Goal: Check status: Check status

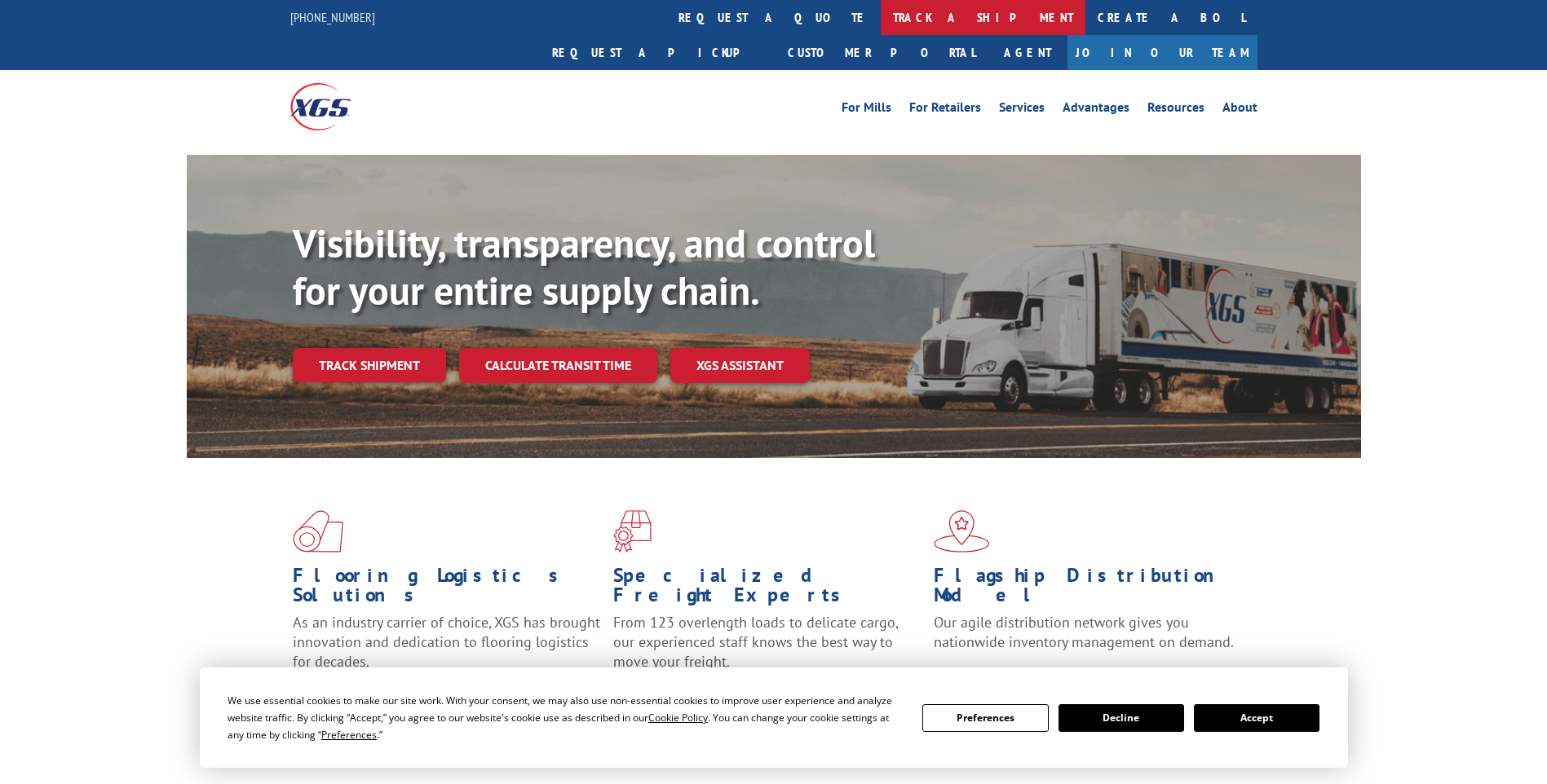
click at [881, 13] on link "track a shipment" at bounding box center [984, 17] width 204 height 35
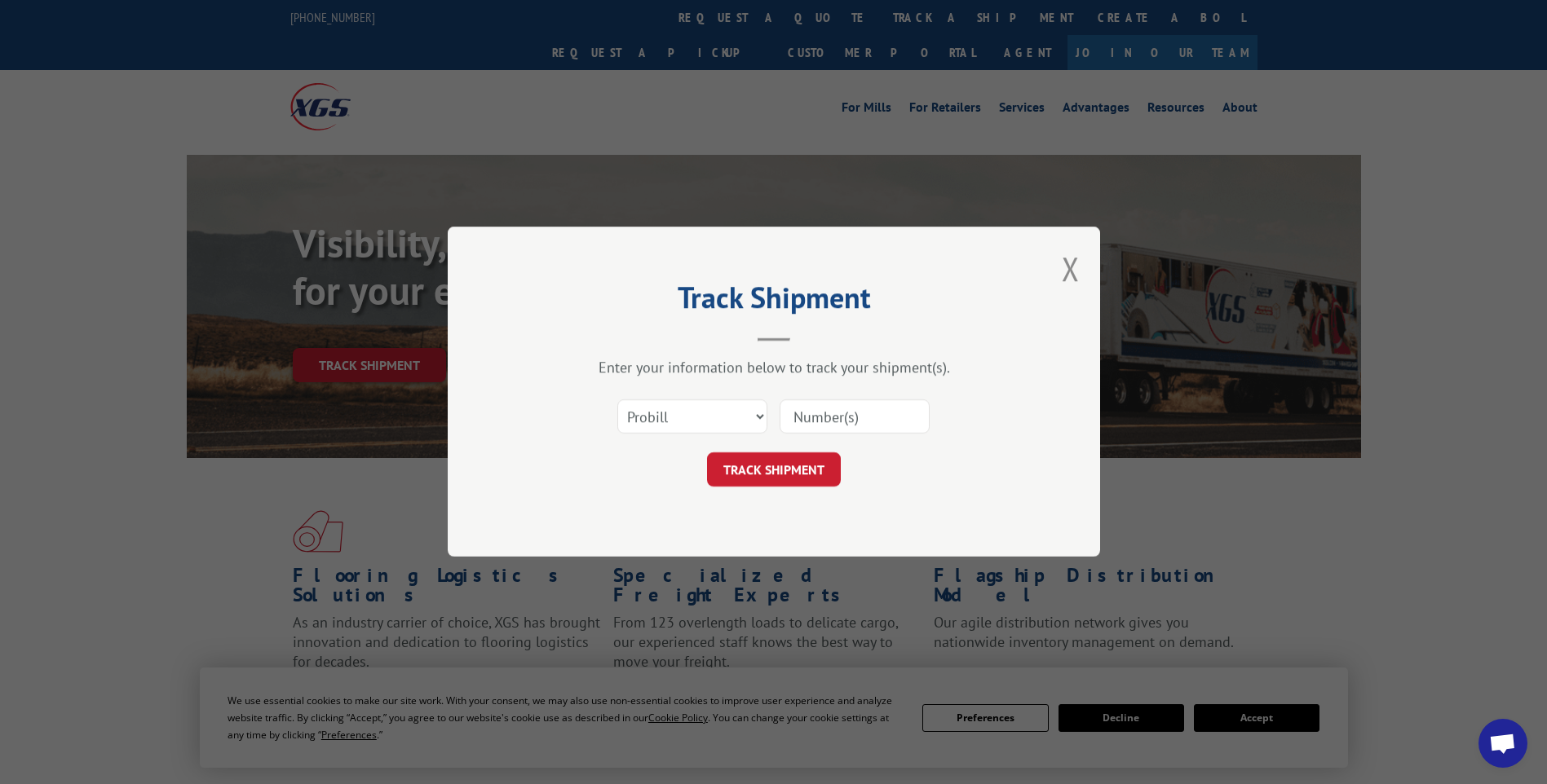
click at [839, 413] on input at bounding box center [855, 417] width 150 height 34
paste input "17014212"
type input "17014212"
click at [818, 473] on button "TRACK SHIPMENT" at bounding box center [774, 470] width 134 height 34
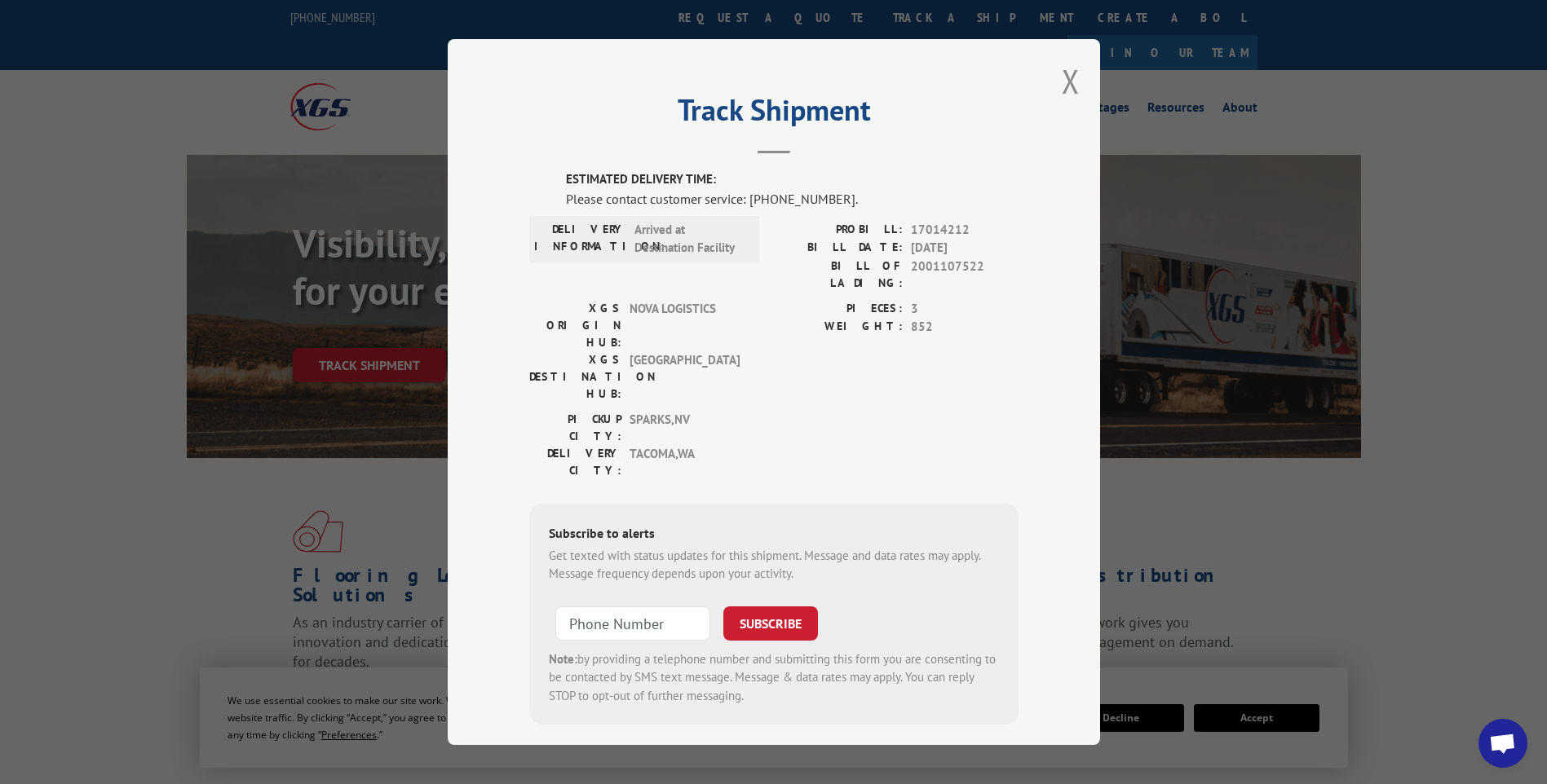
drag, startPoint x: 1064, startPoint y: 94, endPoint x: 922, endPoint y: 56, distance: 147.0
click at [1064, 94] on button "Close modal" at bounding box center [1071, 80] width 18 height 43
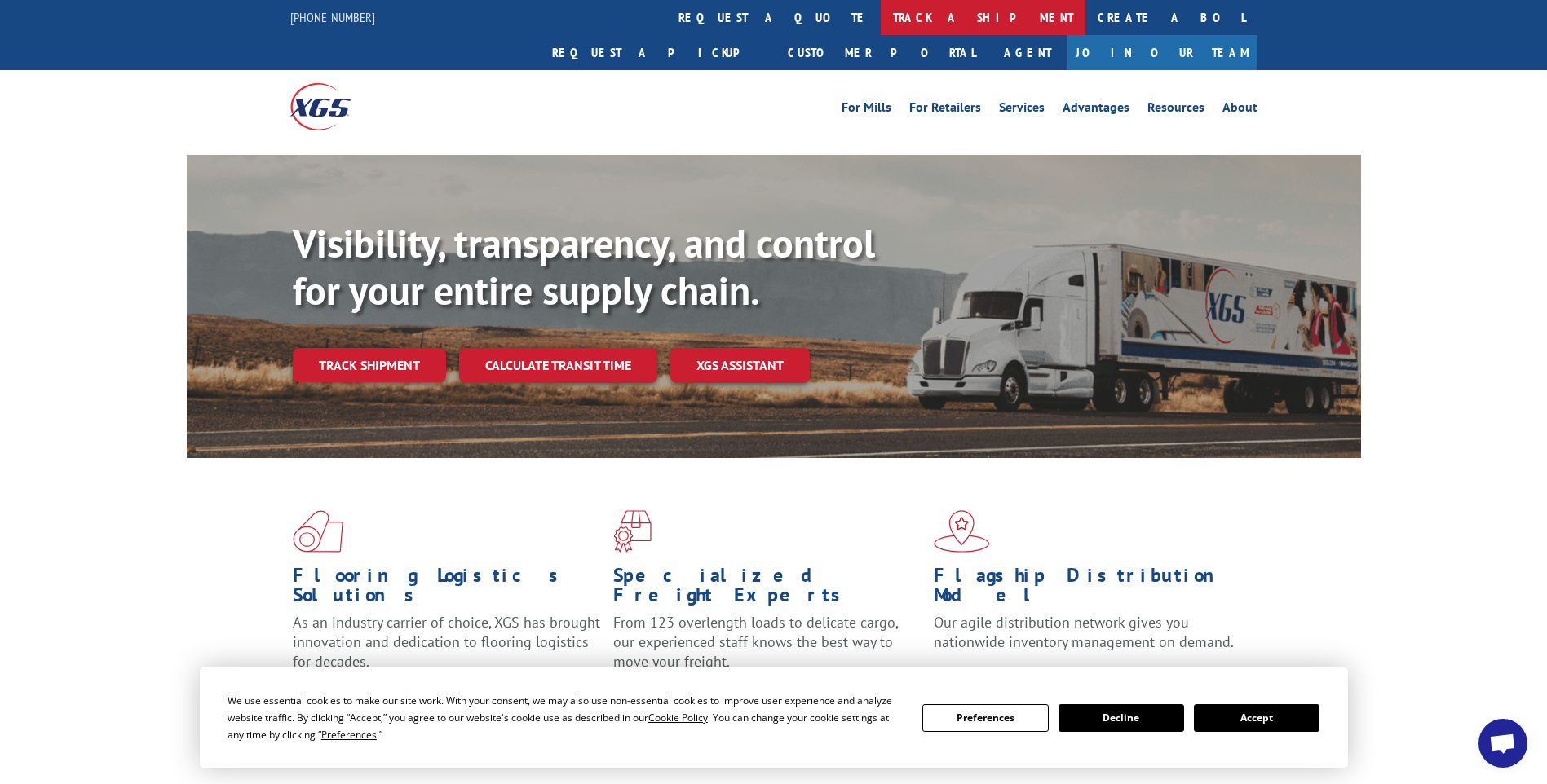
click at [881, 18] on link "track a shipment" at bounding box center [984, 17] width 204 height 35
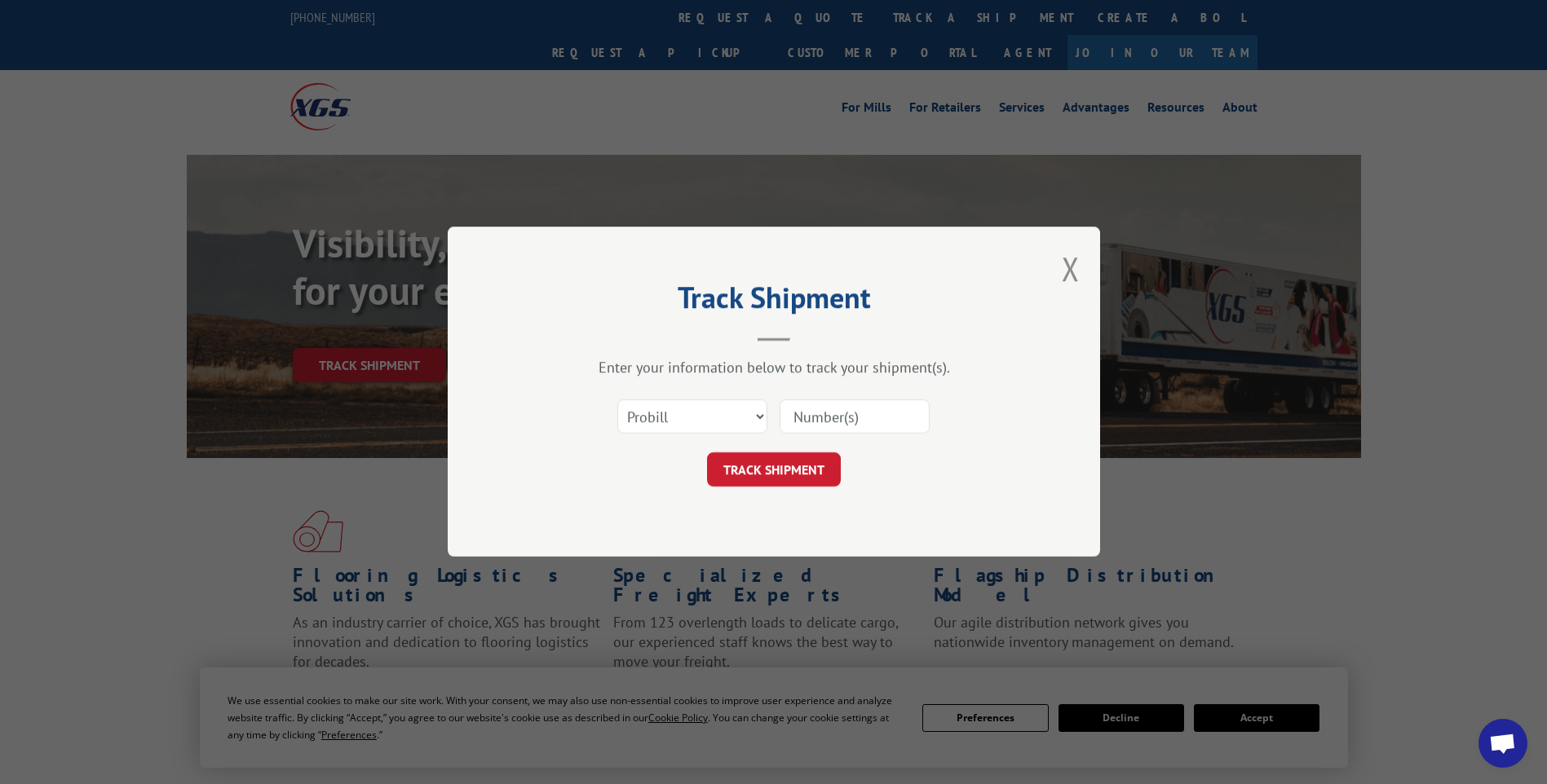
paste input "17014266"
type input "17014266"
click at [795, 470] on button "TRACK SHIPMENT" at bounding box center [774, 470] width 134 height 34
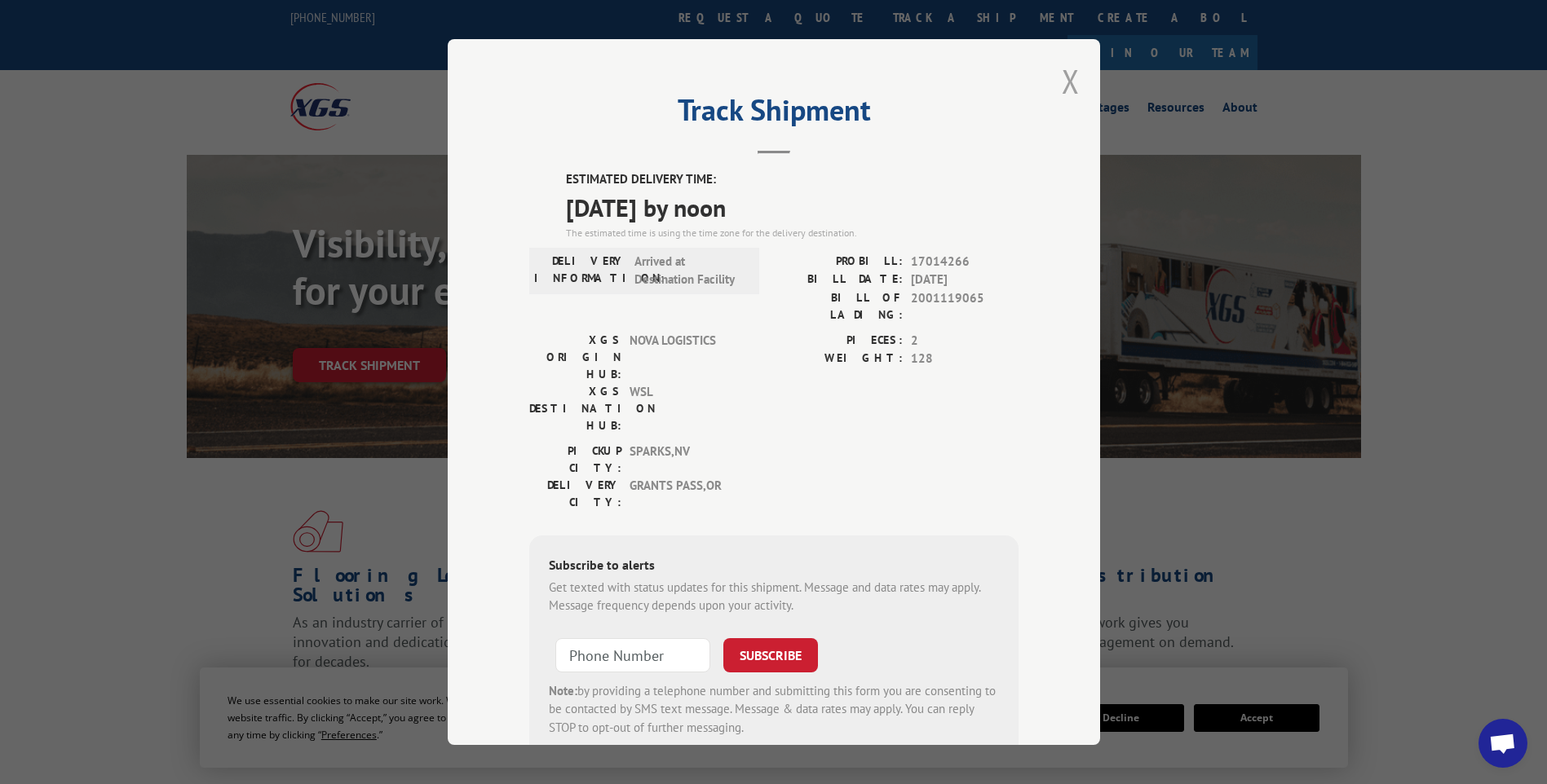
click at [1070, 81] on button "Close modal" at bounding box center [1071, 80] width 18 height 43
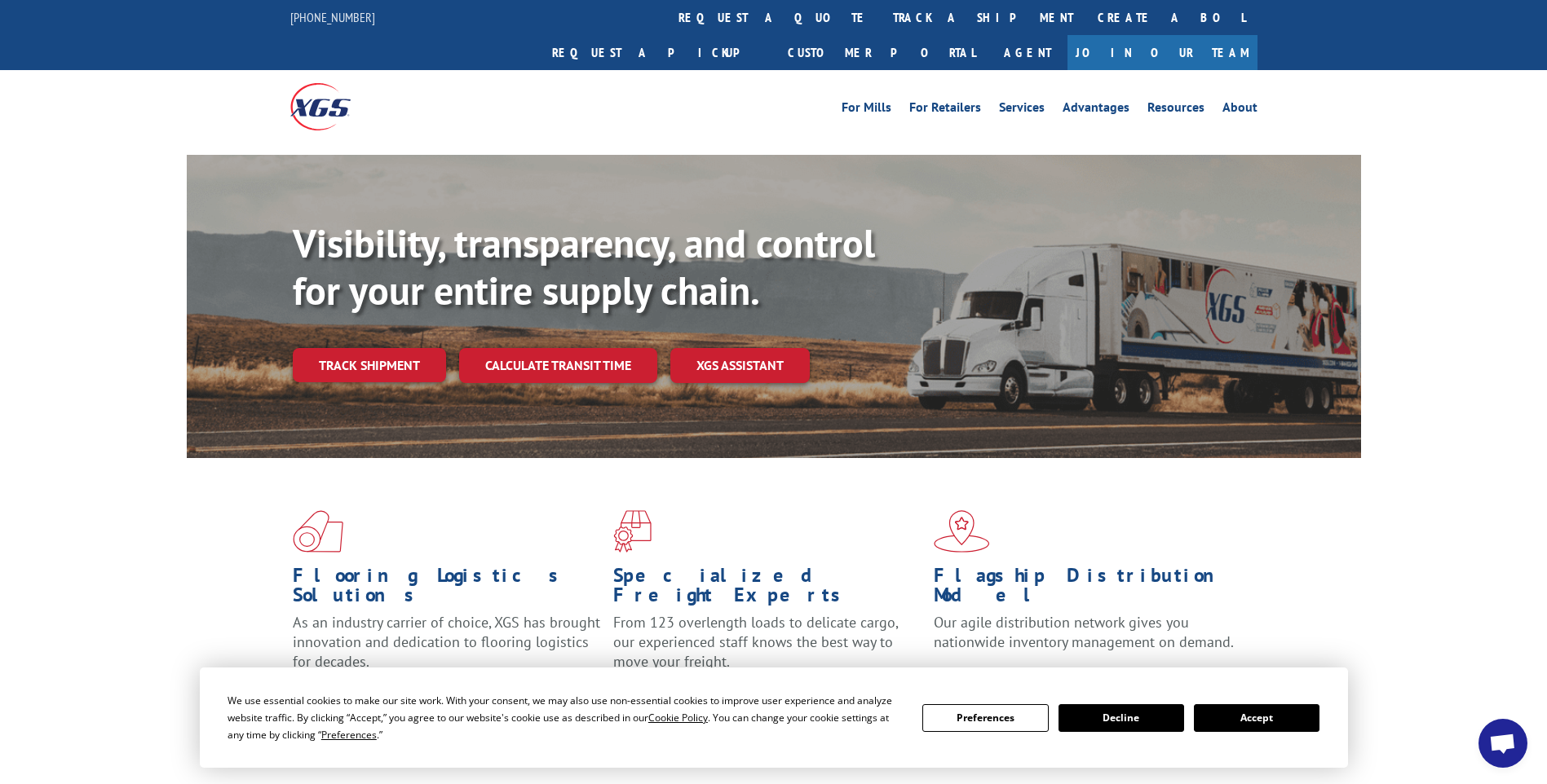
drag, startPoint x: 730, startPoint y: 24, endPoint x: 731, endPoint y: 38, distance: 14.0
click at [881, 24] on link "track a shipment" at bounding box center [984, 17] width 204 height 35
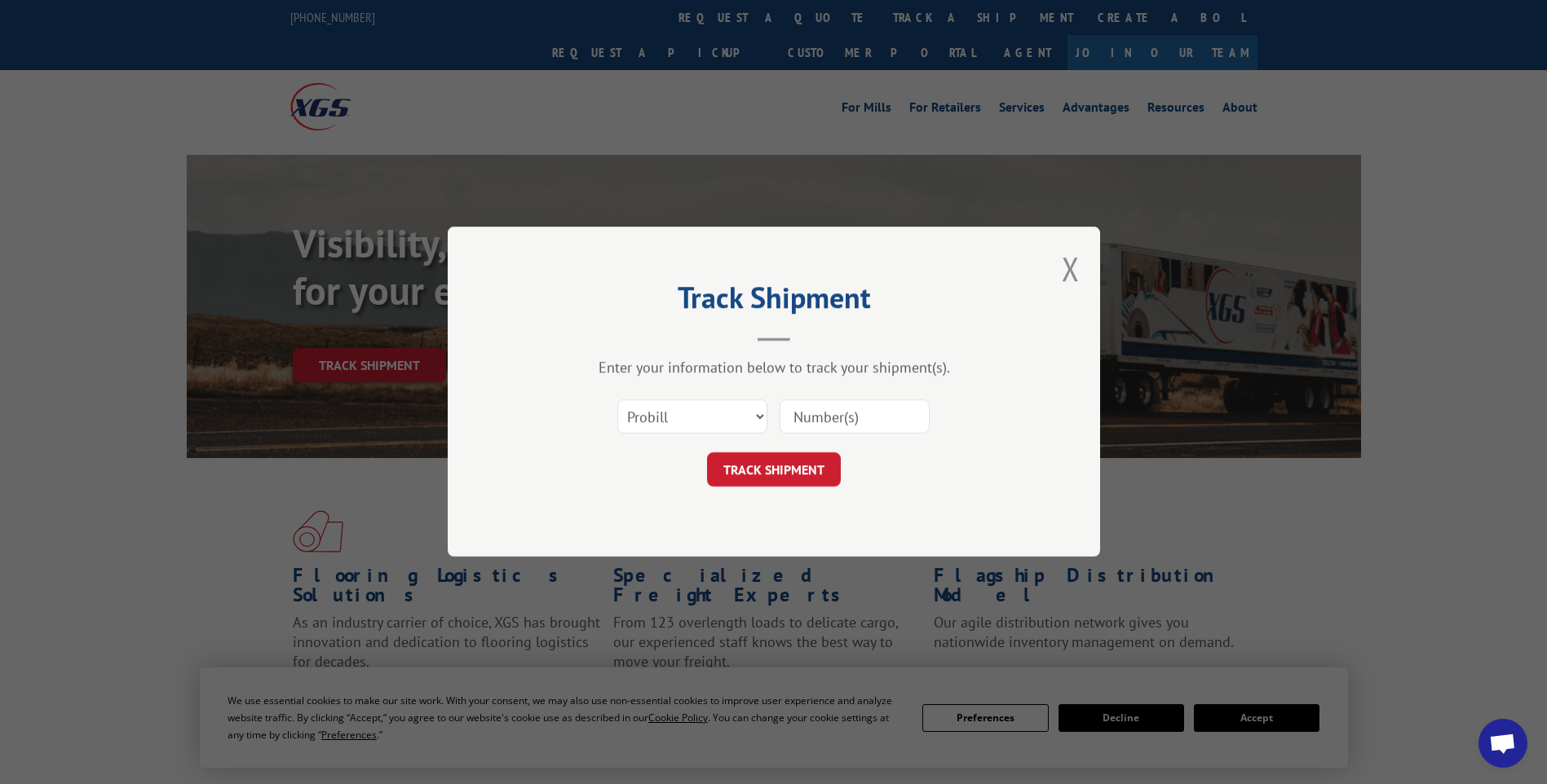
click at [861, 402] on input at bounding box center [855, 417] width 150 height 34
paste input "17014272"
type input "17014272"
click at [781, 468] on button "TRACK SHIPMENT" at bounding box center [774, 470] width 134 height 34
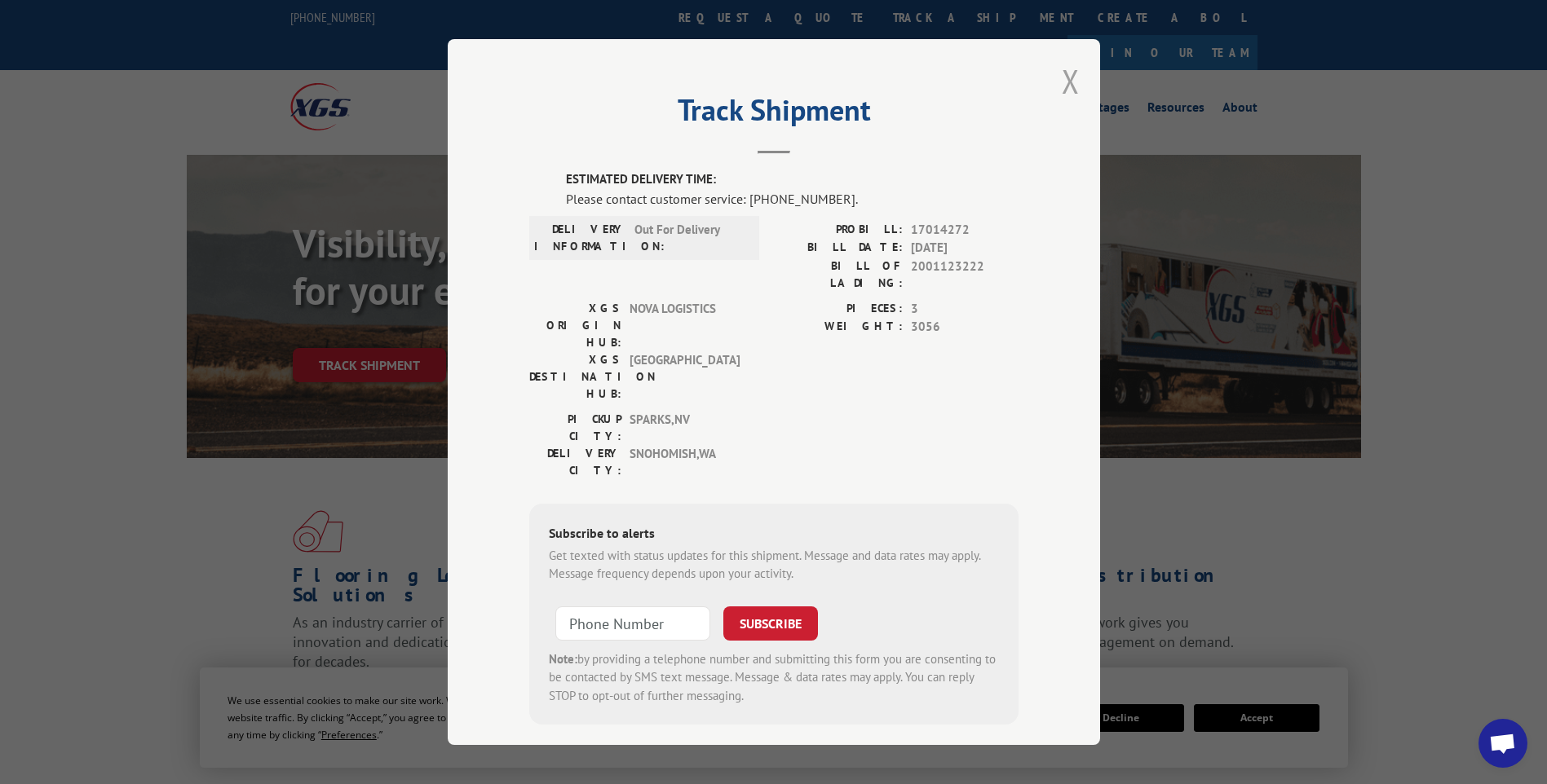
click at [1072, 85] on button "Close modal" at bounding box center [1071, 80] width 18 height 43
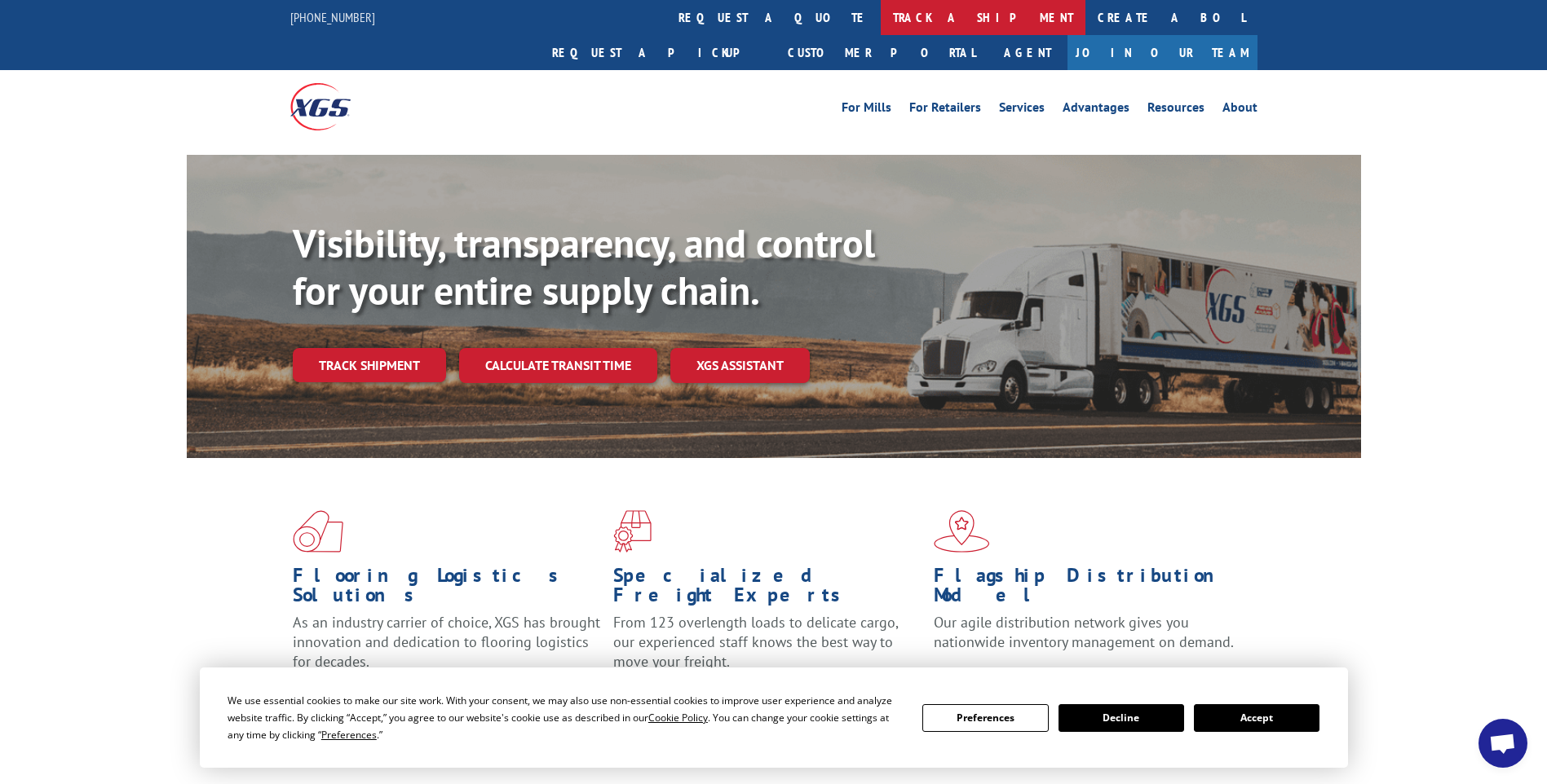
click at [881, 19] on link "track a shipment" at bounding box center [984, 17] width 204 height 35
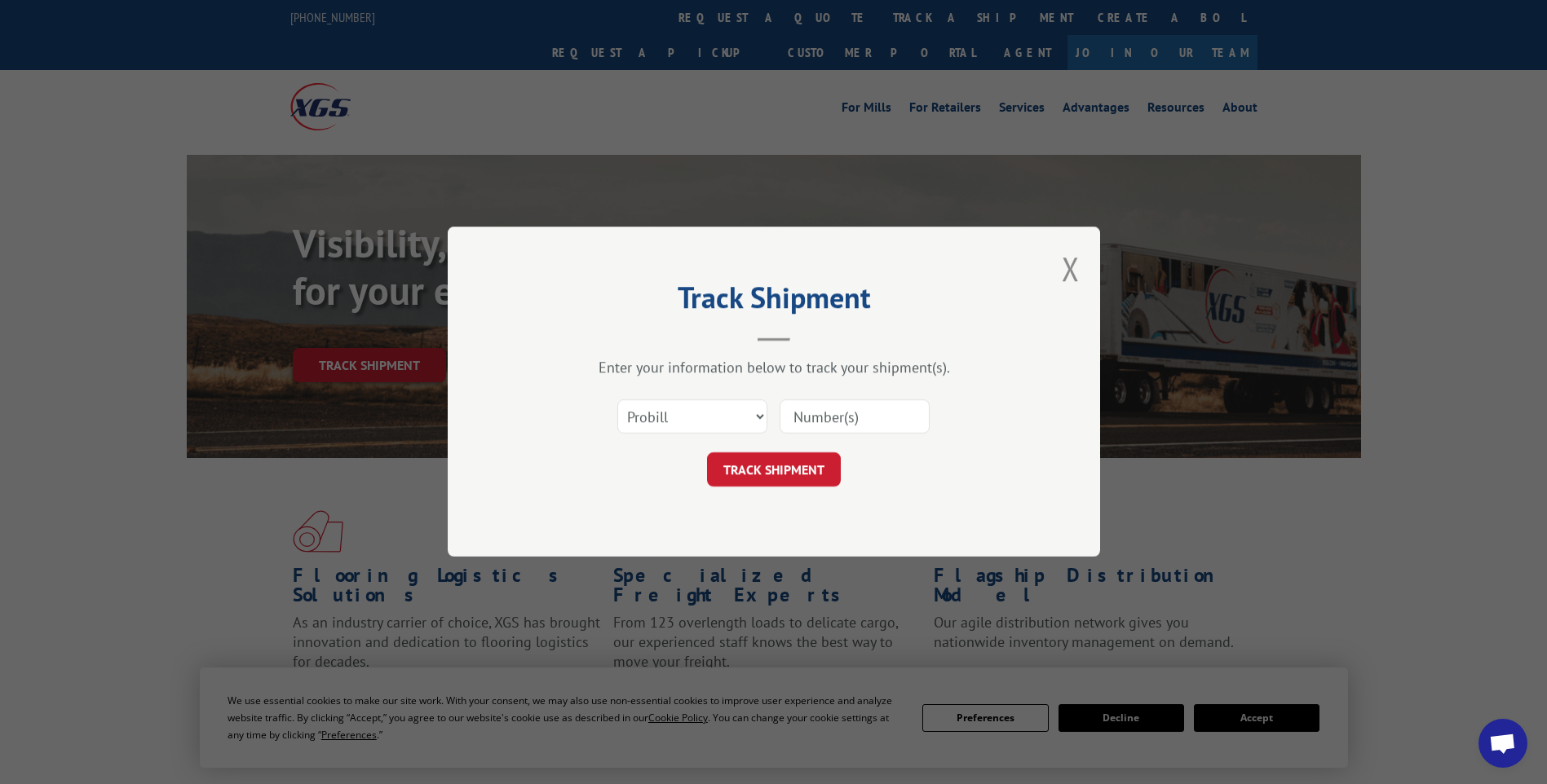
click at [871, 421] on input at bounding box center [855, 417] width 150 height 34
paste input "17014271"
type input "17014271"
click at [791, 482] on button "TRACK SHIPMENT" at bounding box center [774, 470] width 134 height 34
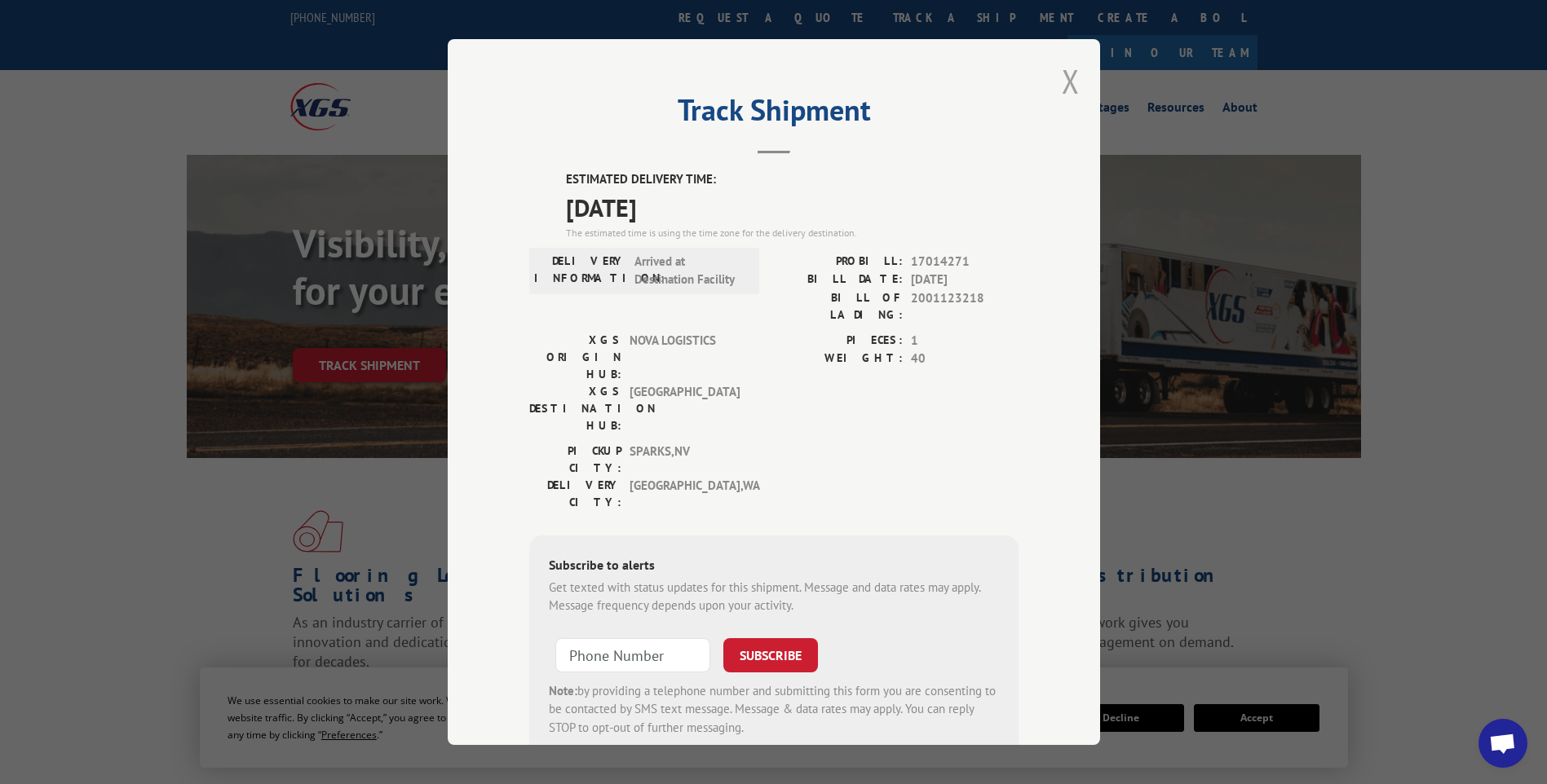
click at [1062, 81] on button "Close modal" at bounding box center [1071, 80] width 18 height 43
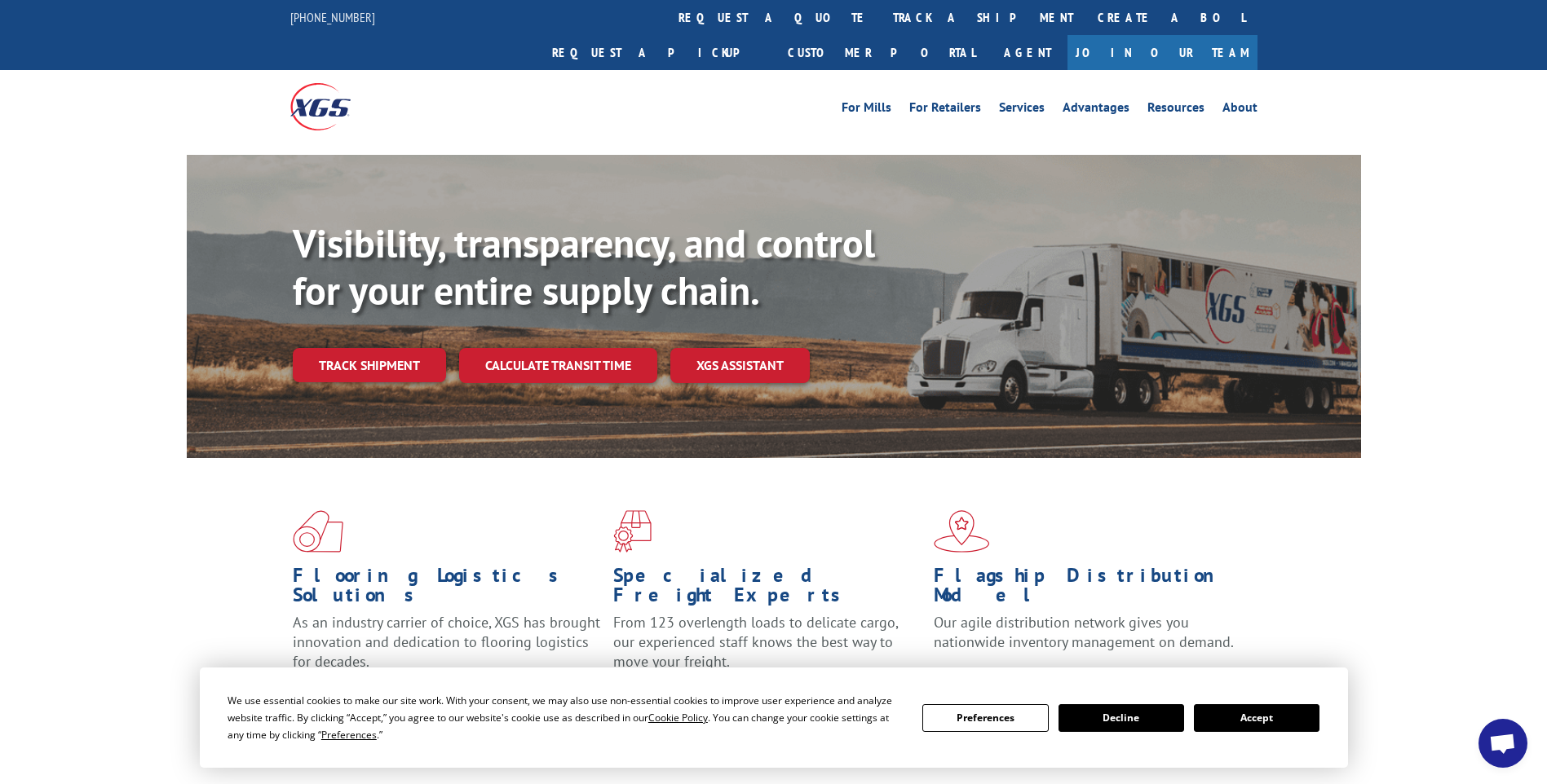
click at [881, 3] on link "track a shipment" at bounding box center [984, 17] width 204 height 35
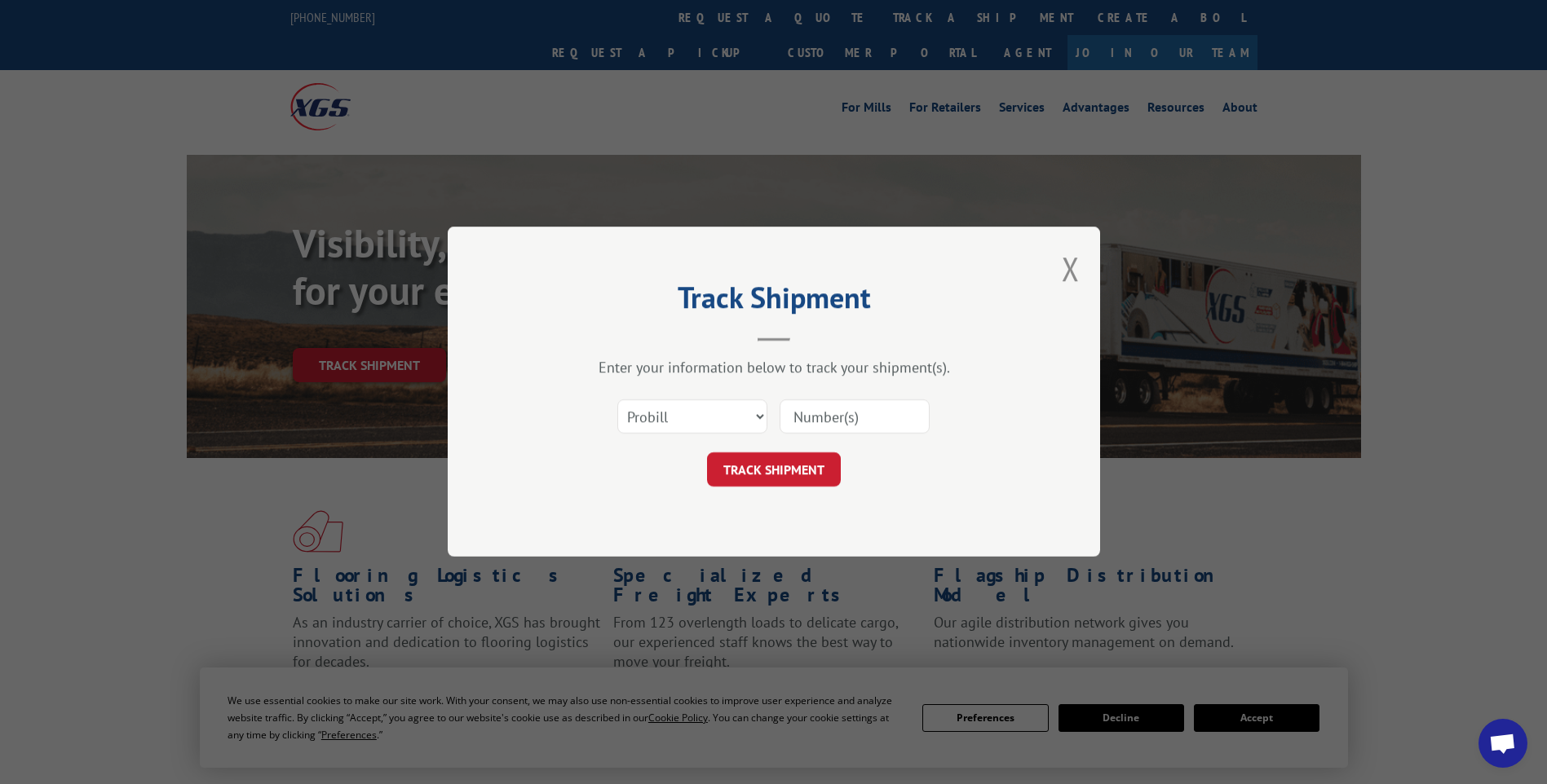
click at [803, 413] on input at bounding box center [855, 417] width 150 height 34
paste input "17014304"
type input "17014304"
click at [781, 460] on button "TRACK SHIPMENT" at bounding box center [774, 470] width 134 height 34
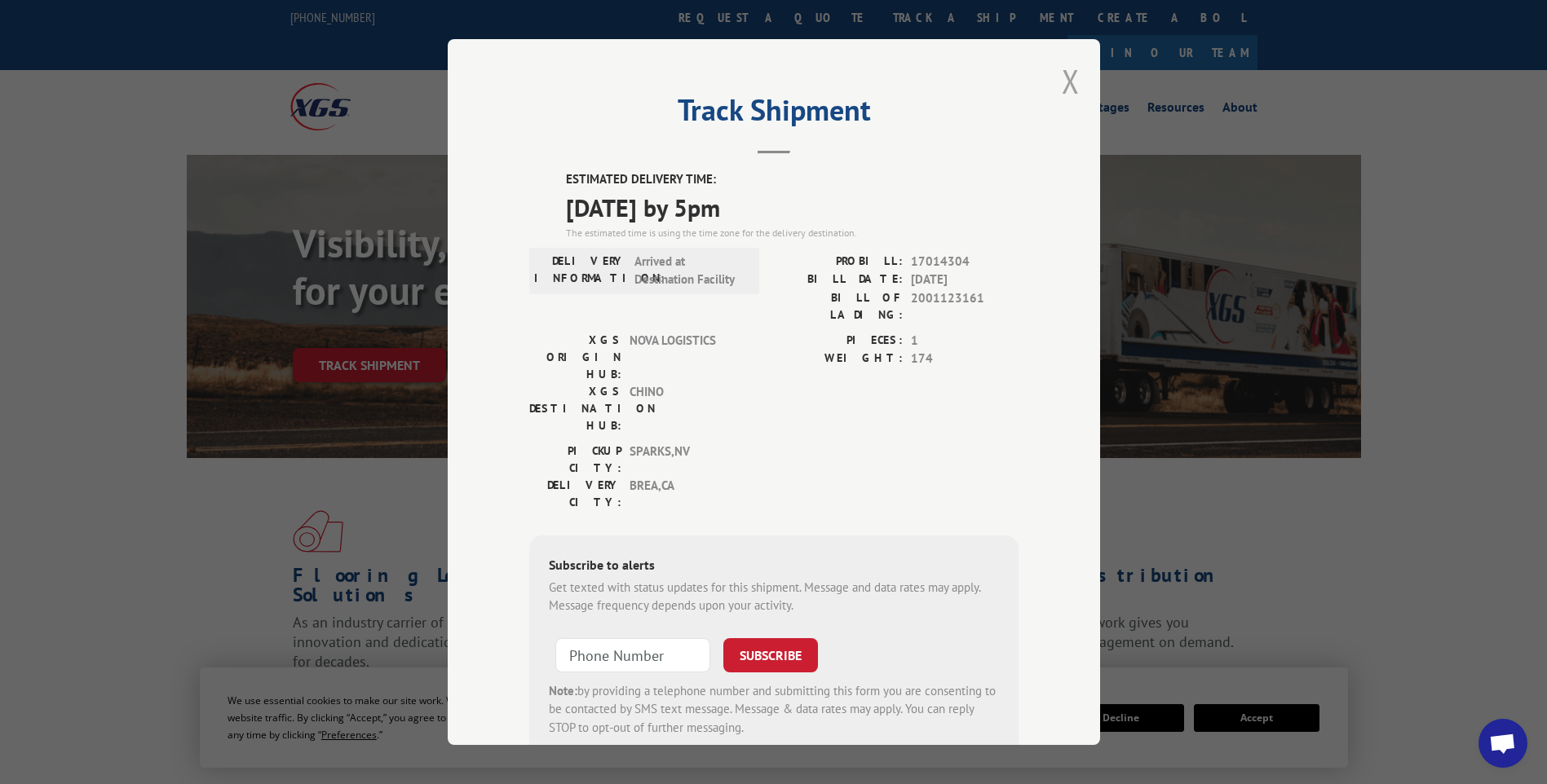
click at [1064, 89] on button "Close modal" at bounding box center [1071, 80] width 18 height 43
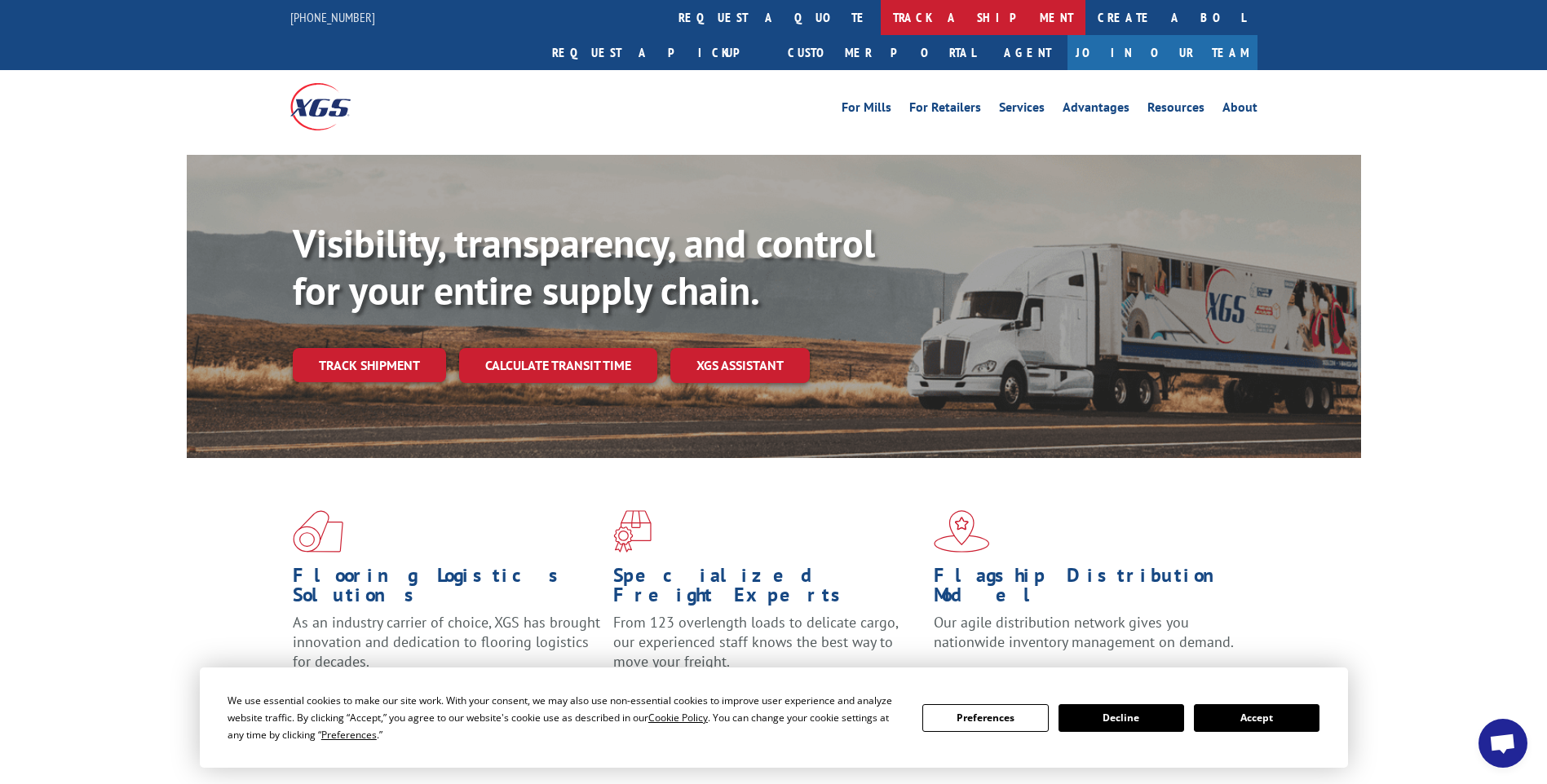
click at [881, 6] on link "track a shipment" at bounding box center [984, 17] width 204 height 35
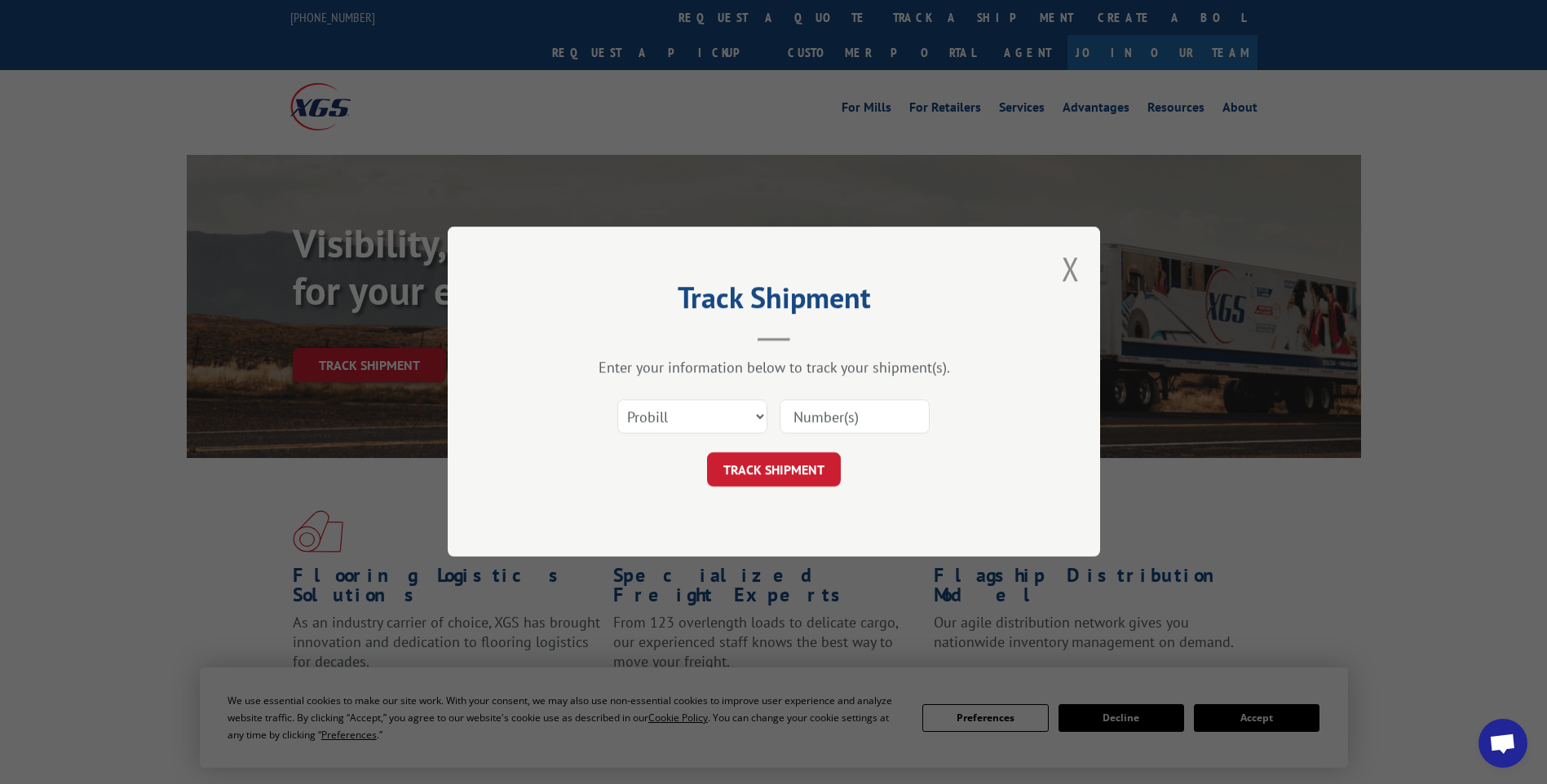
click at [820, 423] on input at bounding box center [855, 417] width 150 height 34
paste input "17014252"
type input "17014252"
click at [797, 462] on button "TRACK SHIPMENT" at bounding box center [774, 470] width 134 height 34
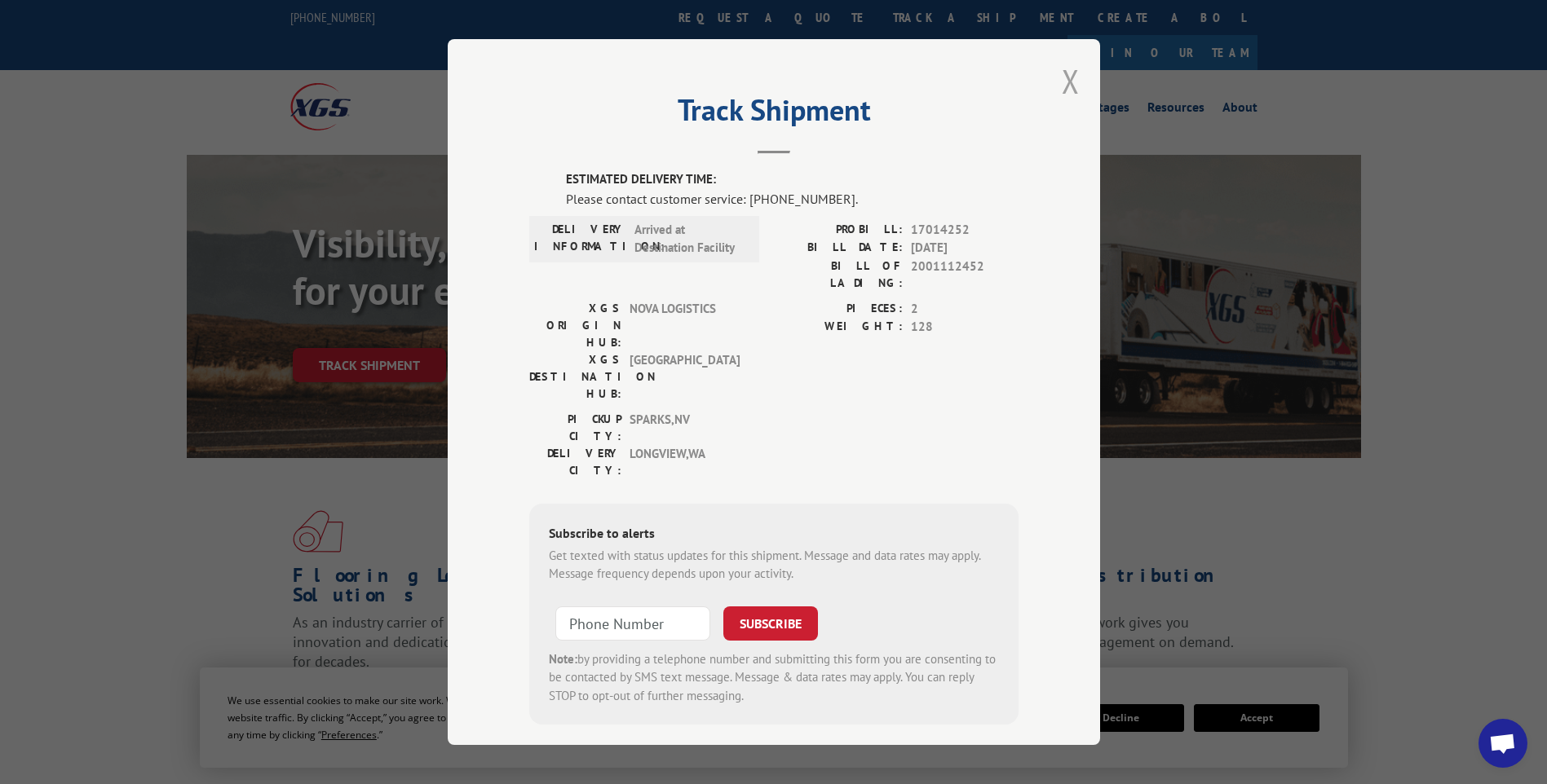
click at [1078, 83] on button "Close modal" at bounding box center [1071, 80] width 18 height 43
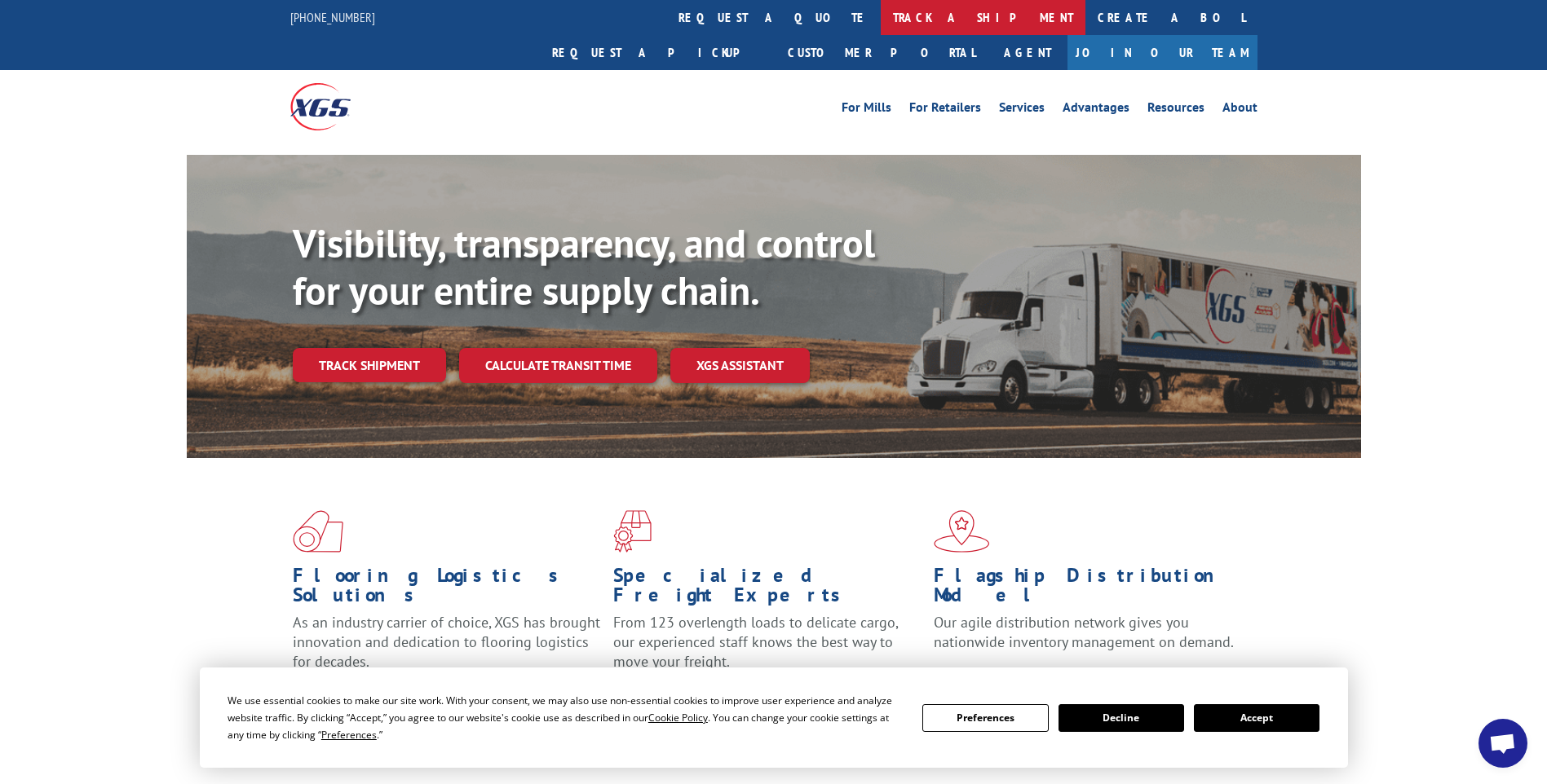
click at [881, 17] on link "track a shipment" at bounding box center [984, 17] width 204 height 35
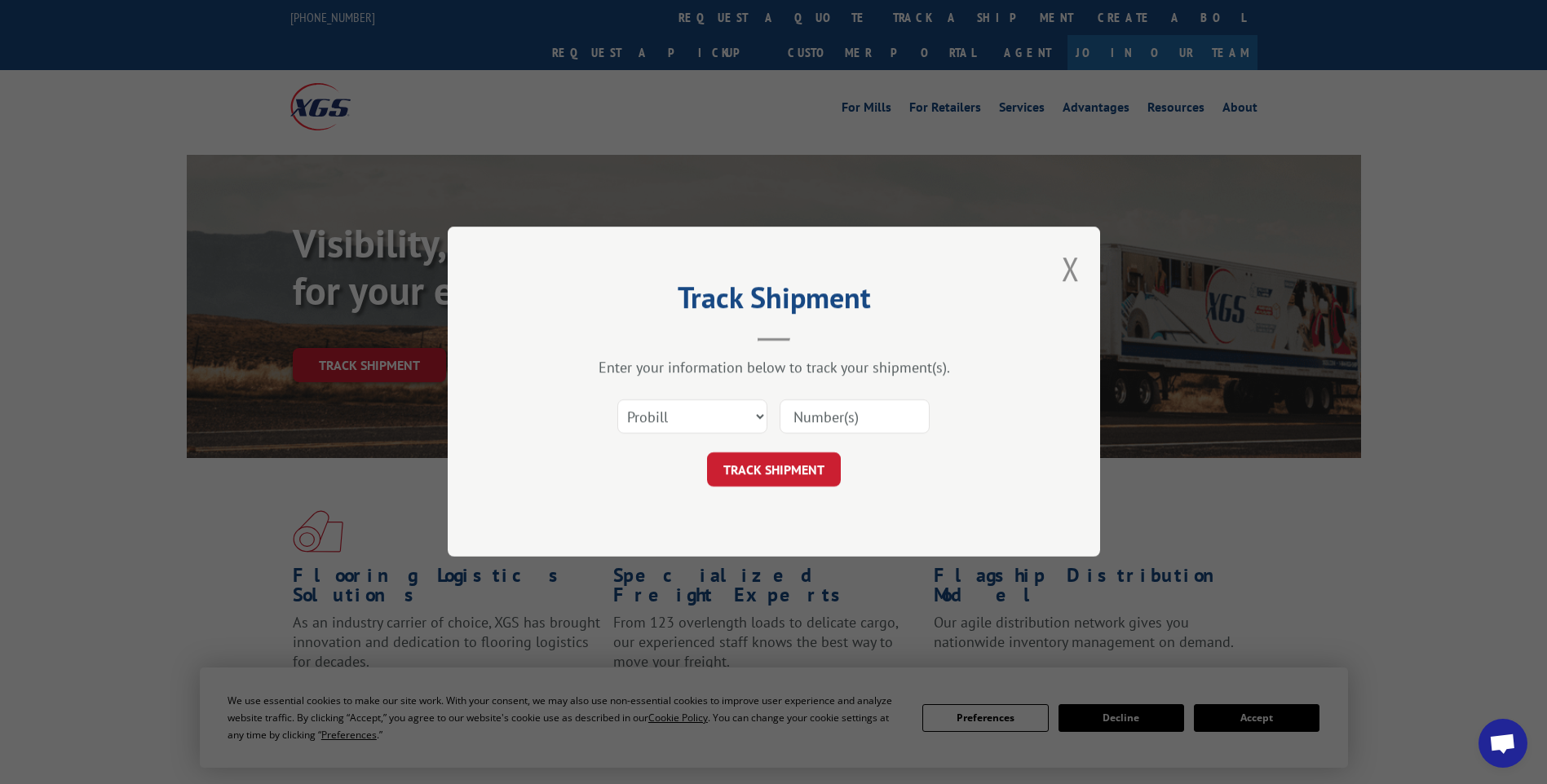
click at [813, 413] on input at bounding box center [855, 417] width 150 height 34
paste input "17014289"
type input "17014289"
click at [792, 478] on button "TRACK SHIPMENT" at bounding box center [774, 470] width 134 height 34
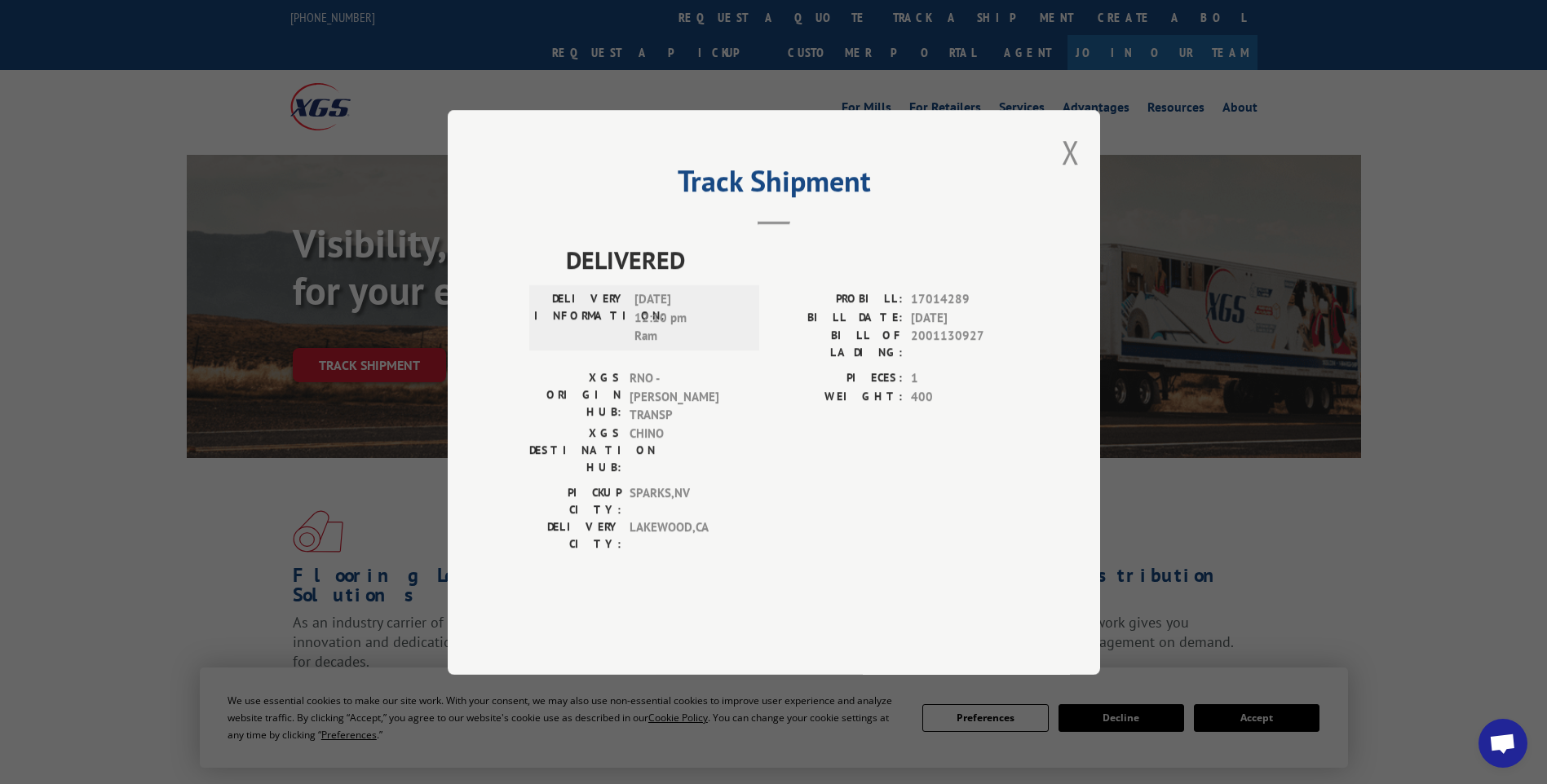
drag, startPoint x: 1077, startPoint y: 190, endPoint x: 1063, endPoint y: 181, distance: 16.6
click at [1077, 174] on button "Close modal" at bounding box center [1071, 151] width 18 height 43
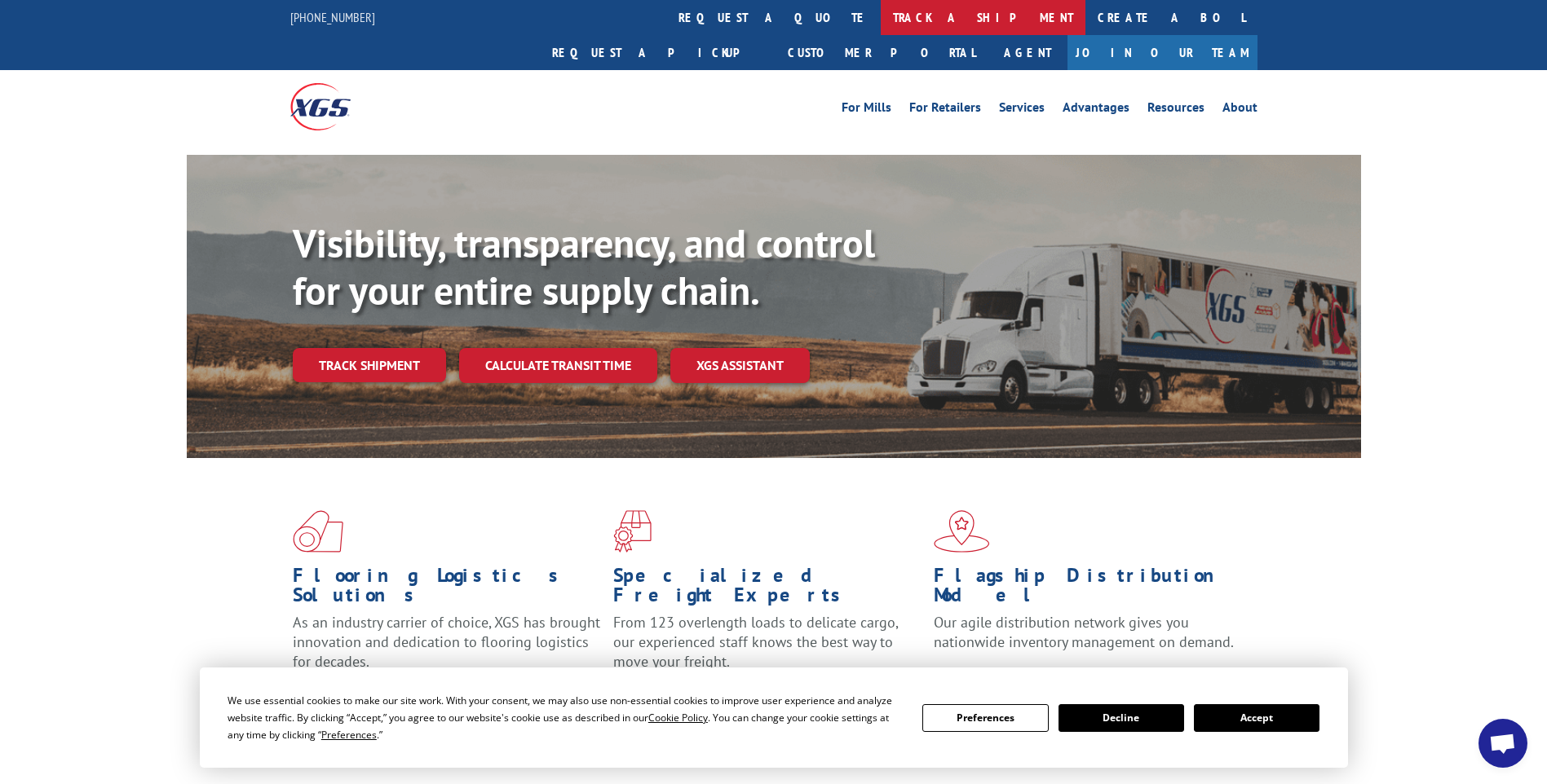
click at [881, 10] on link "track a shipment" at bounding box center [984, 17] width 204 height 35
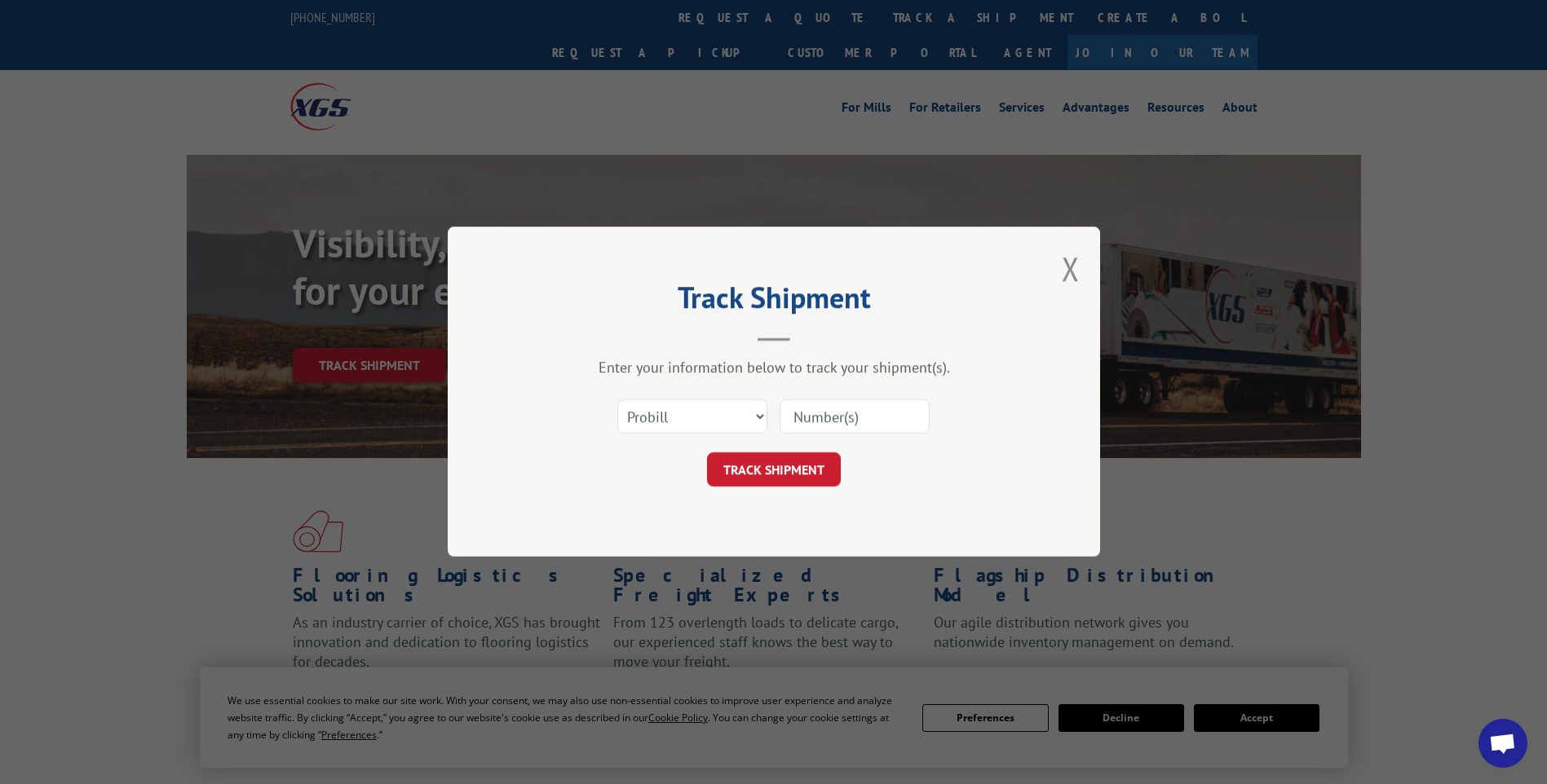
click at [876, 416] on input at bounding box center [855, 417] width 150 height 34
paste input "17014291"
type input "17014291"
click at [784, 471] on button "TRACK SHIPMENT" at bounding box center [774, 470] width 134 height 34
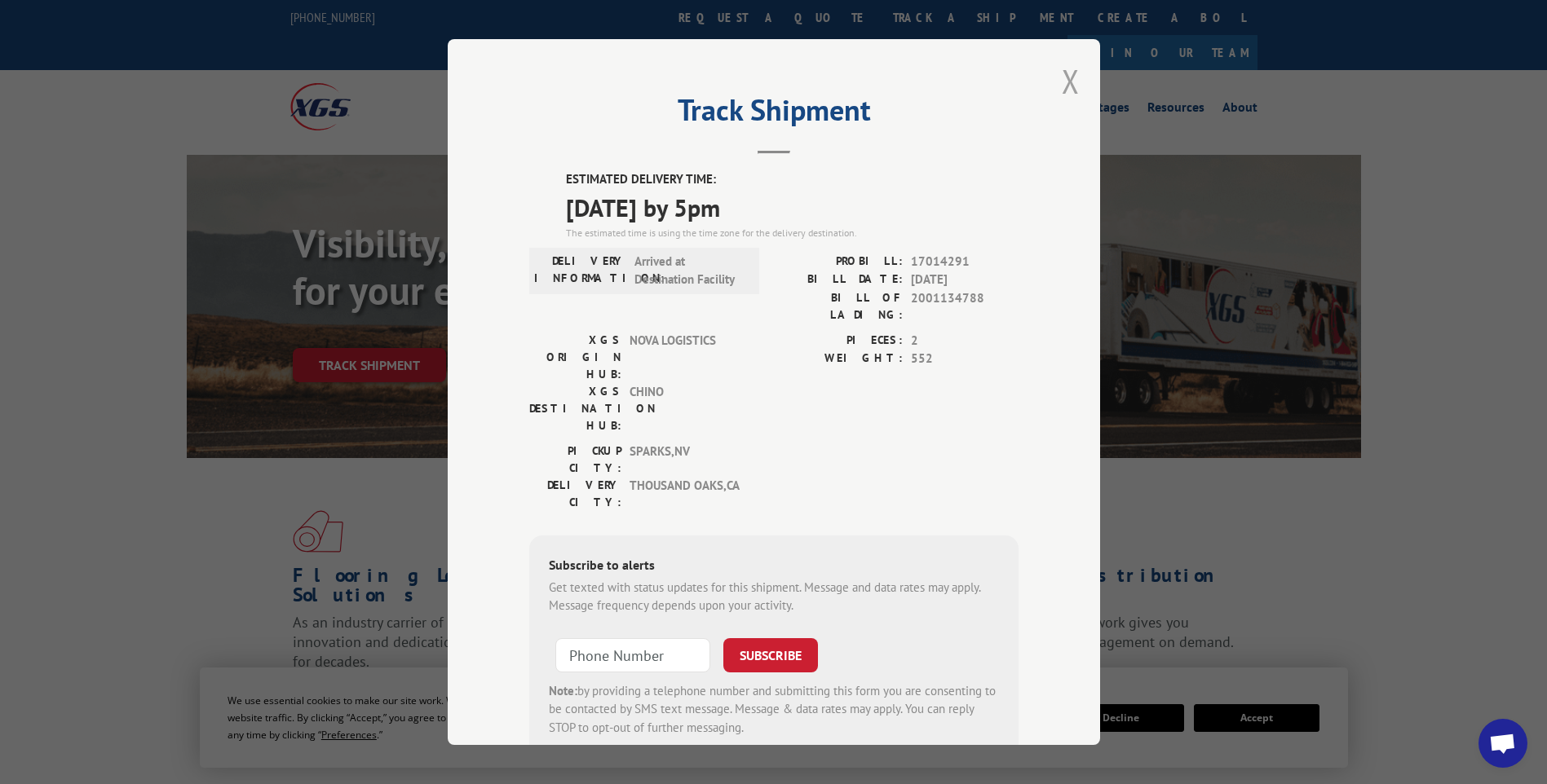
click at [1062, 80] on button "Close modal" at bounding box center [1071, 80] width 18 height 43
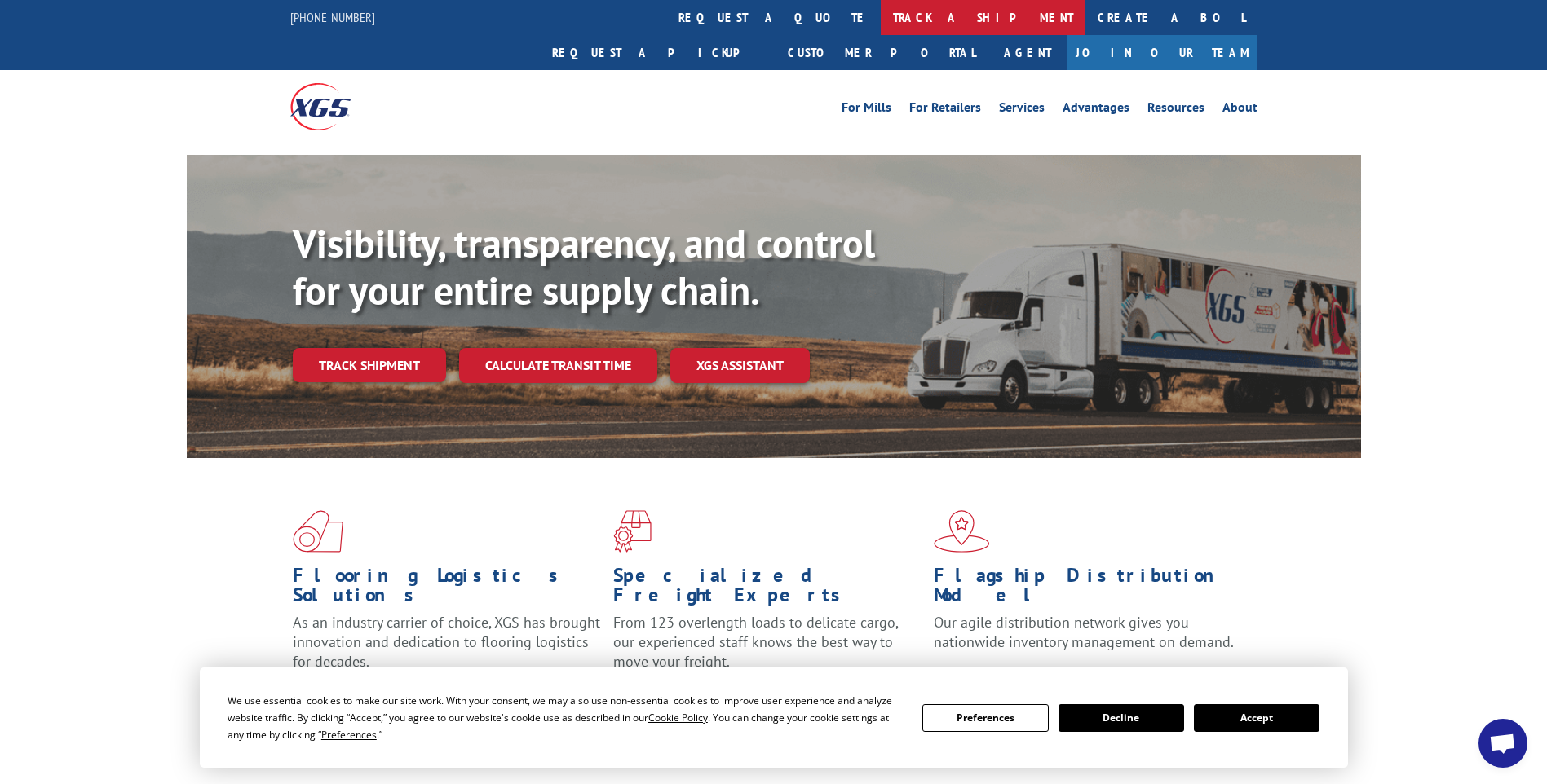
click at [881, 28] on link "track a shipment" at bounding box center [984, 17] width 204 height 35
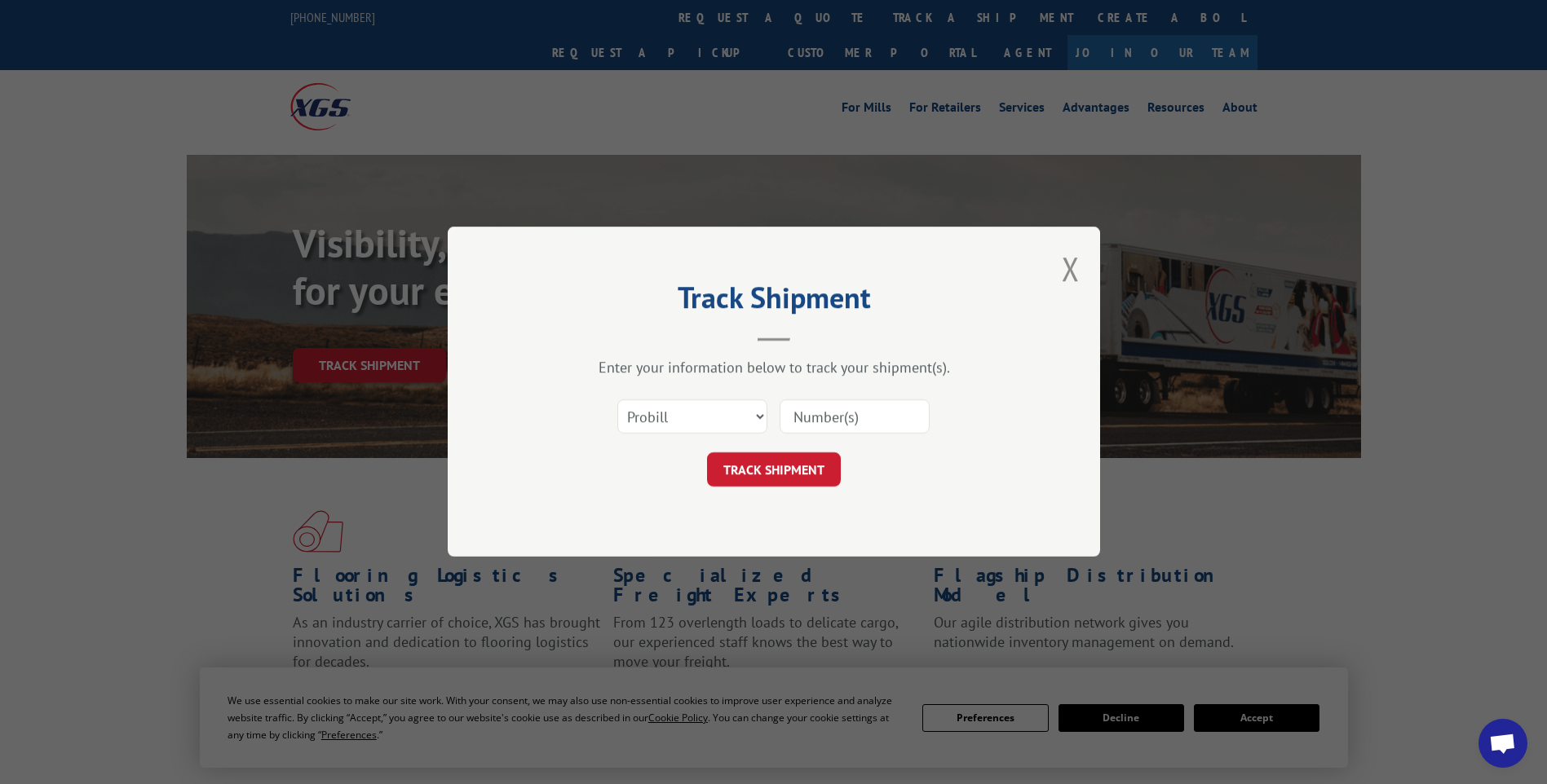
click at [829, 416] on input at bounding box center [855, 417] width 150 height 34
paste input "17014284"
type input "17014284"
click at [805, 460] on button "TRACK SHIPMENT" at bounding box center [774, 470] width 134 height 34
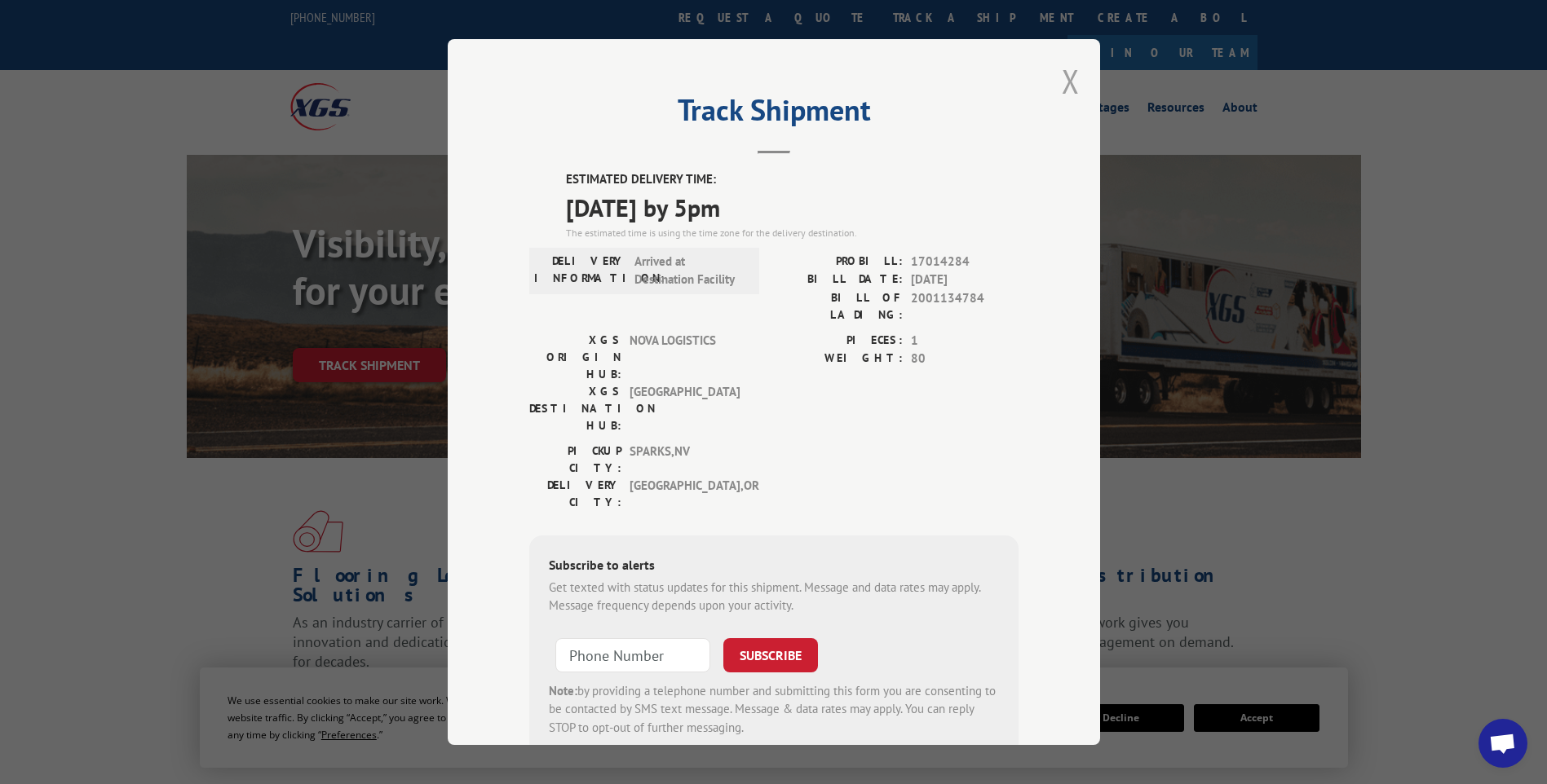
click at [1067, 85] on button "Close modal" at bounding box center [1071, 80] width 18 height 43
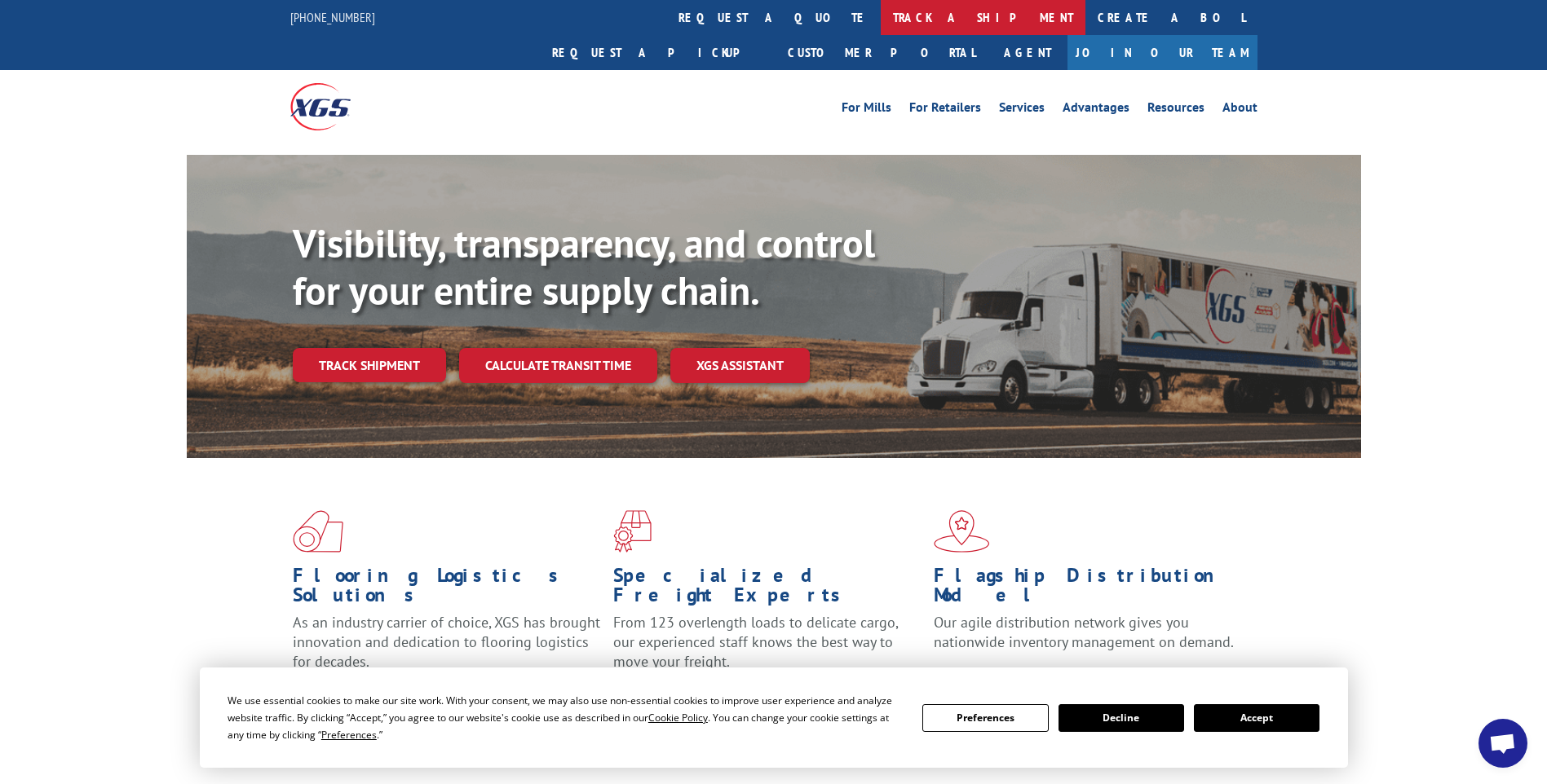
click at [881, 25] on link "track a shipment" at bounding box center [984, 17] width 204 height 35
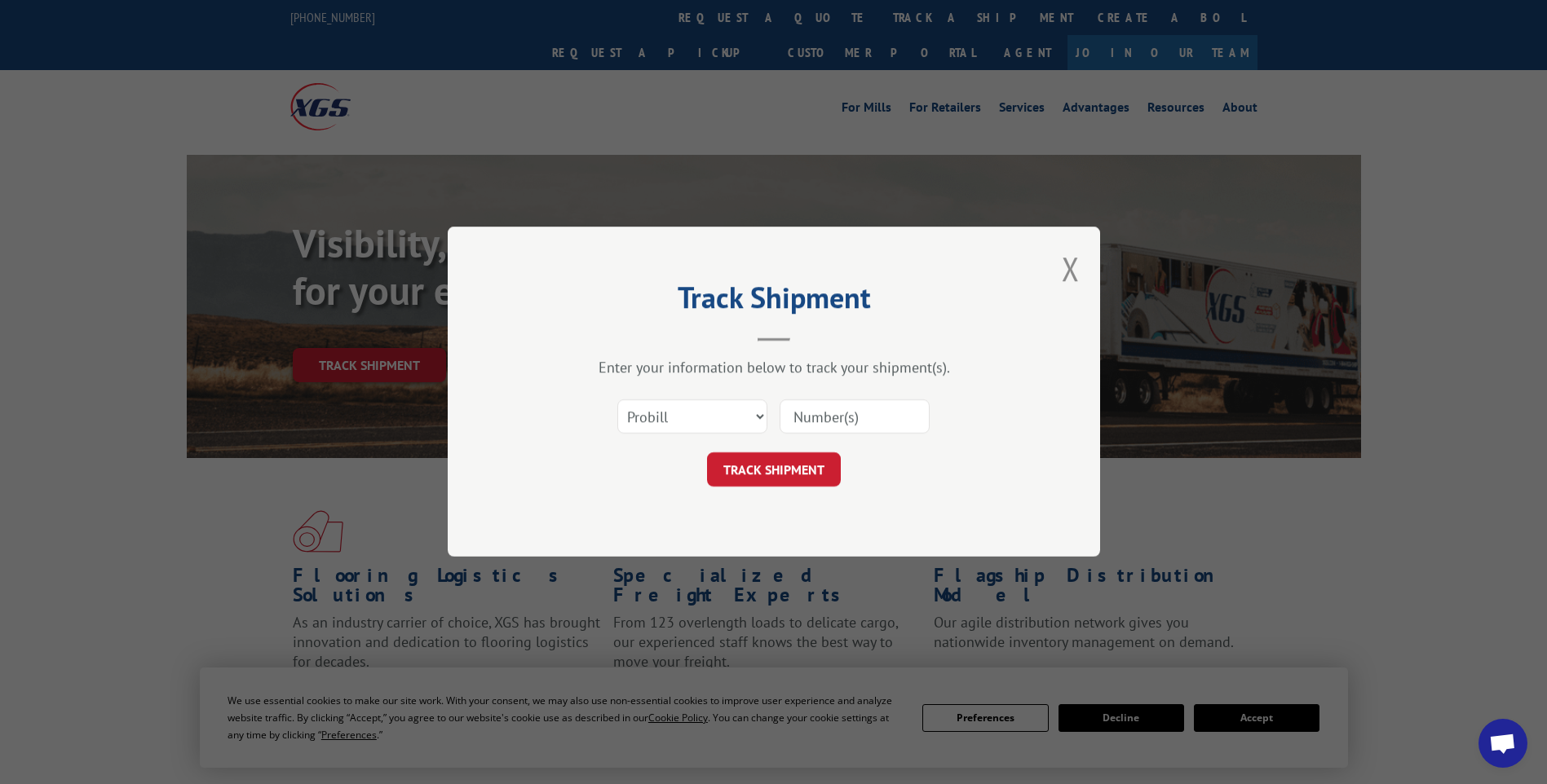
click at [803, 415] on input at bounding box center [855, 417] width 150 height 34
paste input "17014285"
type input "17014285"
click at [809, 475] on button "TRACK SHIPMENT" at bounding box center [774, 470] width 134 height 34
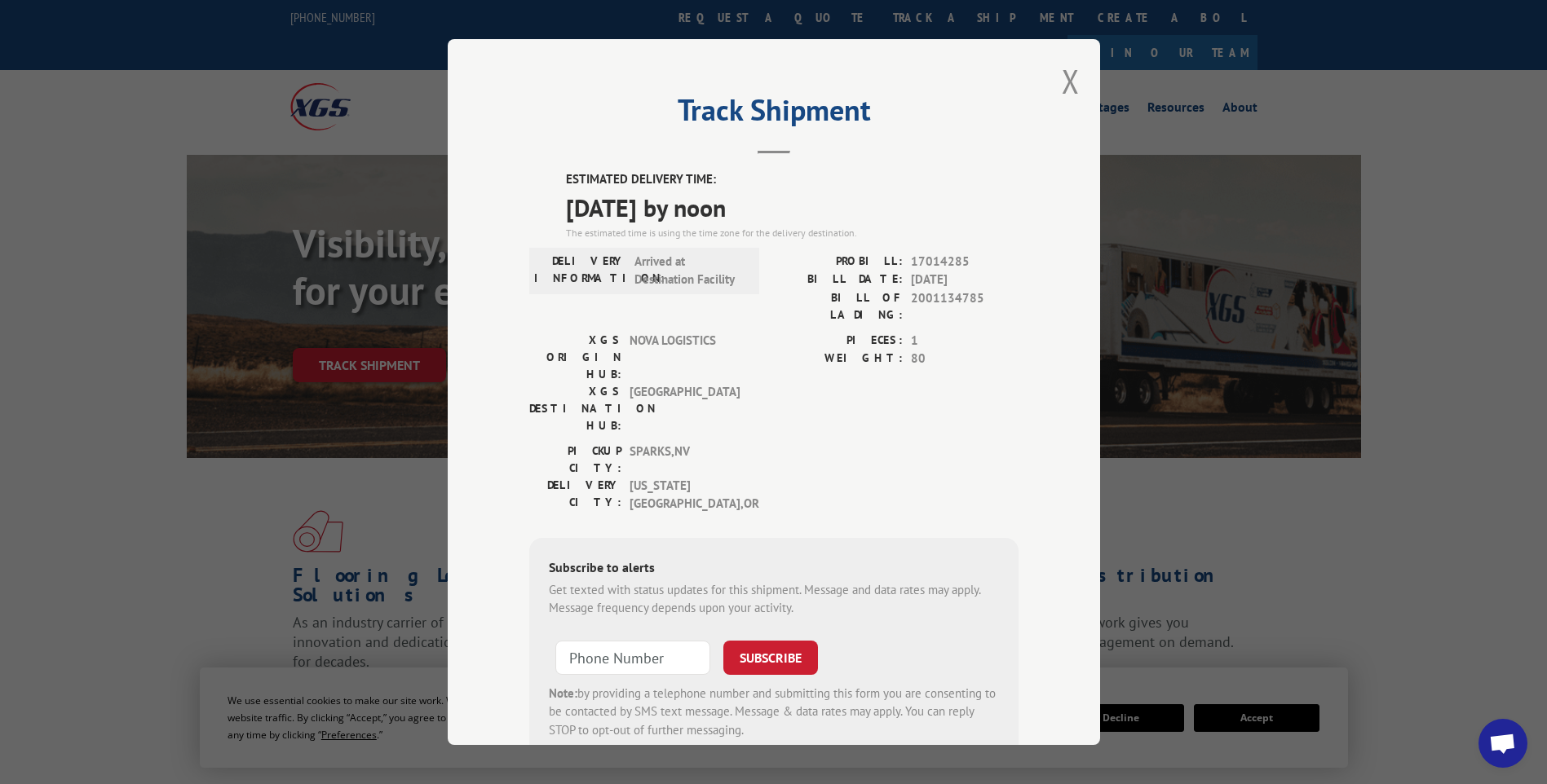
drag, startPoint x: 1073, startPoint y: 93, endPoint x: 829, endPoint y: 43, distance: 249.1
click at [1073, 93] on button "Close modal" at bounding box center [1071, 80] width 18 height 43
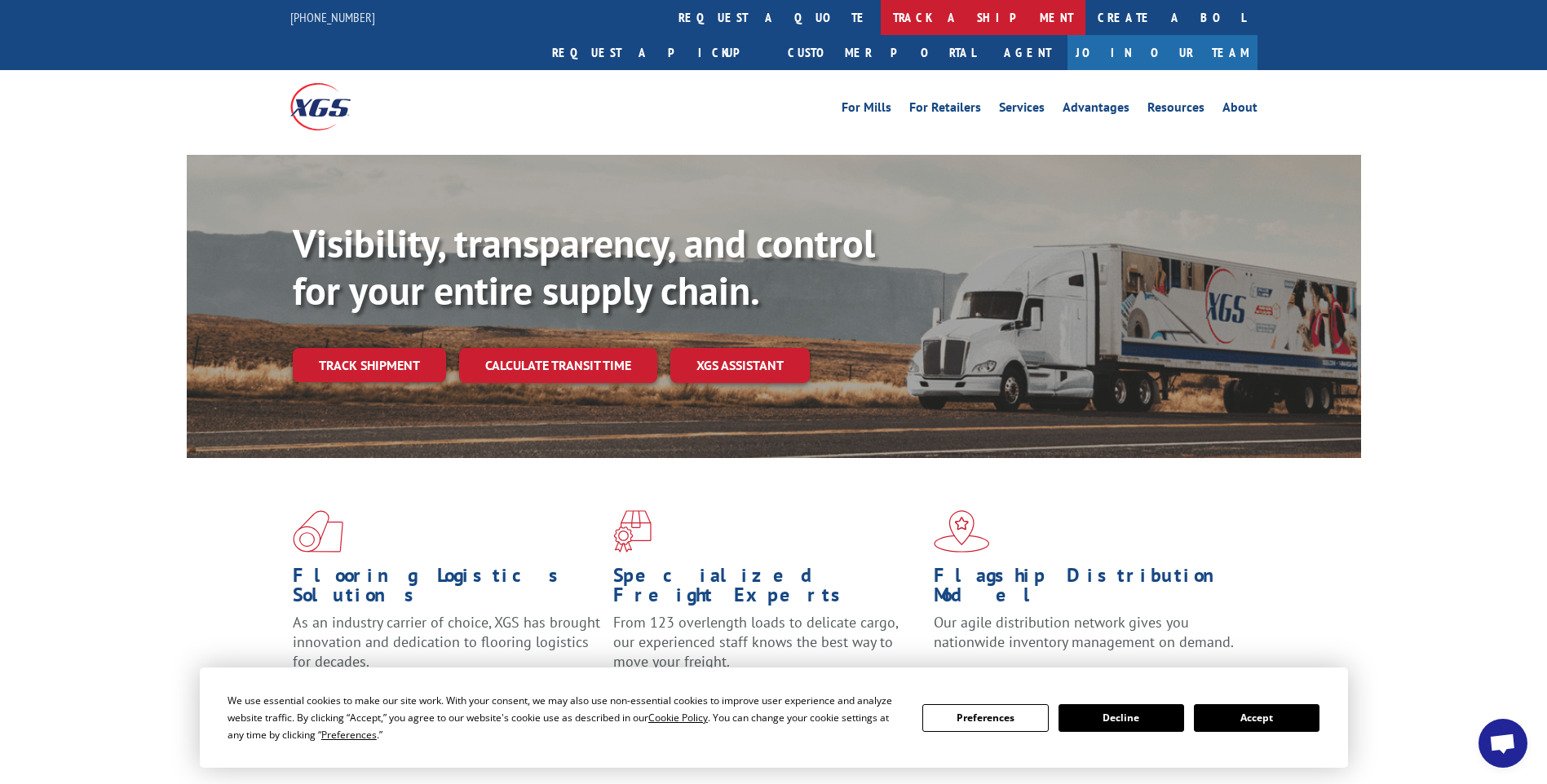
click at [881, 8] on link "track a shipment" at bounding box center [984, 17] width 204 height 35
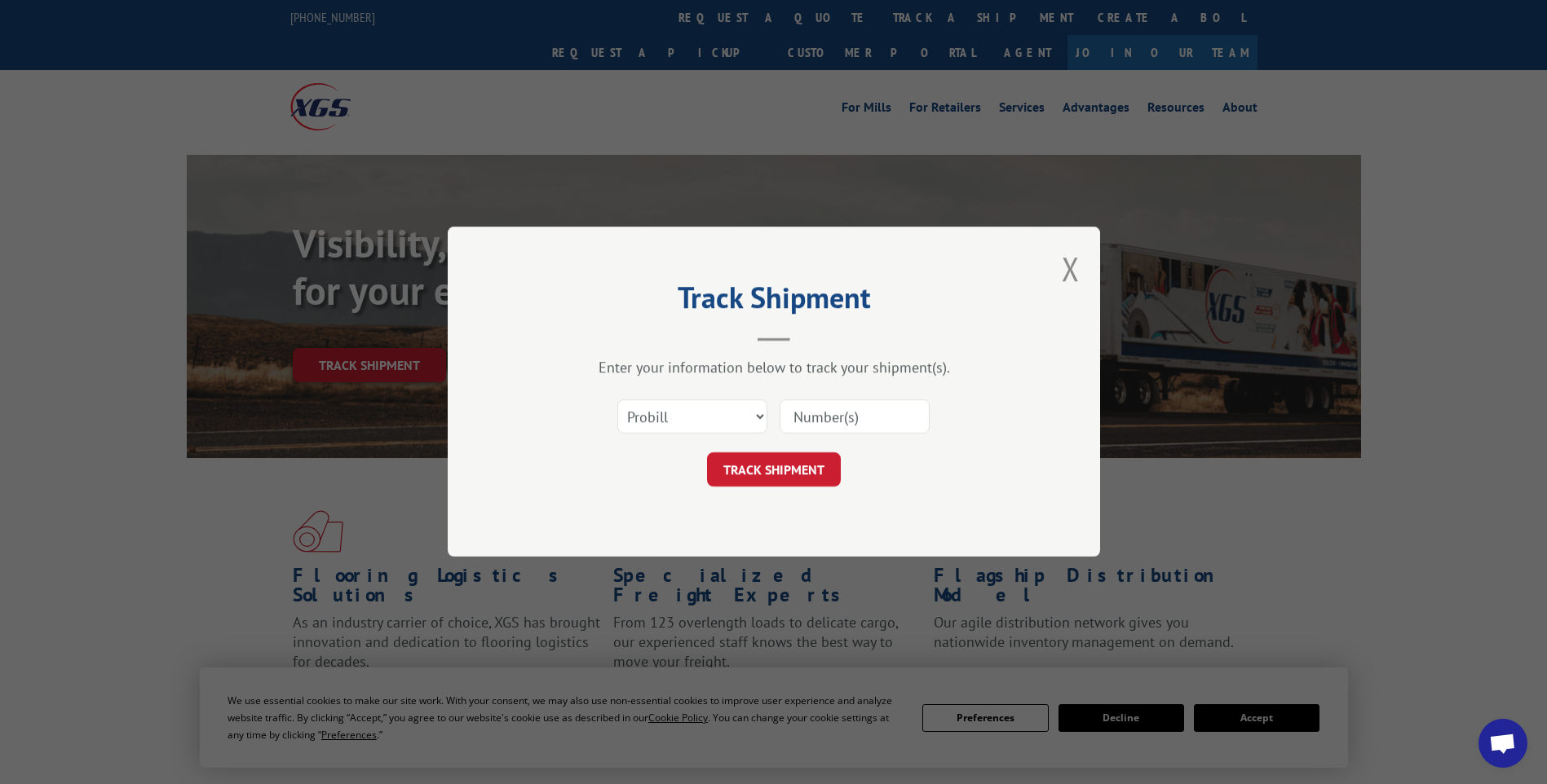
click at [864, 422] on input at bounding box center [855, 417] width 150 height 34
paste input "17014281"
type input "17014281"
click at [808, 476] on button "TRACK SHIPMENT" at bounding box center [774, 470] width 134 height 34
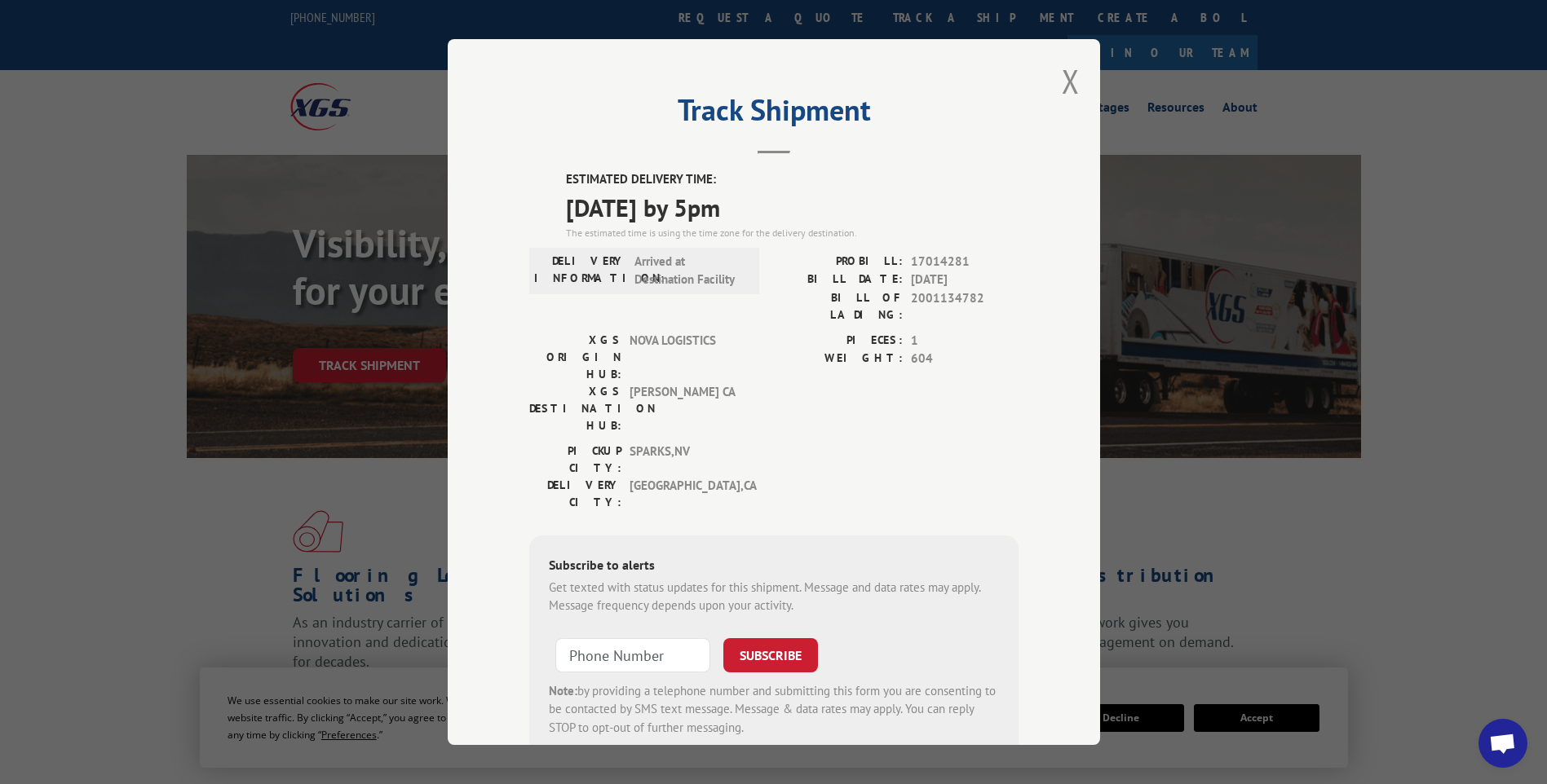
click at [1053, 85] on div "Track Shipment ESTIMATED DELIVERY TIME: [DATE] by 5pm The estimated time is usi…" at bounding box center [774, 392] width 653 height 706
click at [1062, 84] on button "Close modal" at bounding box center [1071, 80] width 18 height 43
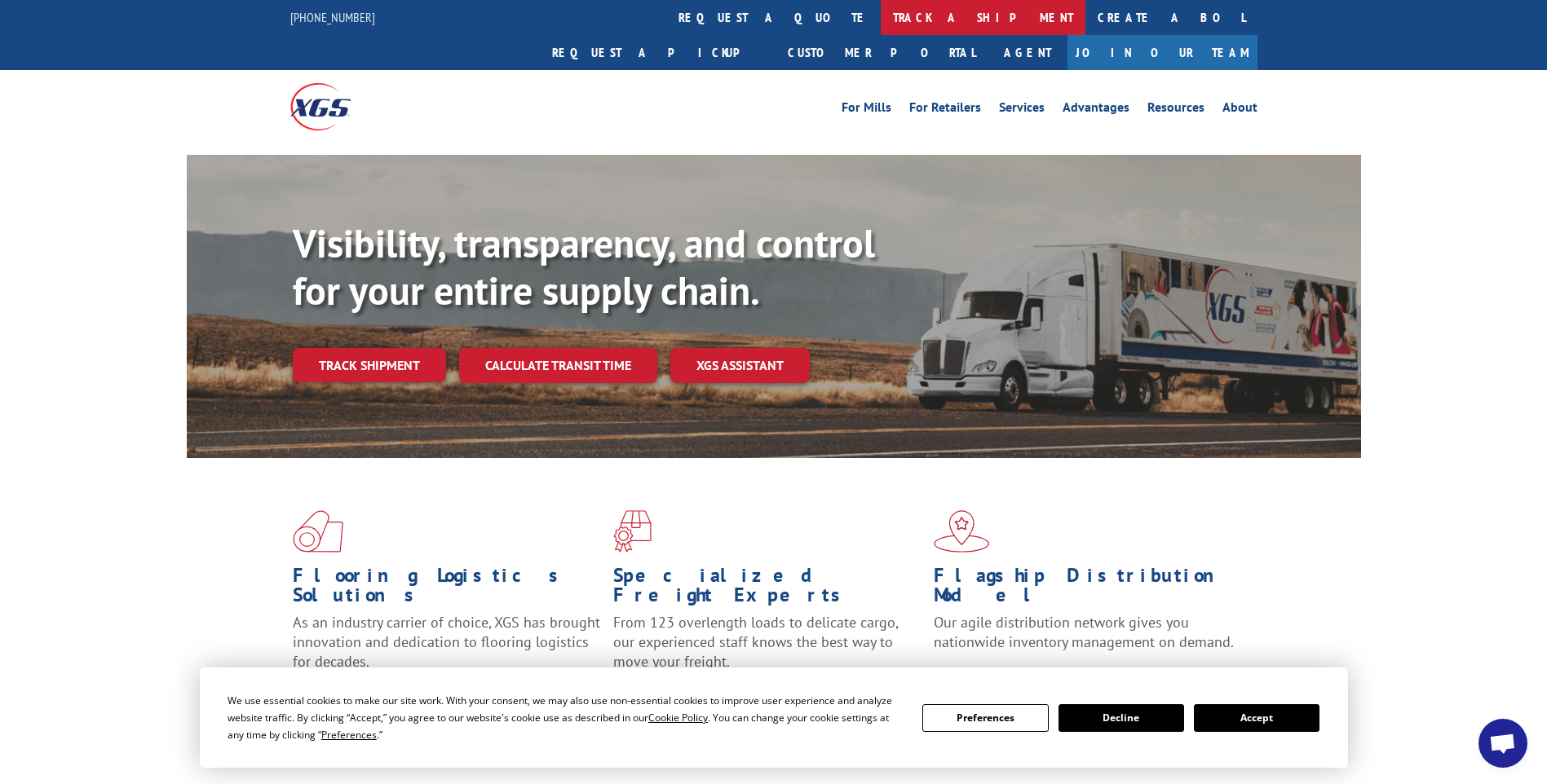
click at [881, 10] on link "track a shipment" at bounding box center [984, 17] width 204 height 35
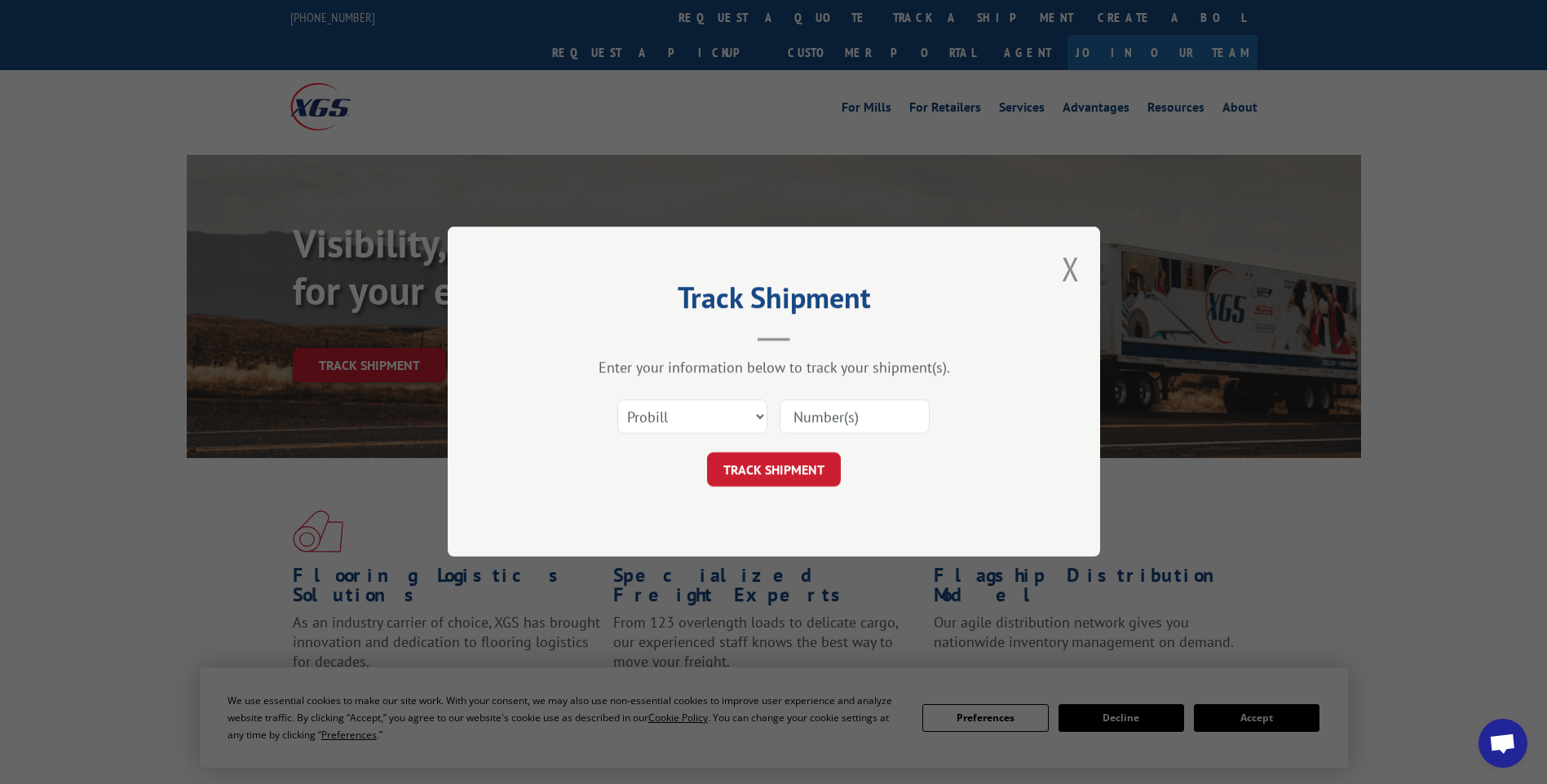
click at [857, 415] on input at bounding box center [855, 417] width 150 height 34
paste input "17014287"
type input "17014287"
click at [784, 455] on button "TRACK SHIPMENT" at bounding box center [774, 470] width 134 height 34
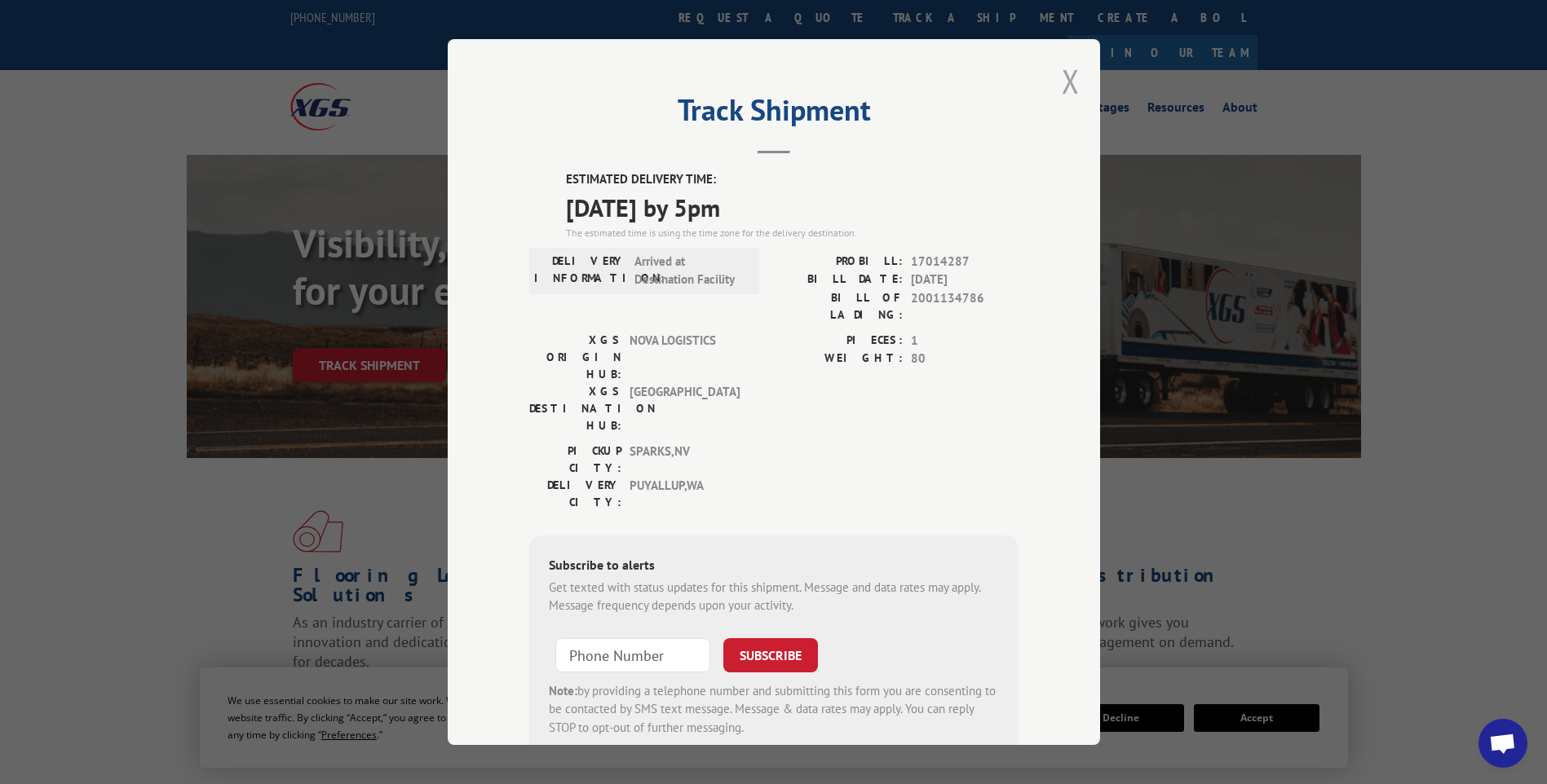
click at [1062, 83] on button "Close modal" at bounding box center [1071, 80] width 18 height 43
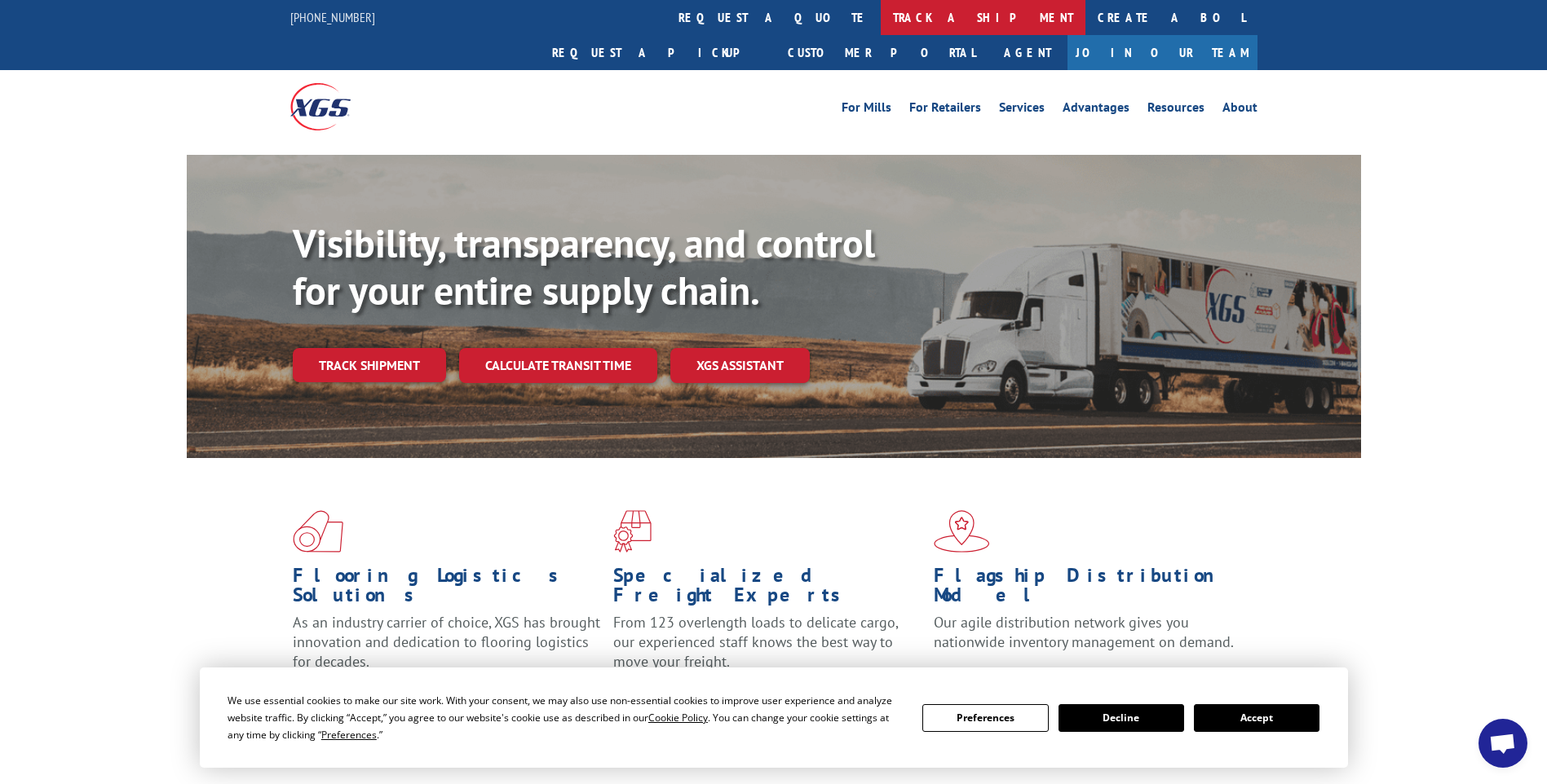
click at [881, 10] on link "track a shipment" at bounding box center [984, 17] width 204 height 35
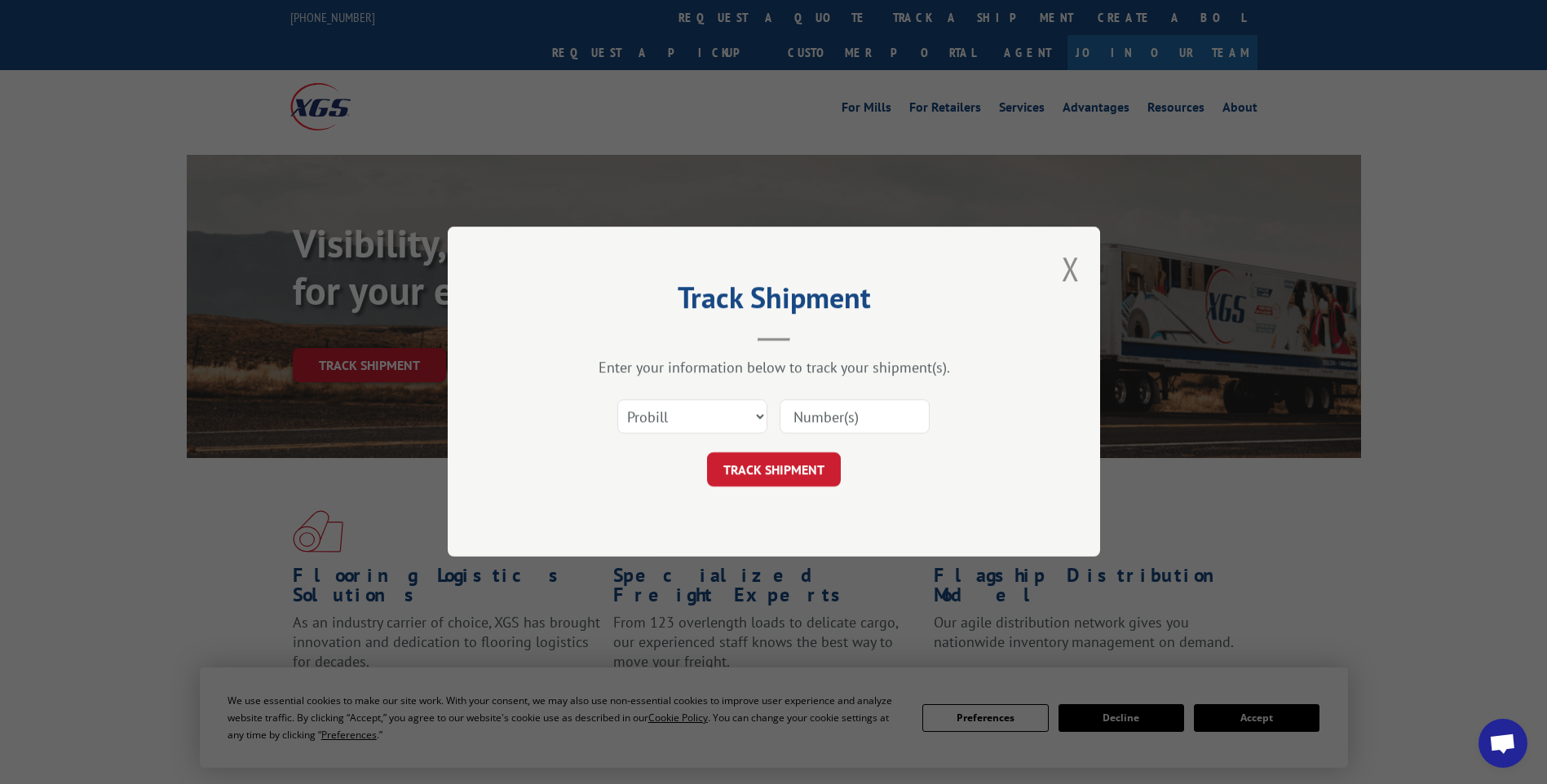
click at [830, 416] on input at bounding box center [855, 417] width 150 height 34
paste input "17014303"
type input "17014303"
click at [804, 475] on button "TRACK SHIPMENT" at bounding box center [774, 470] width 134 height 34
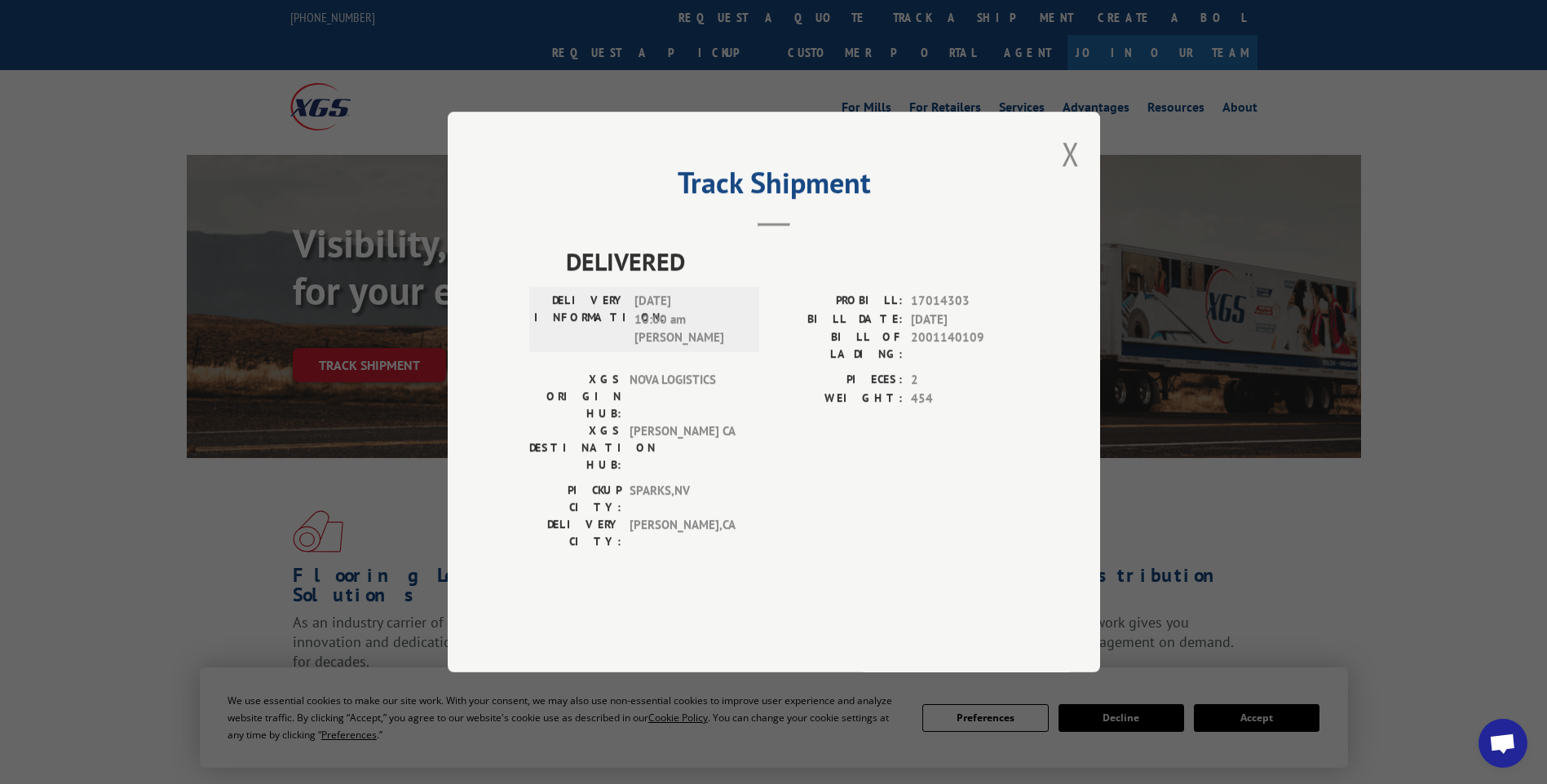
click at [1060, 201] on div "Track Shipment DELIVERED DELIVERY INFORMATION: [DATE] 10:00 am [PERSON_NAME]: 1…" at bounding box center [774, 392] width 653 height 560
click at [1069, 175] on button "Close modal" at bounding box center [1071, 153] width 18 height 43
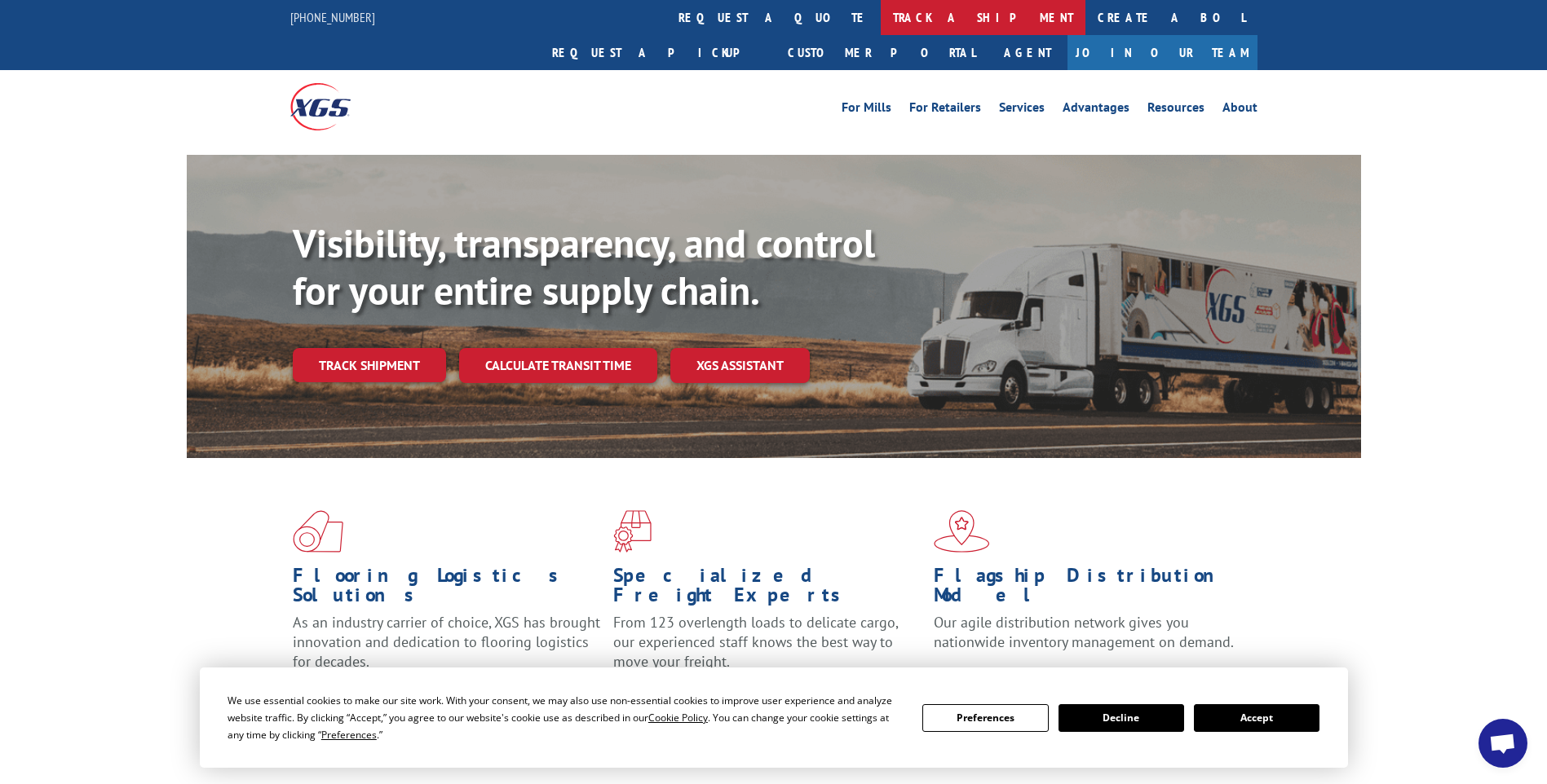
click at [881, 25] on link "track a shipment" at bounding box center [984, 17] width 204 height 35
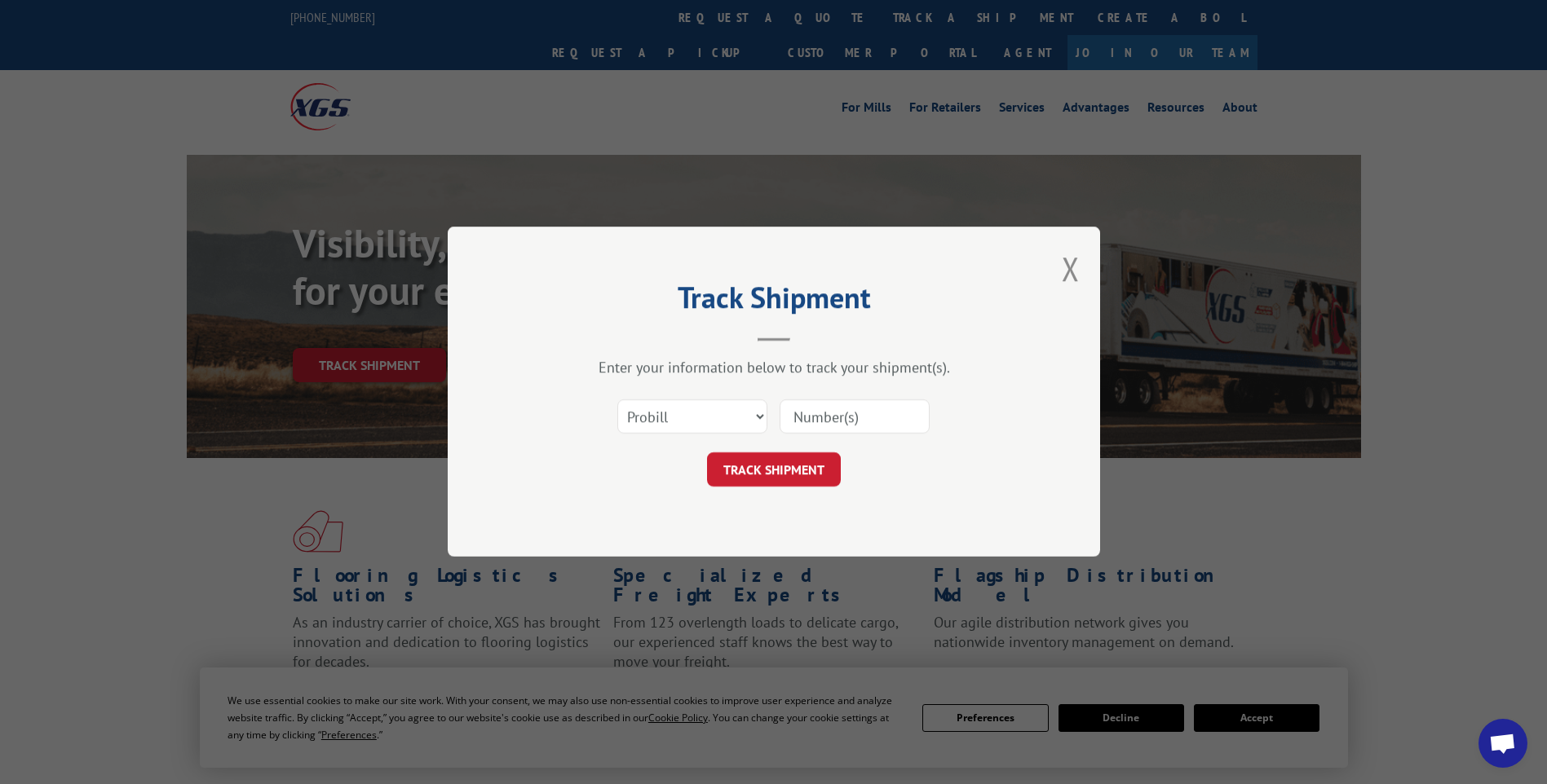
click at [797, 404] on input at bounding box center [855, 417] width 150 height 34
paste input "17014315"
type input "17014315"
click at [785, 460] on button "TRACK SHIPMENT" at bounding box center [774, 470] width 134 height 34
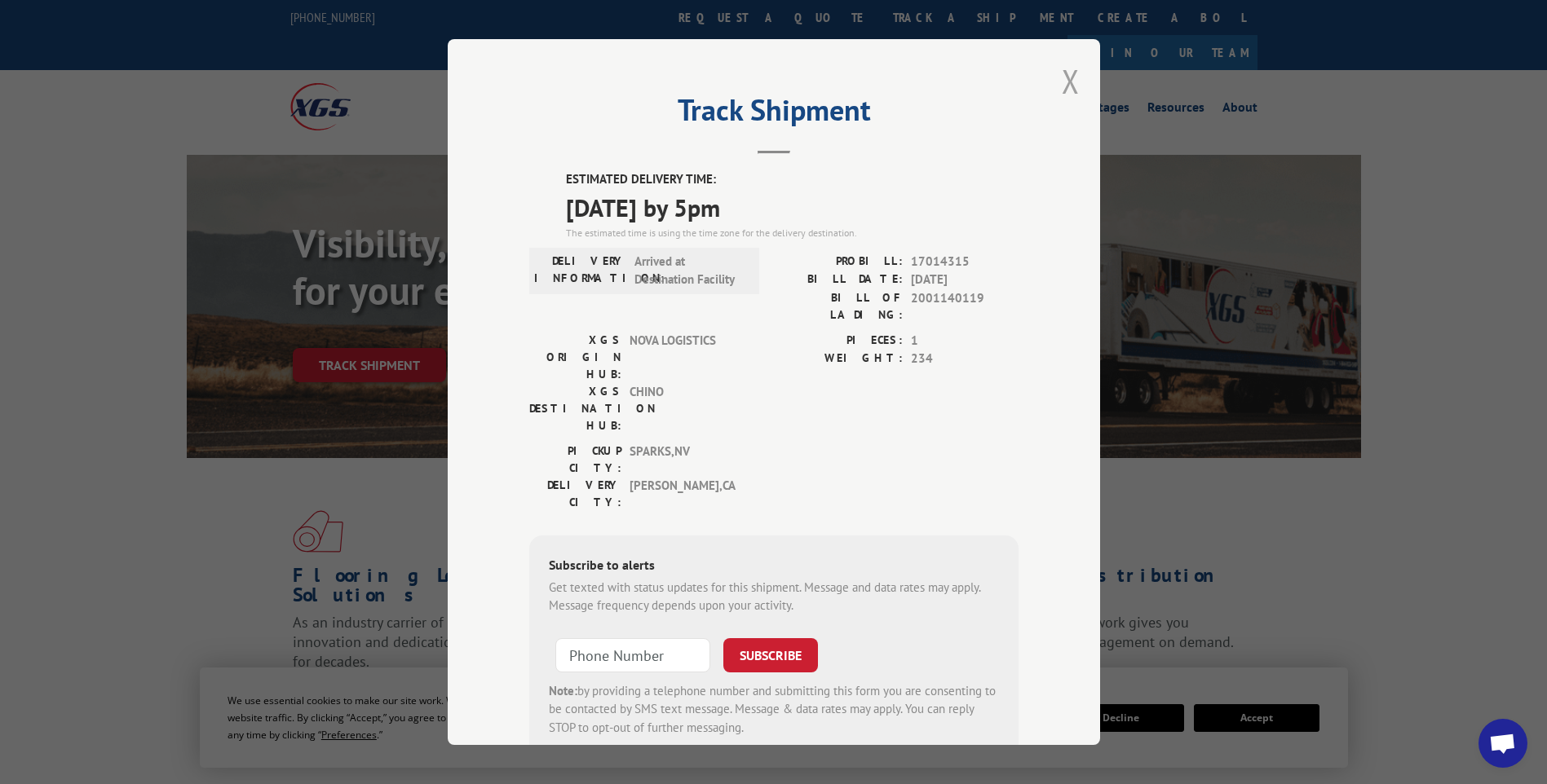
click at [1063, 79] on button "Close modal" at bounding box center [1071, 80] width 18 height 43
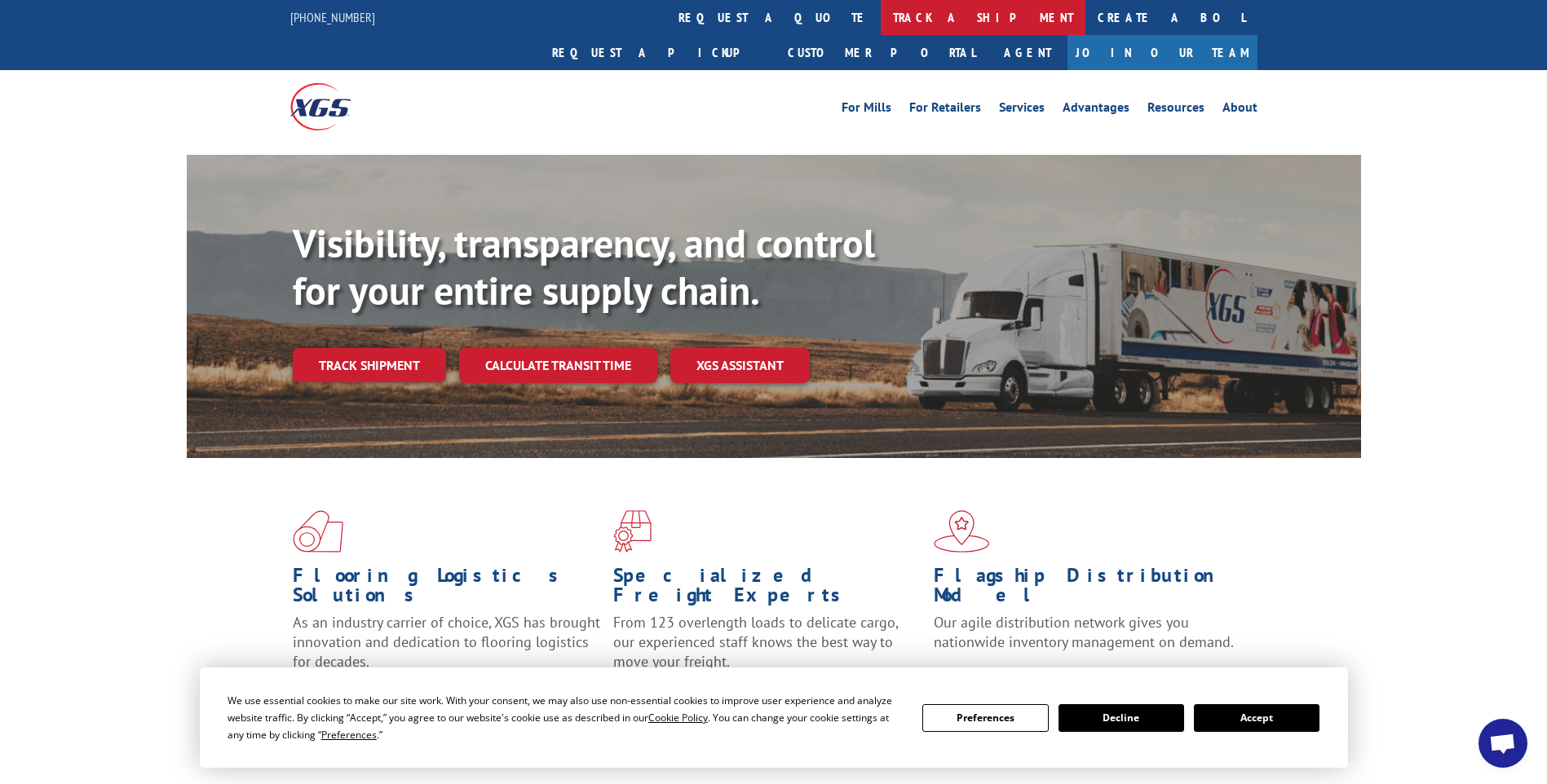
click at [881, 10] on link "track a shipment" at bounding box center [984, 17] width 204 height 35
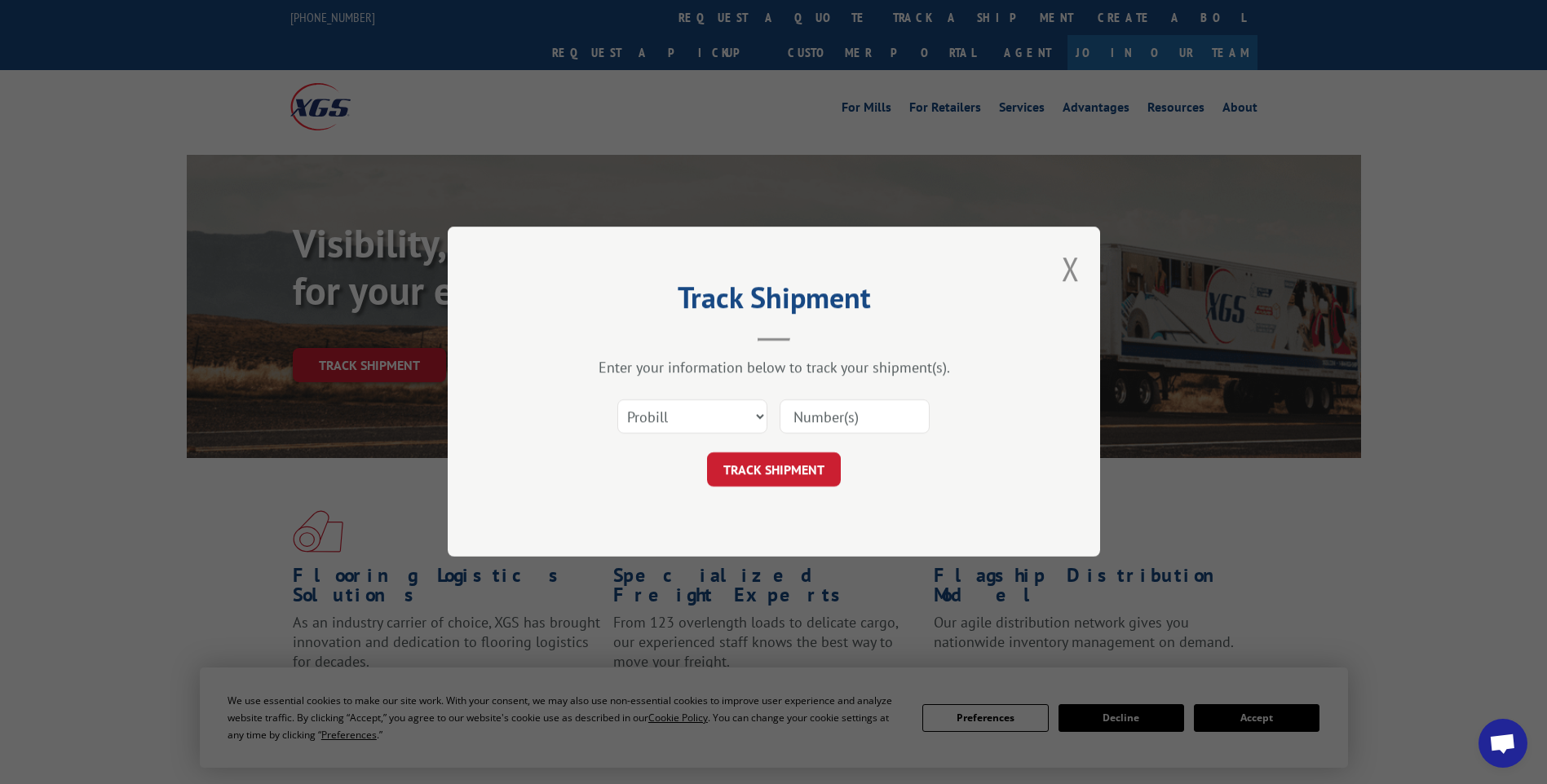
click at [798, 427] on input at bounding box center [855, 417] width 150 height 34
paste input "17014319"
type input "17014319"
click at [782, 469] on button "TRACK SHIPMENT" at bounding box center [774, 470] width 134 height 34
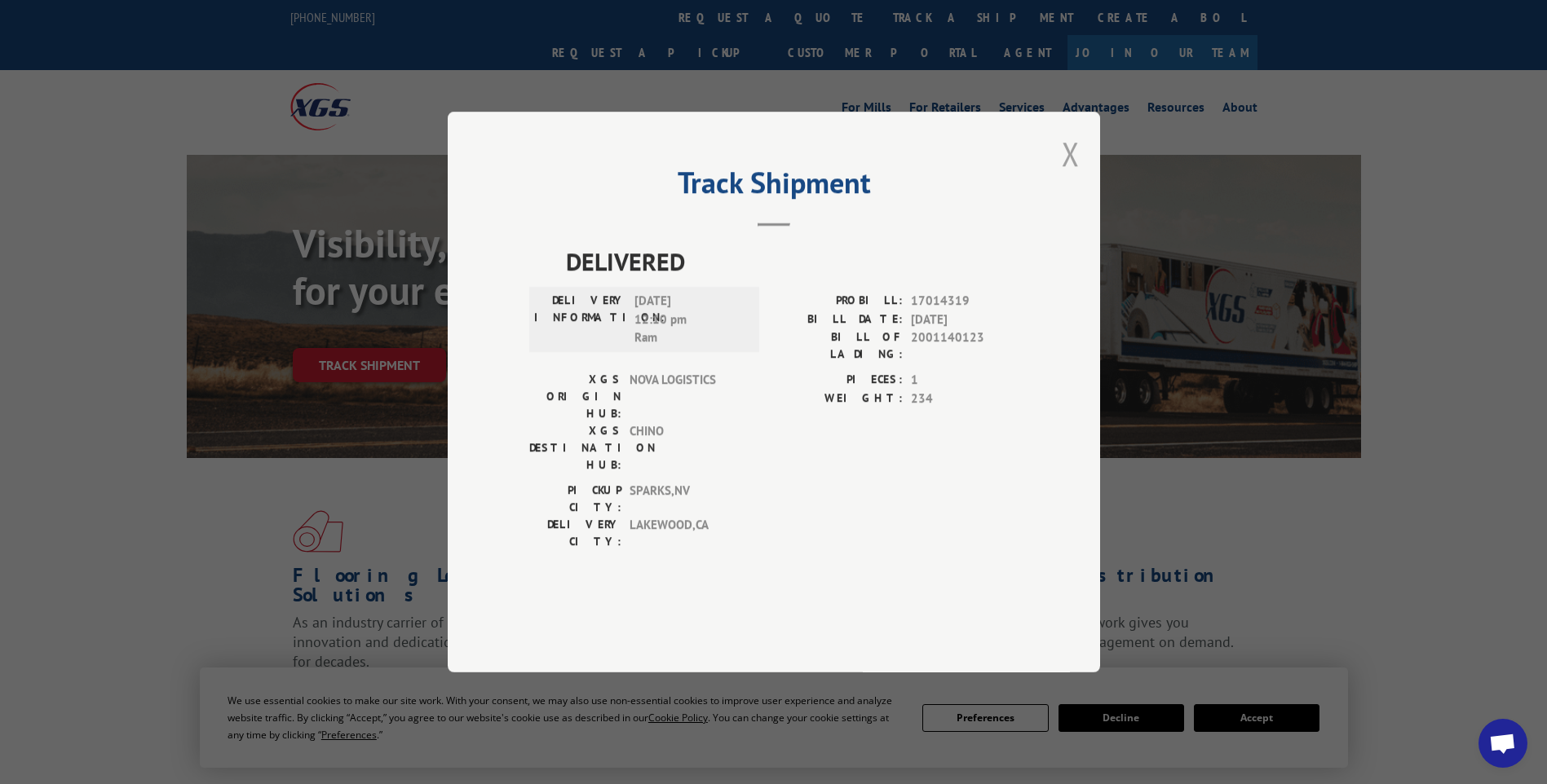
click at [1062, 175] on button "Close modal" at bounding box center [1071, 153] width 18 height 43
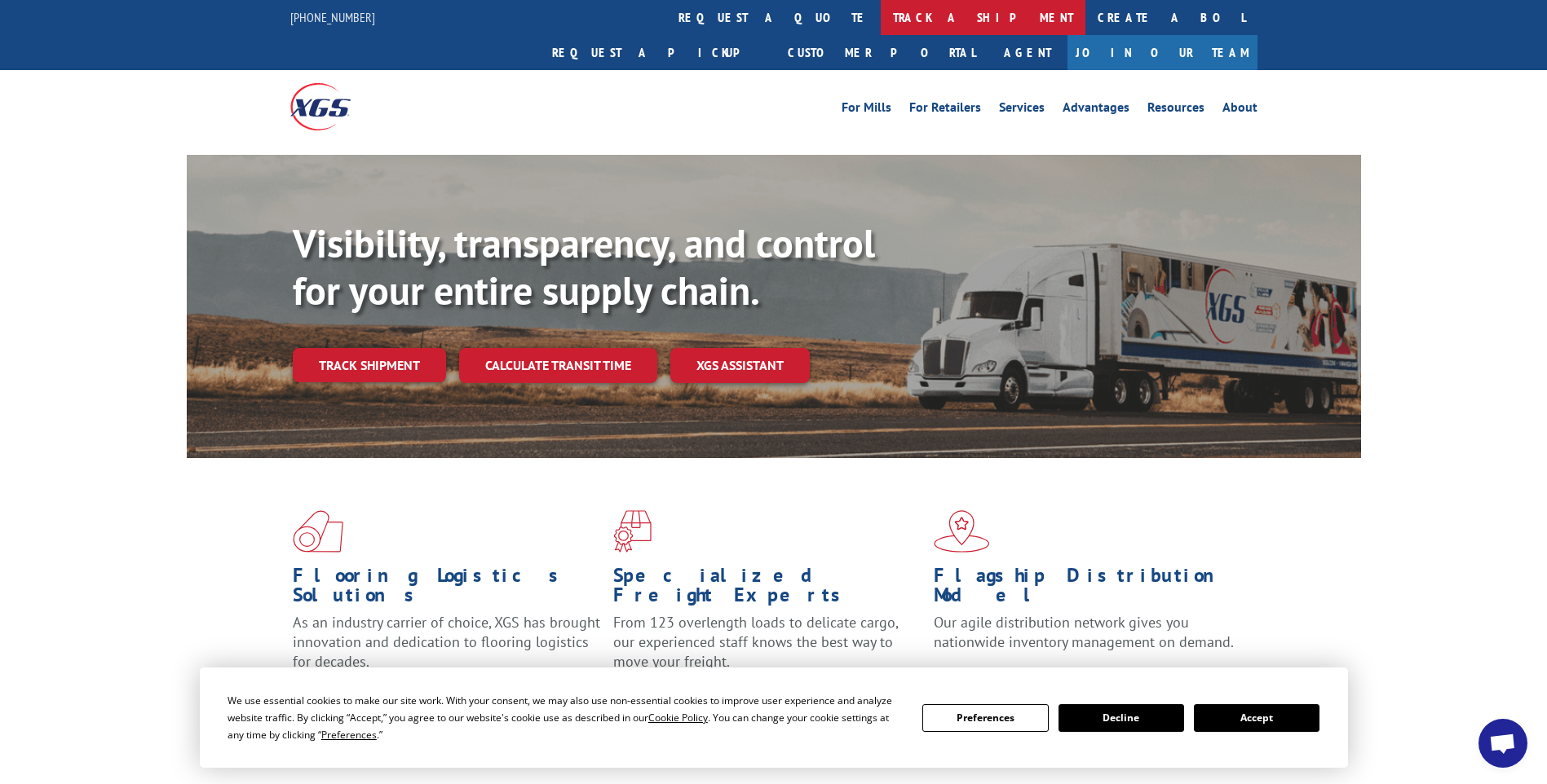
click at [881, 24] on link "track a shipment" at bounding box center [984, 17] width 204 height 35
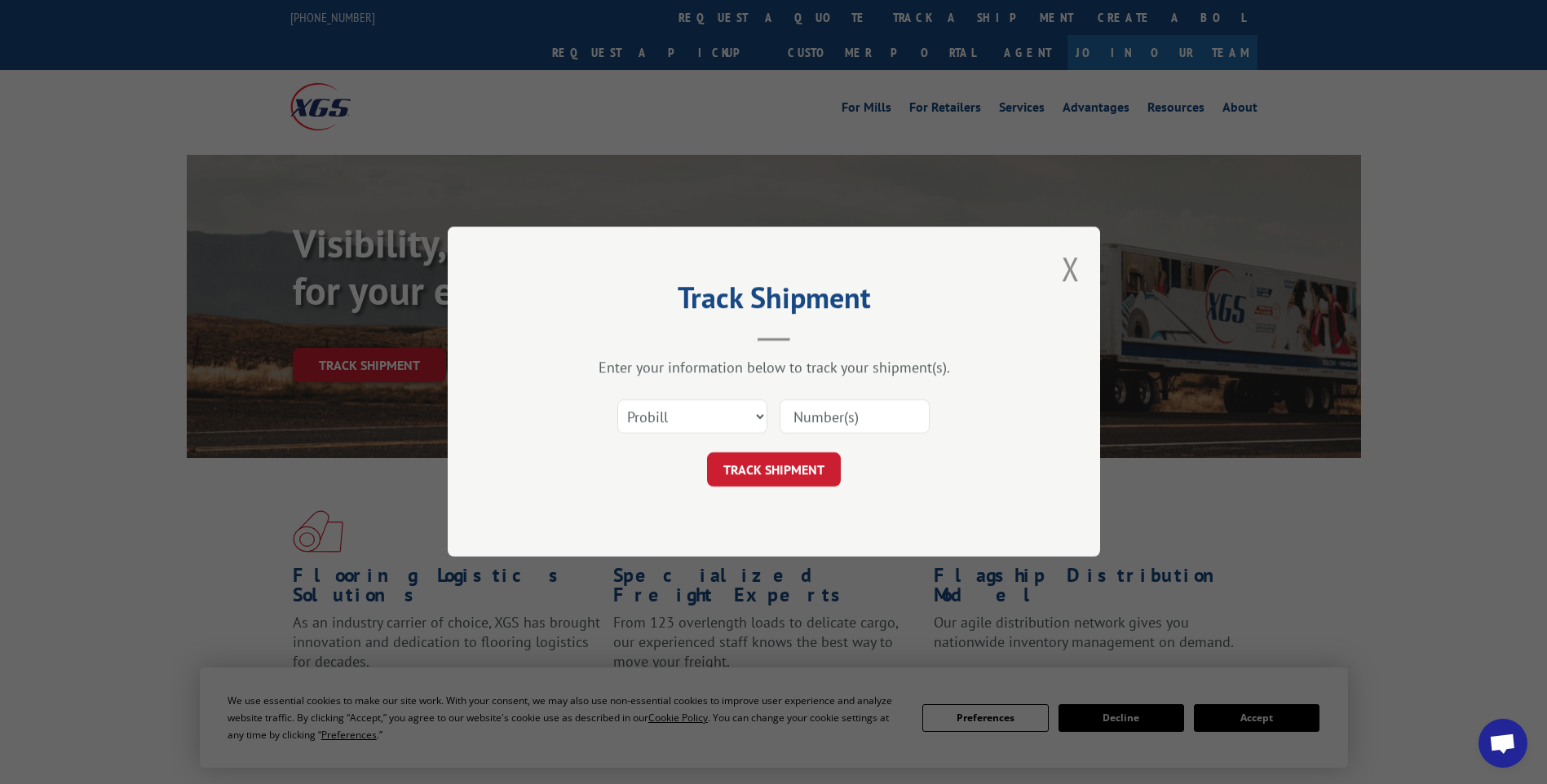
click at [800, 407] on input at bounding box center [855, 417] width 150 height 34
paste input "17014314"
type input "17014314"
click at [792, 478] on button "TRACK SHIPMENT" at bounding box center [774, 470] width 134 height 34
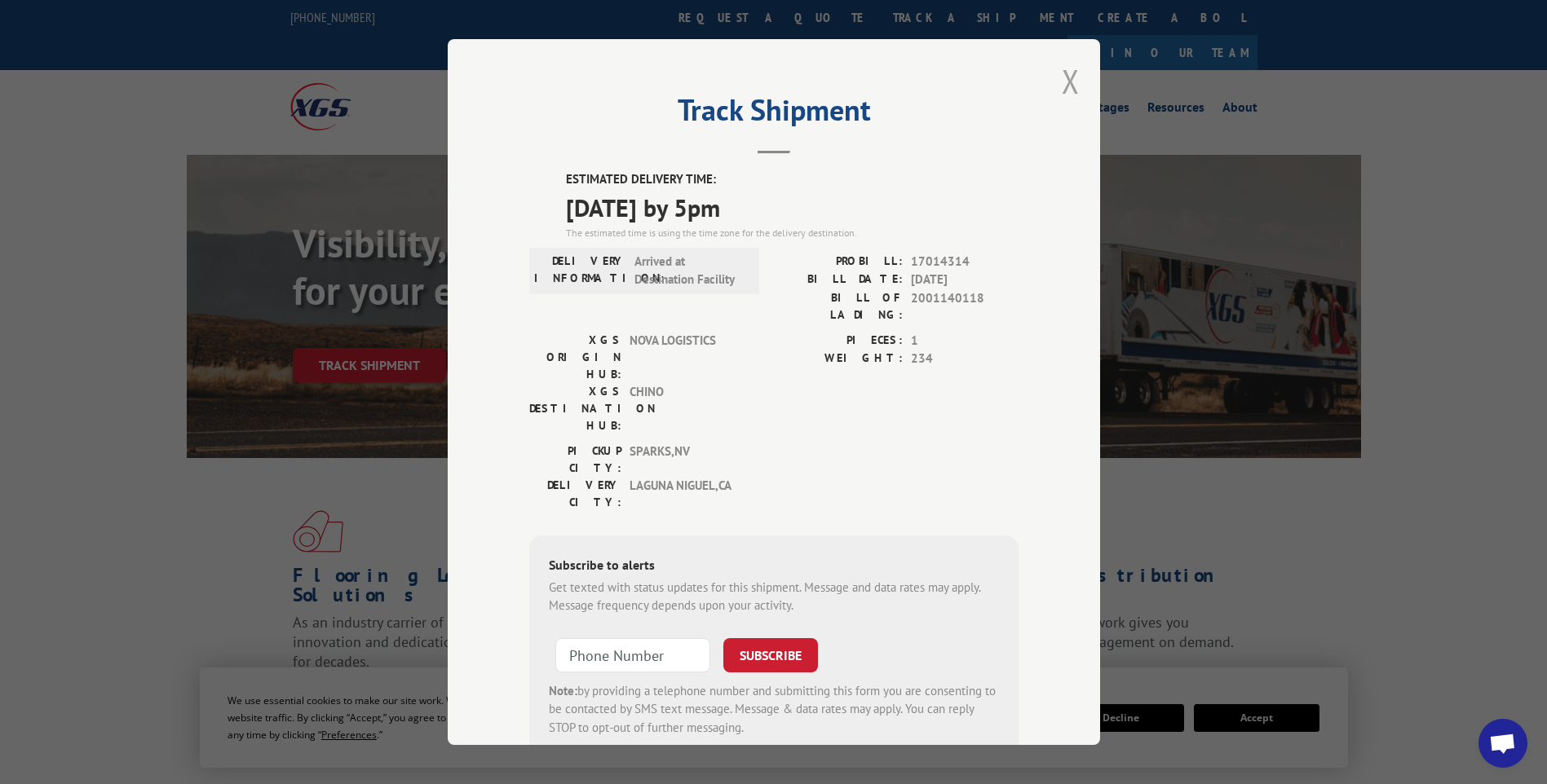
click at [1067, 90] on button "Close modal" at bounding box center [1071, 80] width 18 height 43
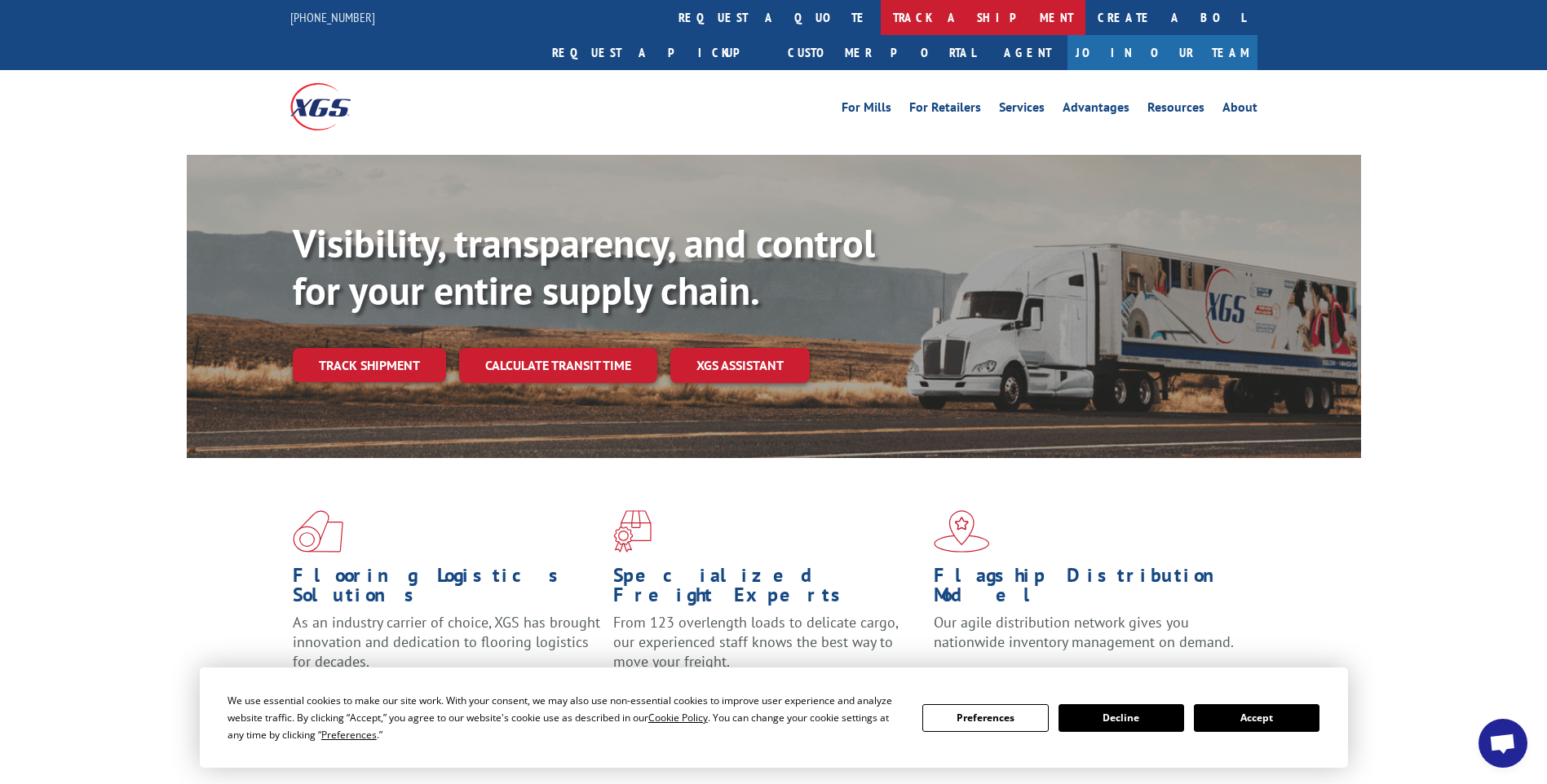
click at [881, 7] on link "track a shipment" at bounding box center [984, 17] width 204 height 35
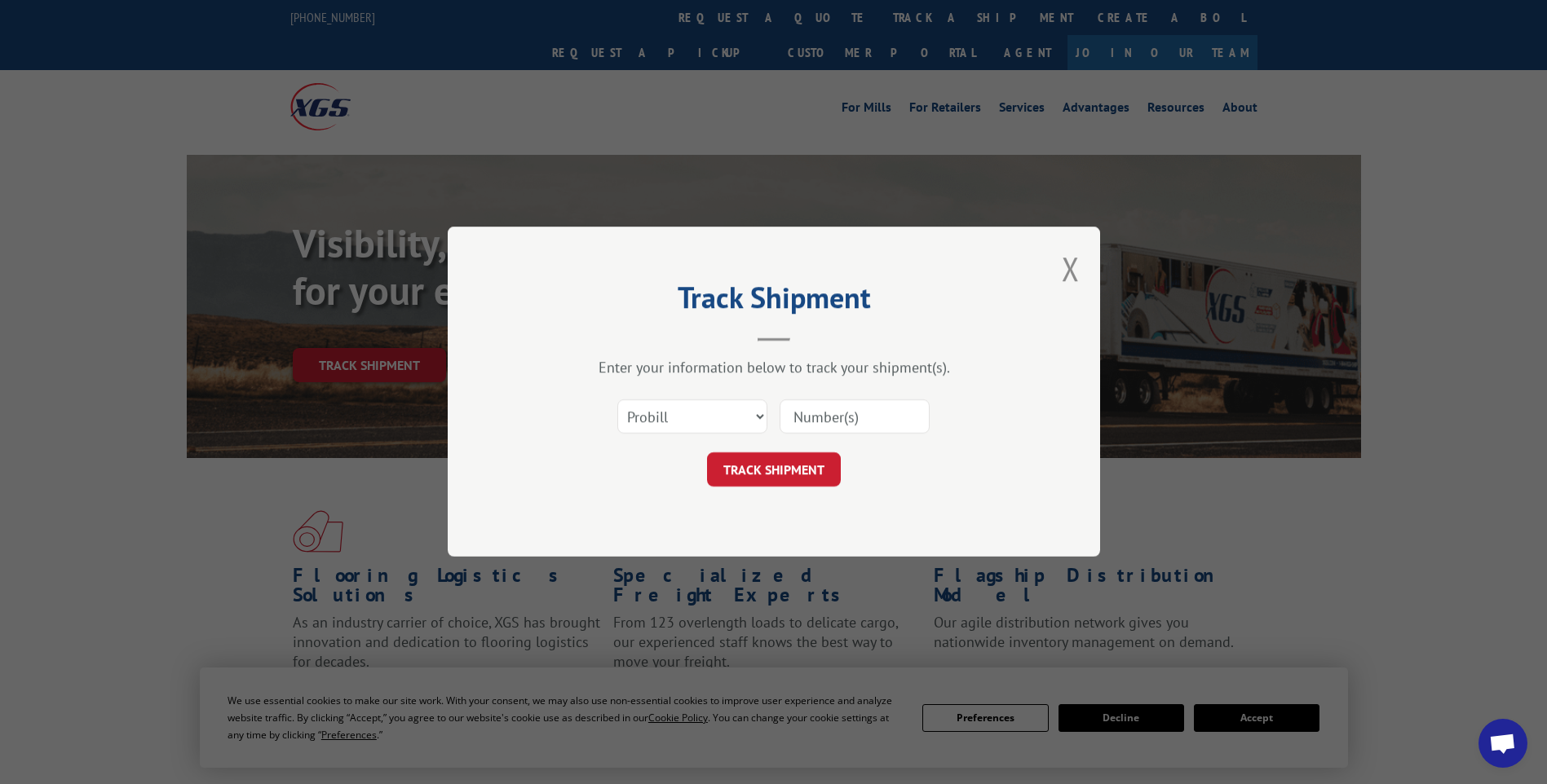
click at [825, 402] on input at bounding box center [855, 417] width 150 height 34
paste input "17014313"
type input "17014313"
click at [779, 479] on button "TRACK SHIPMENT" at bounding box center [774, 470] width 134 height 34
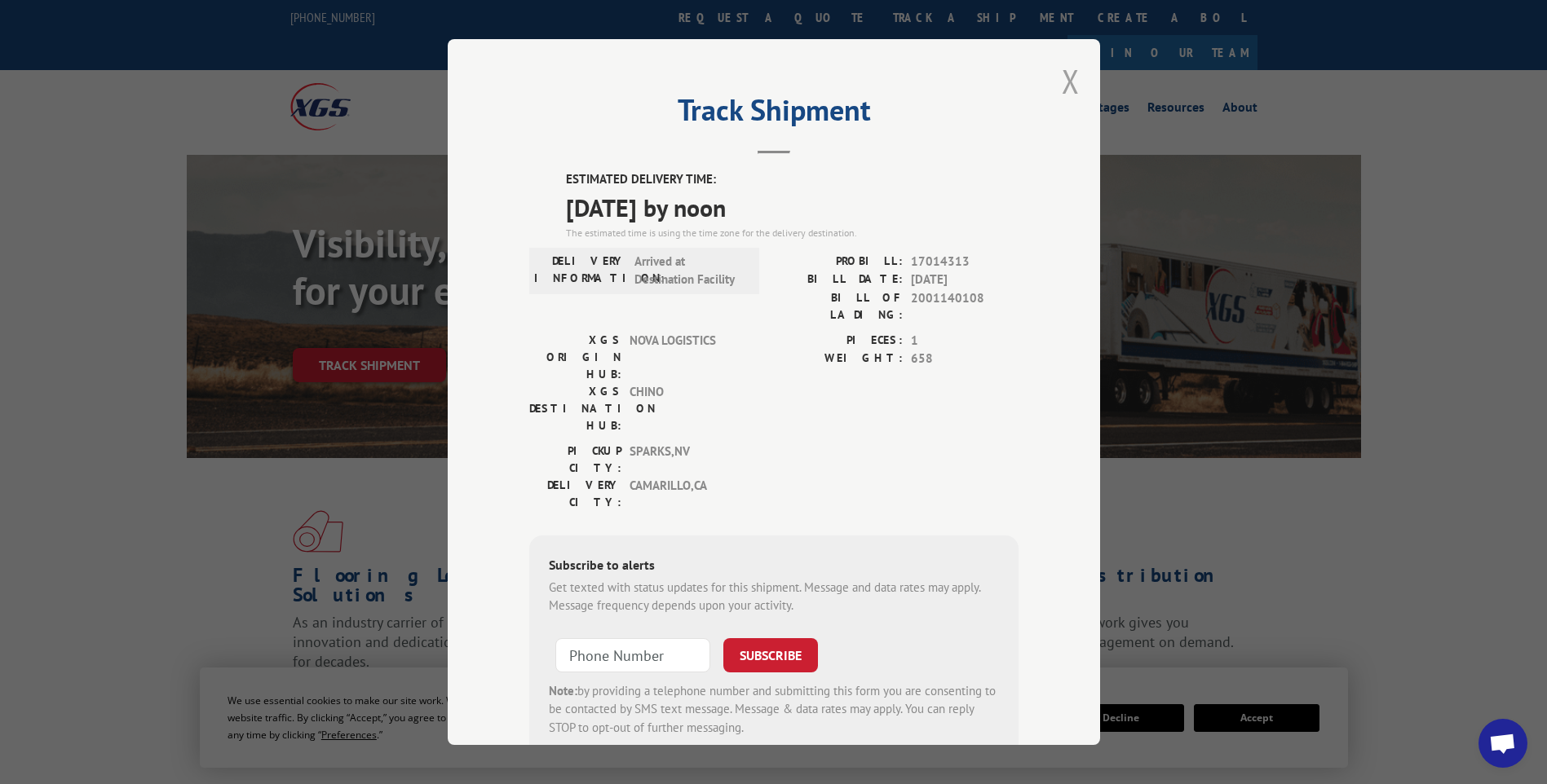
click at [1062, 93] on button "Close modal" at bounding box center [1071, 80] width 18 height 43
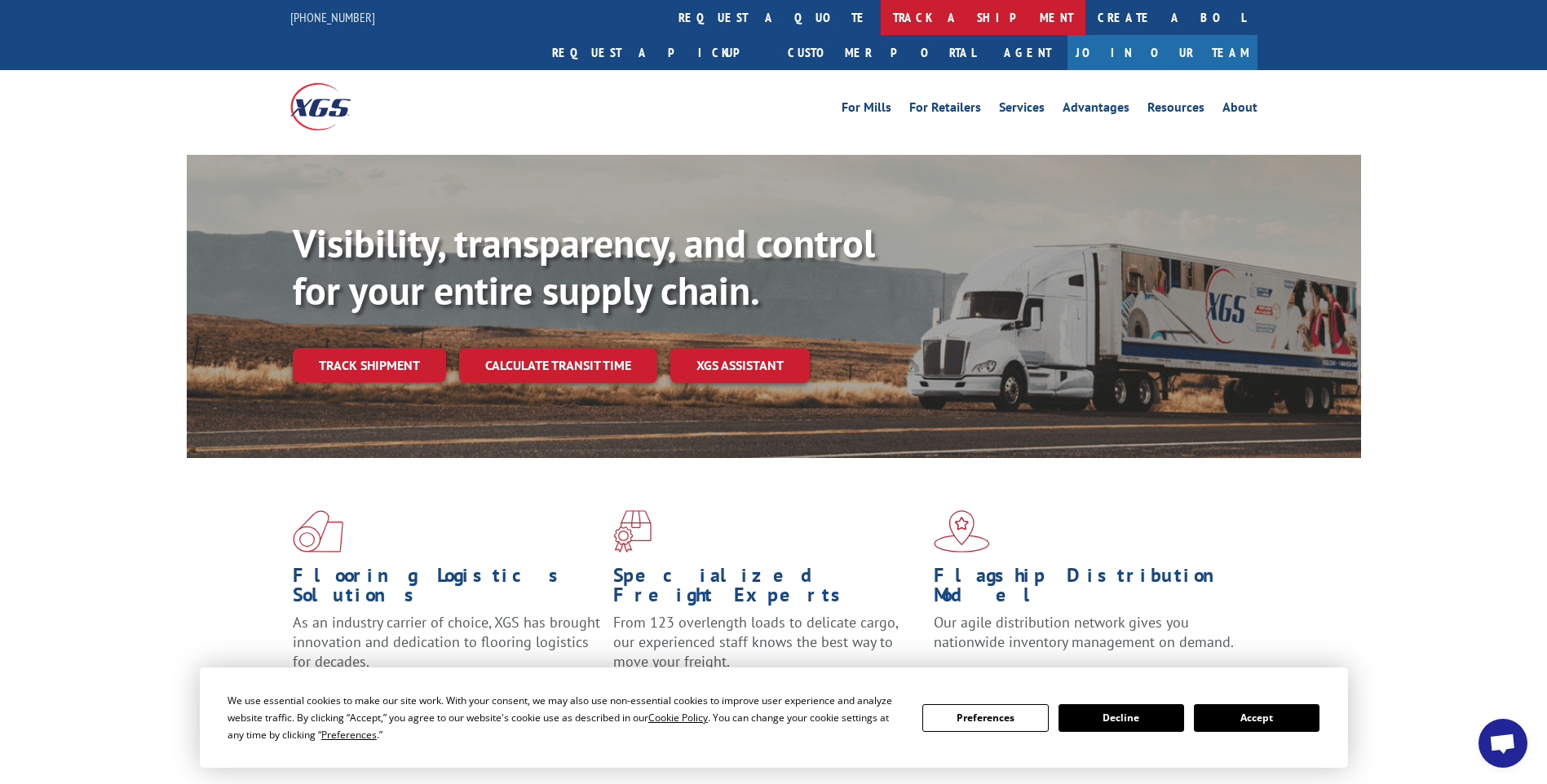
click at [881, 13] on link "track a shipment" at bounding box center [984, 17] width 204 height 35
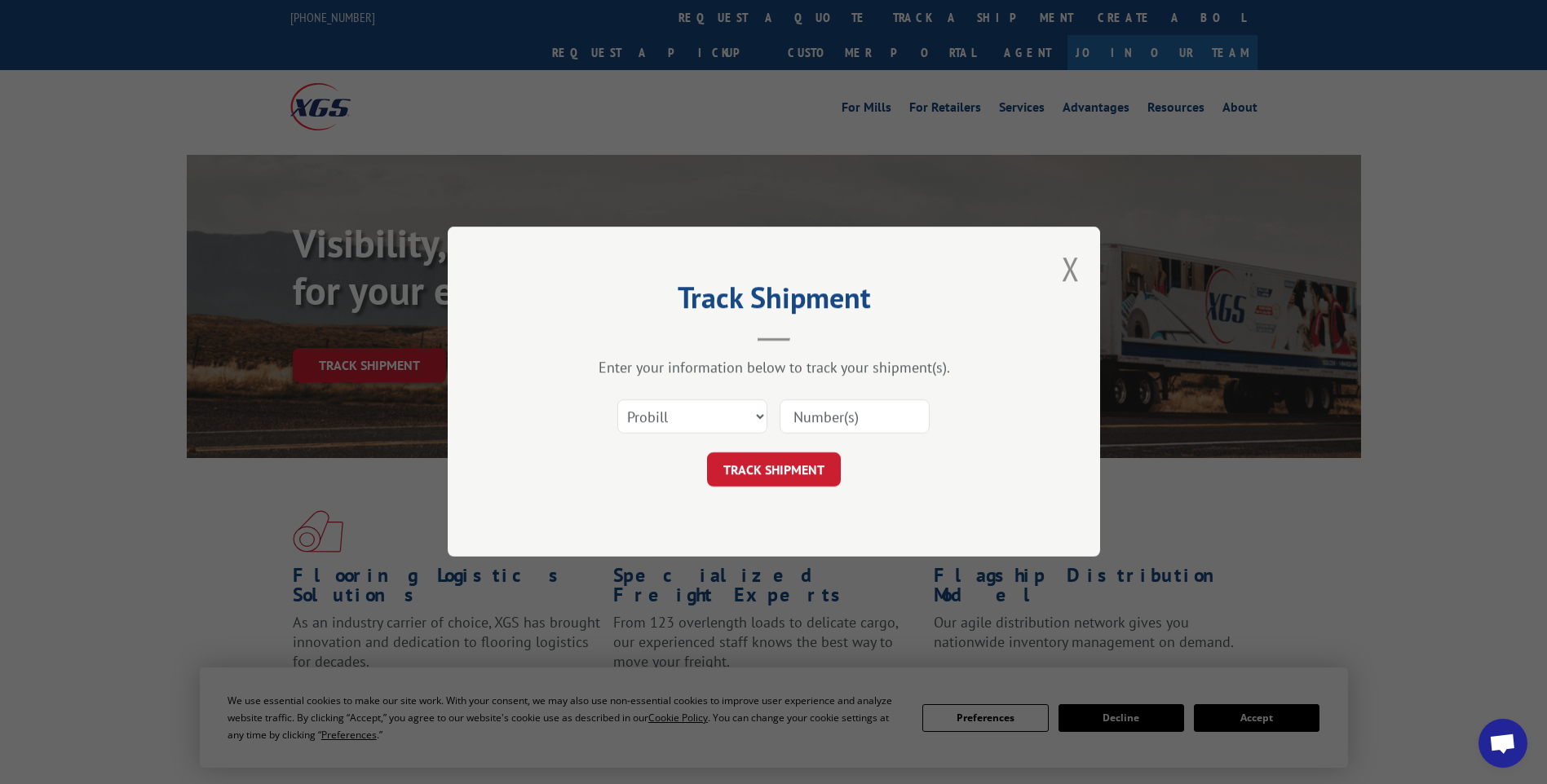
click at [793, 417] on input at bounding box center [855, 417] width 150 height 34
paste input "17014318"
type input "17014318"
click at [788, 475] on button "TRACK SHIPMENT" at bounding box center [774, 470] width 134 height 34
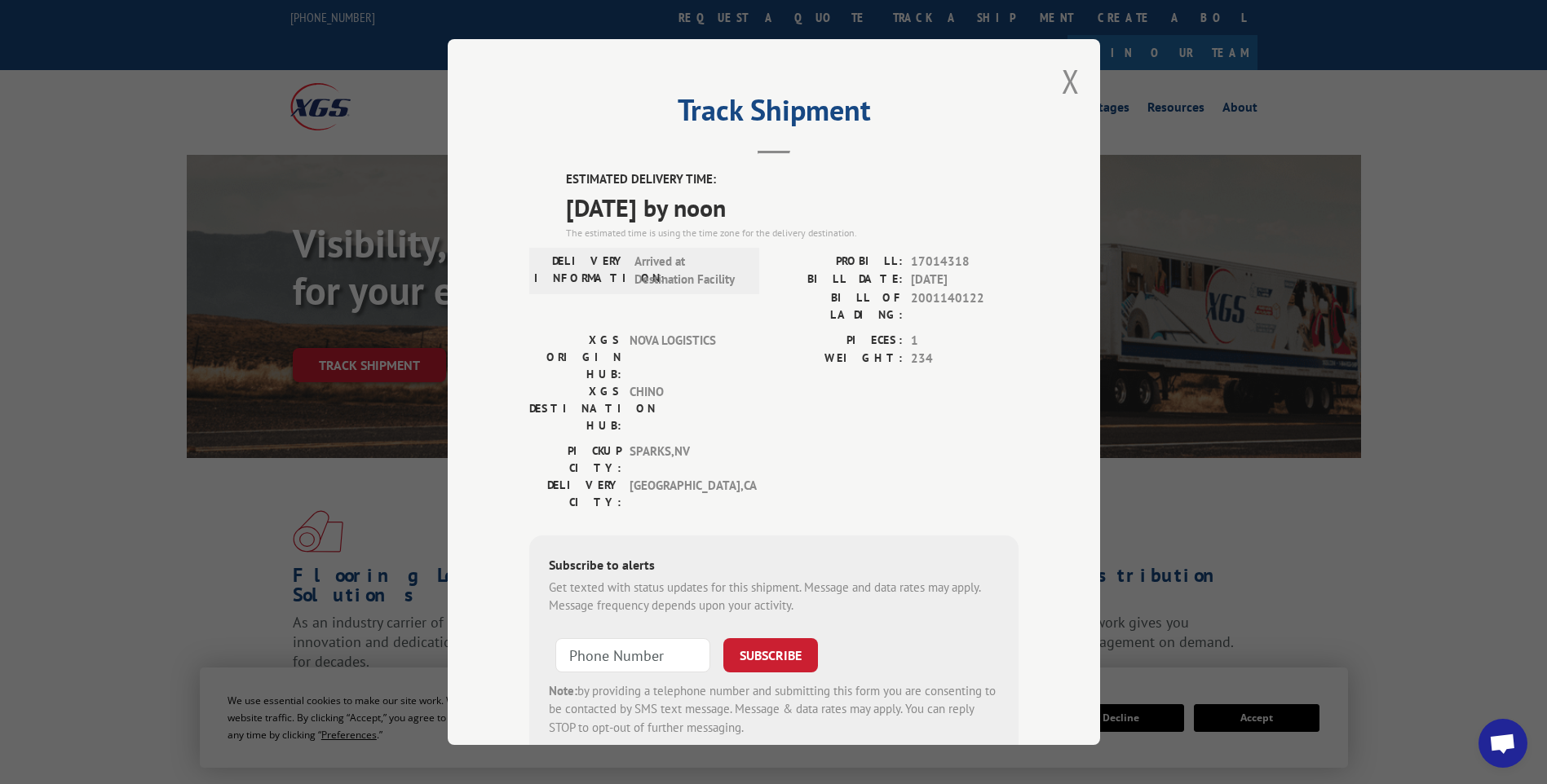
drag, startPoint x: 1072, startPoint y: 80, endPoint x: 1055, endPoint y: 82, distance: 17.1
click at [1072, 80] on button "Close modal" at bounding box center [1071, 80] width 18 height 43
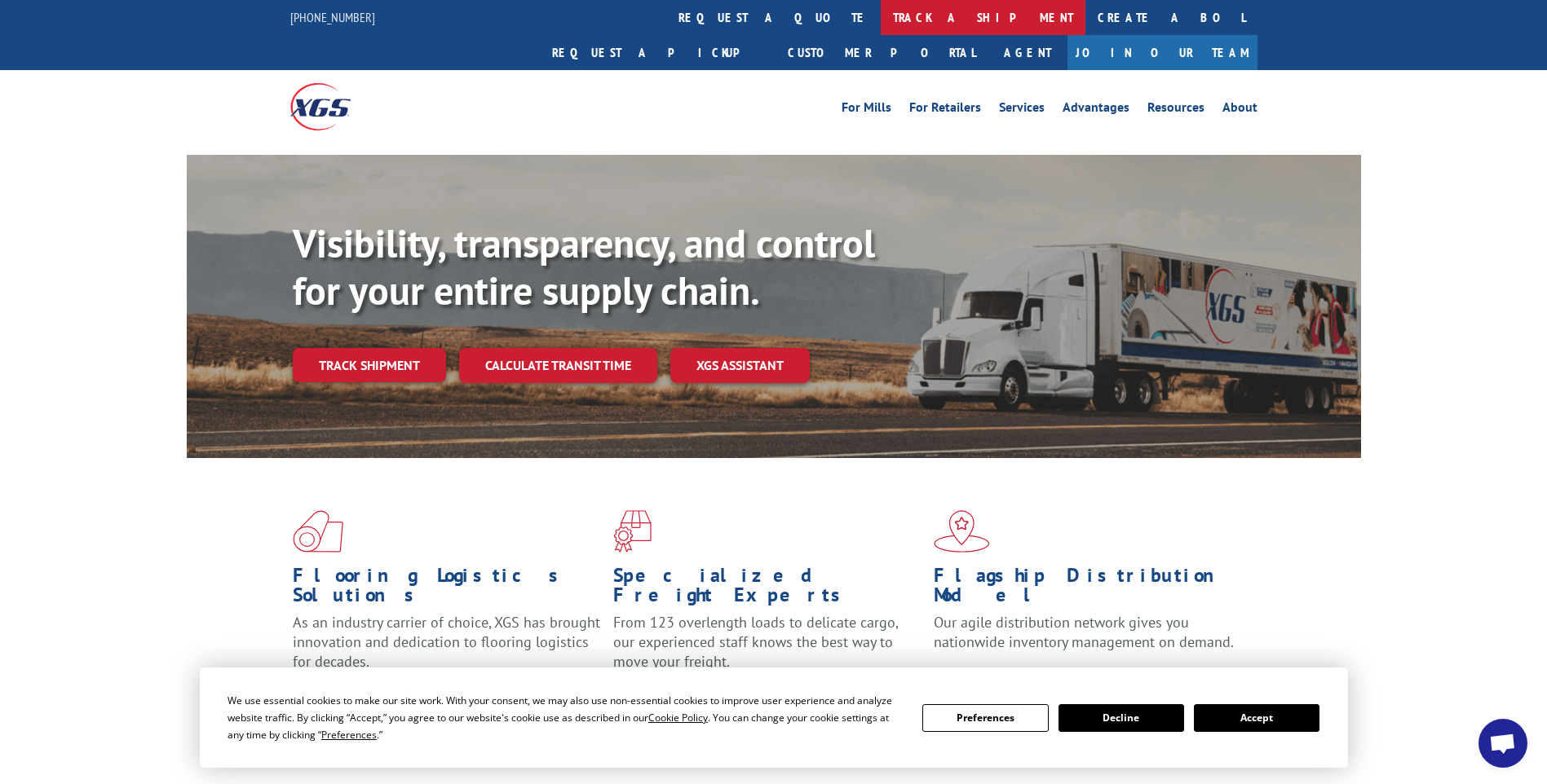
click at [881, 9] on link "track a shipment" at bounding box center [984, 17] width 204 height 35
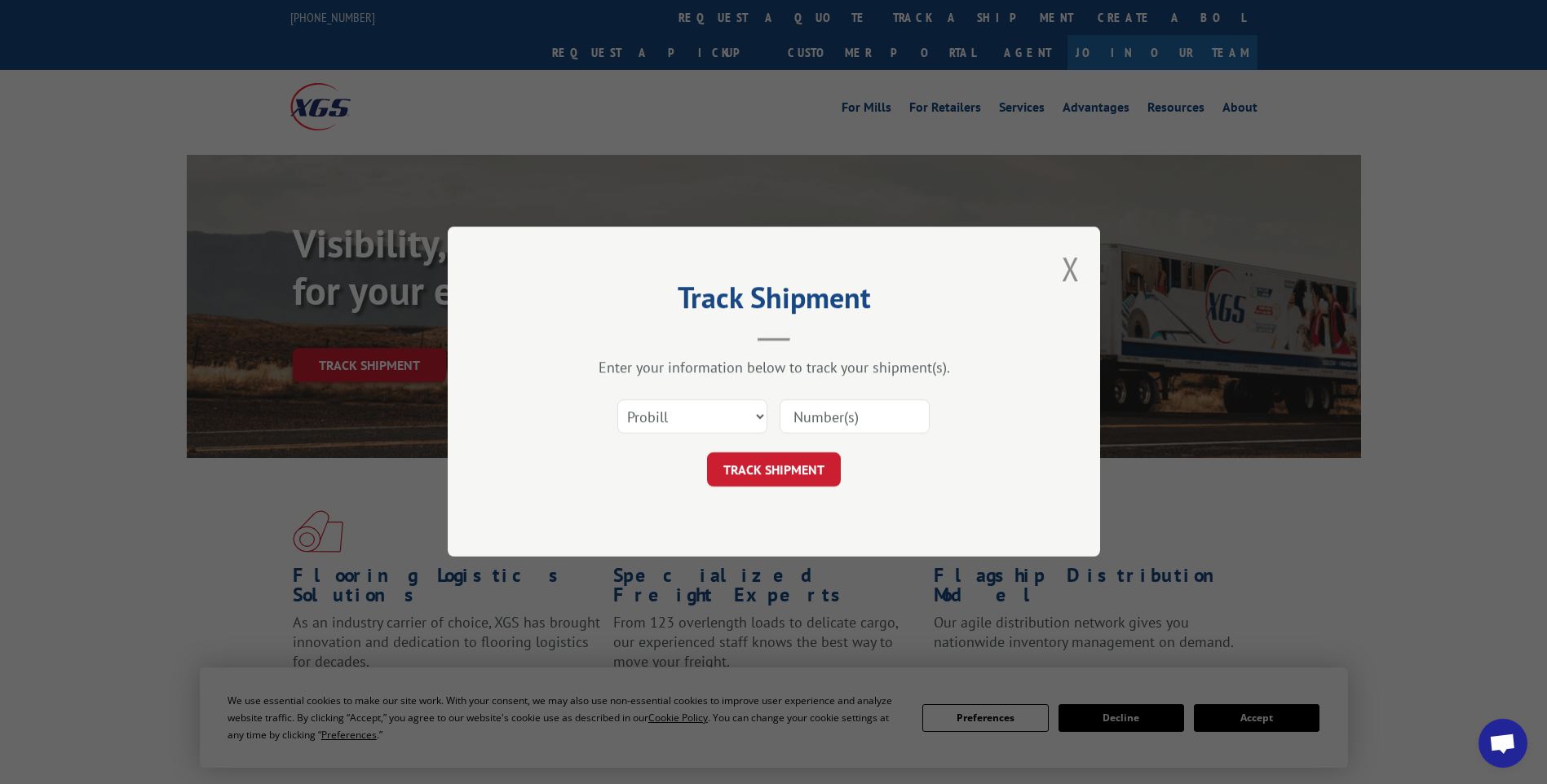
click at [829, 415] on input at bounding box center [855, 417] width 150 height 34
paste input "17014253"
type input "17014253"
click at [791, 480] on button "TRACK SHIPMENT" at bounding box center [774, 470] width 134 height 34
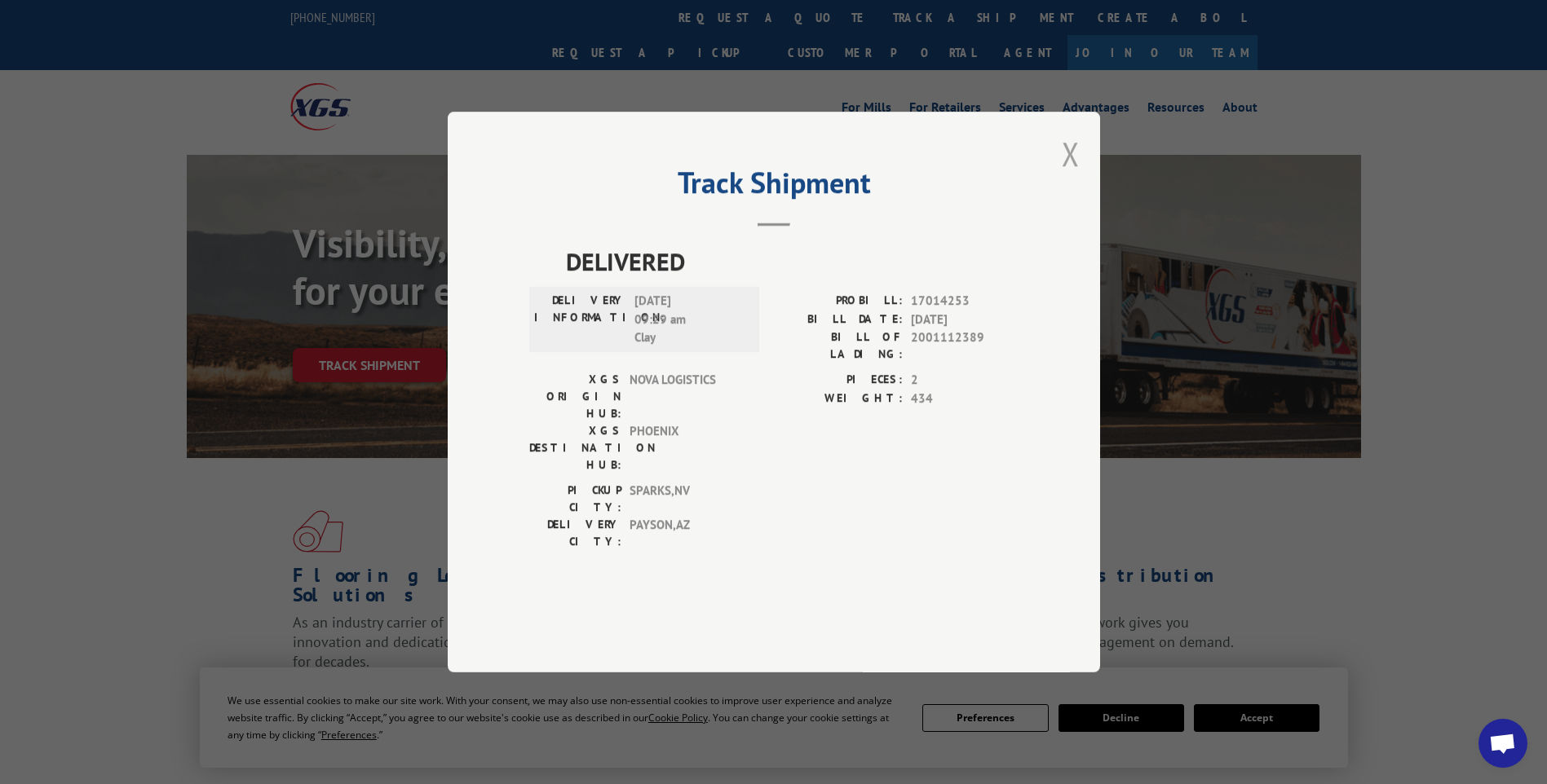
click at [1067, 175] on button "Close modal" at bounding box center [1071, 153] width 18 height 43
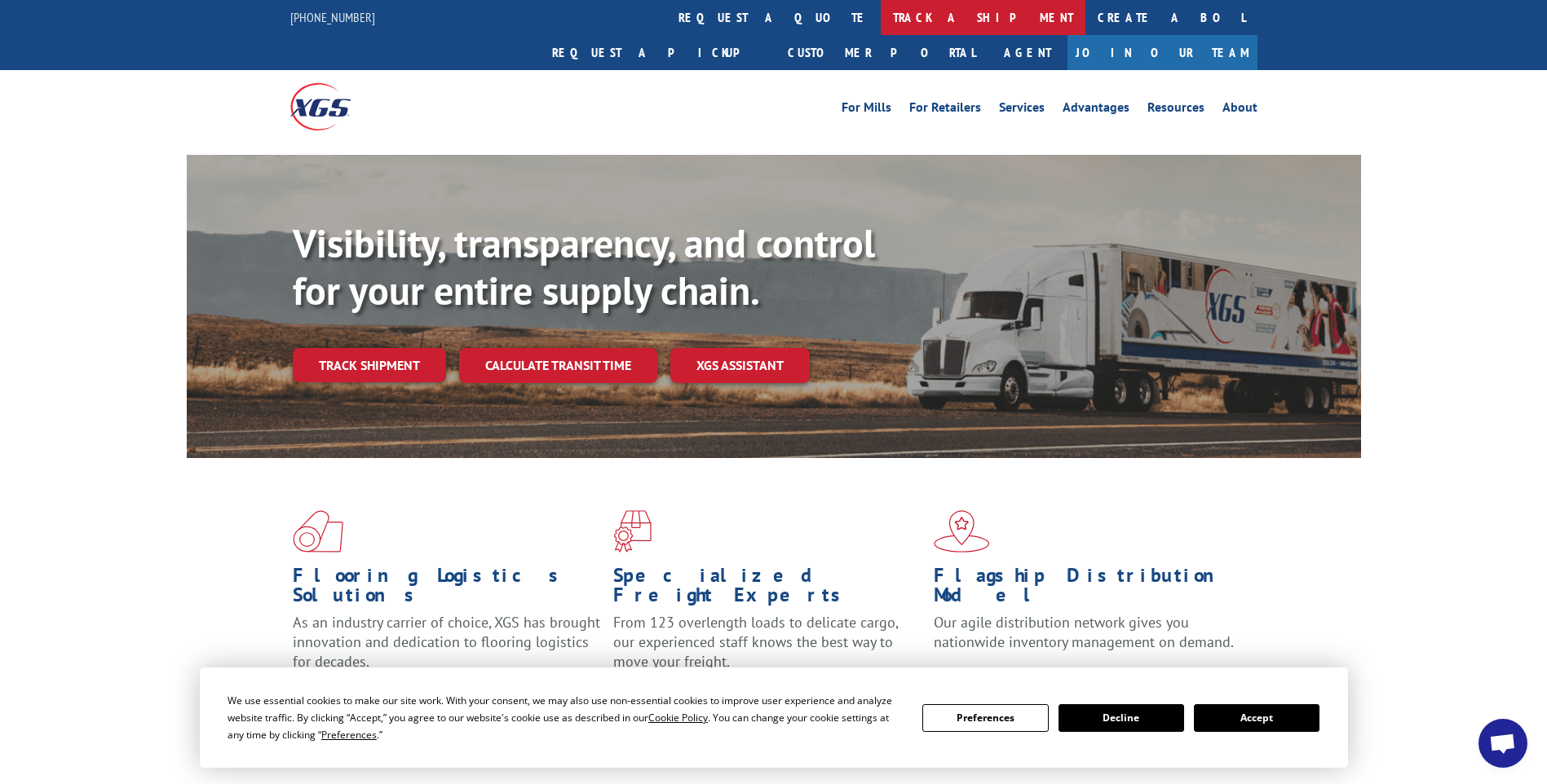
click at [881, 29] on link "track a shipment" at bounding box center [984, 17] width 204 height 35
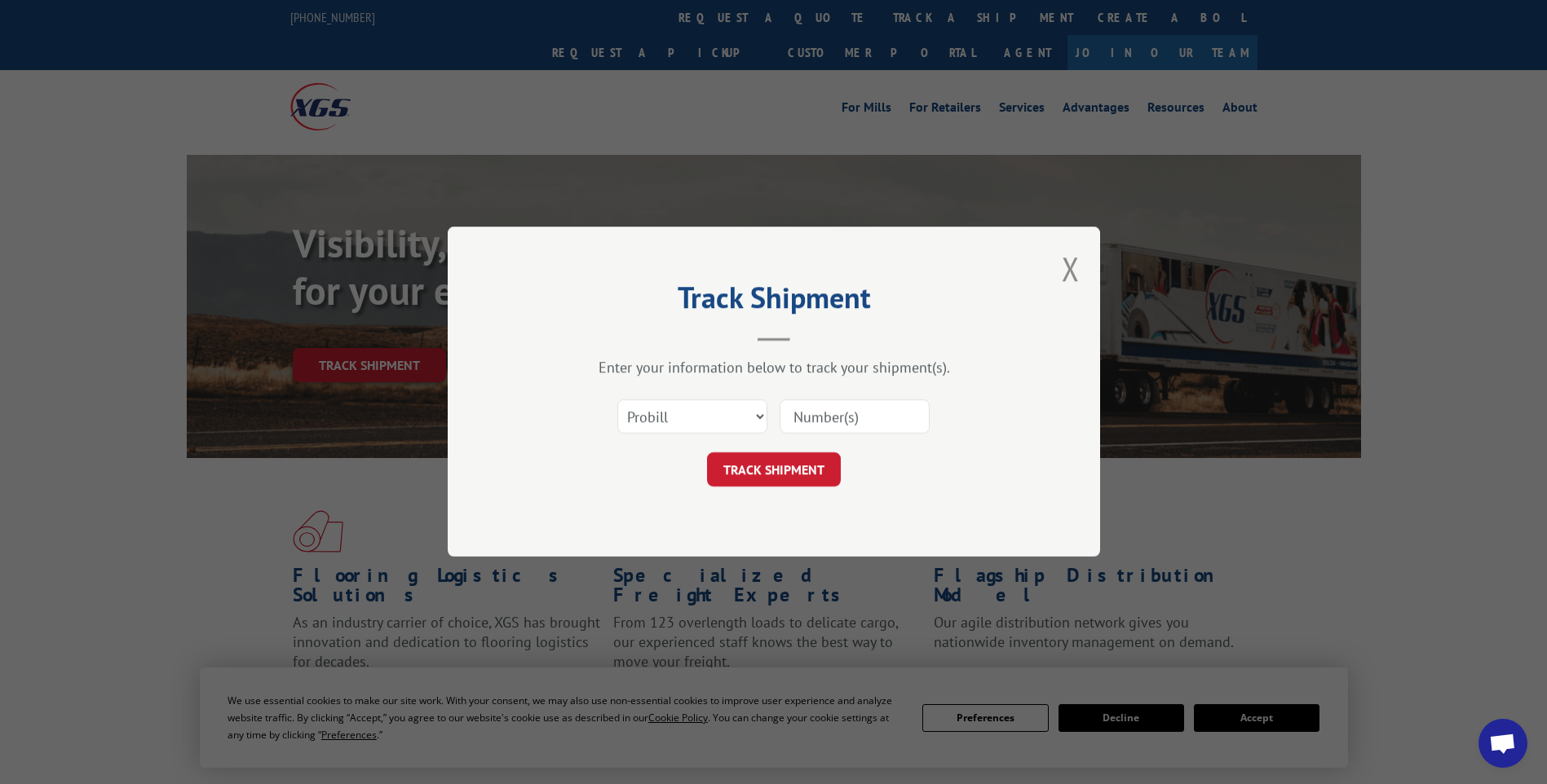
click at [832, 413] on input at bounding box center [855, 417] width 150 height 34
paste input "17014317"
type input "17014317"
click at [797, 474] on button "TRACK SHIPMENT" at bounding box center [774, 470] width 134 height 34
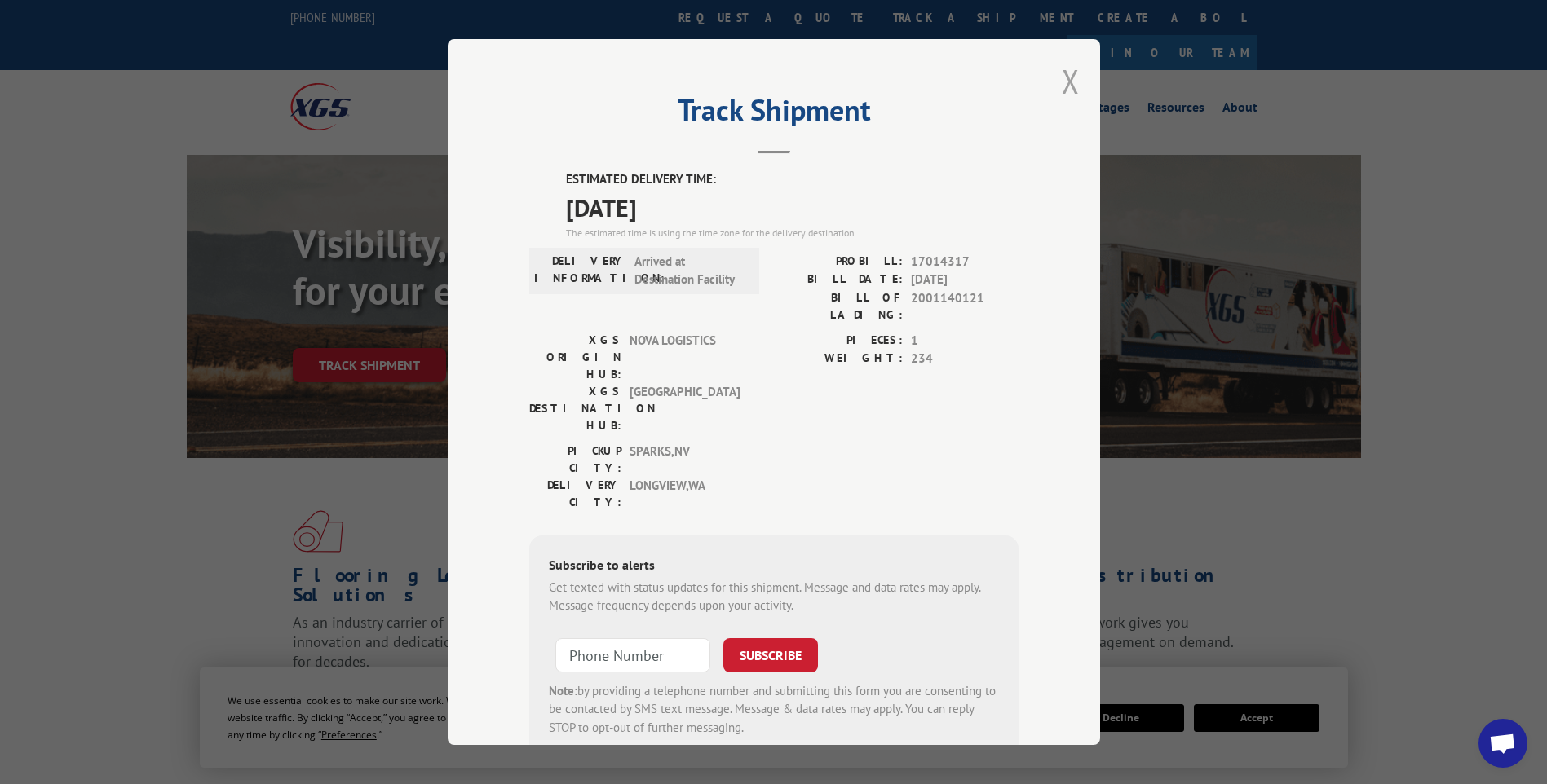
click at [1067, 74] on button "Close modal" at bounding box center [1071, 80] width 18 height 43
